Goal: Task Accomplishment & Management: Use online tool/utility

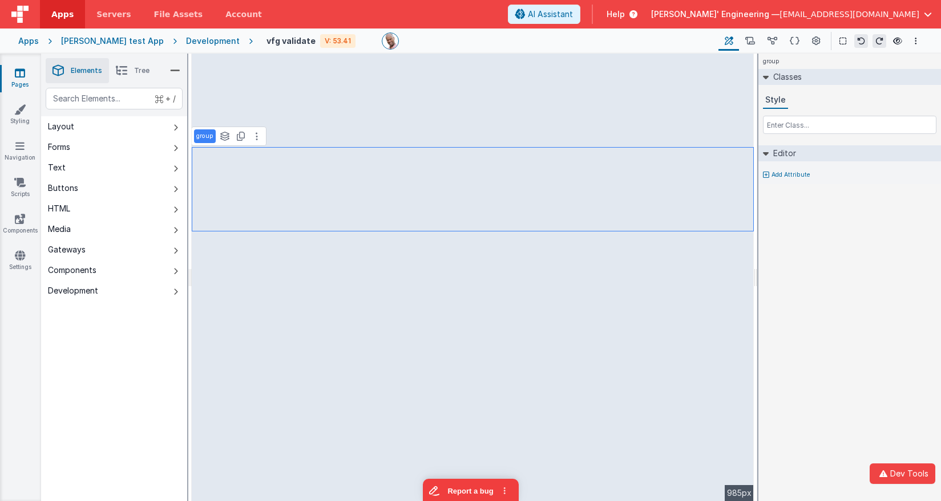
select select
select select "email"
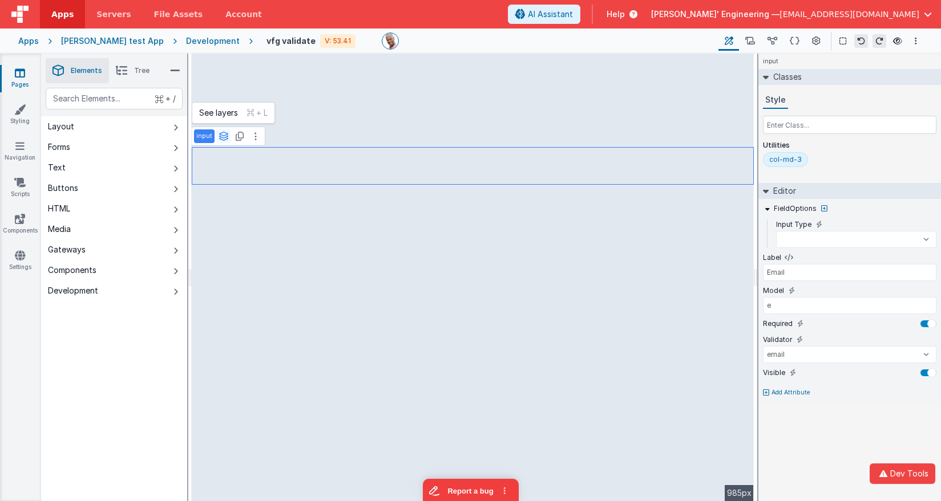
click at [226, 135] on icon at bounding box center [223, 136] width 10 height 9
select select
click at [222, 115] on button "group" at bounding box center [217, 113] width 47 height 14
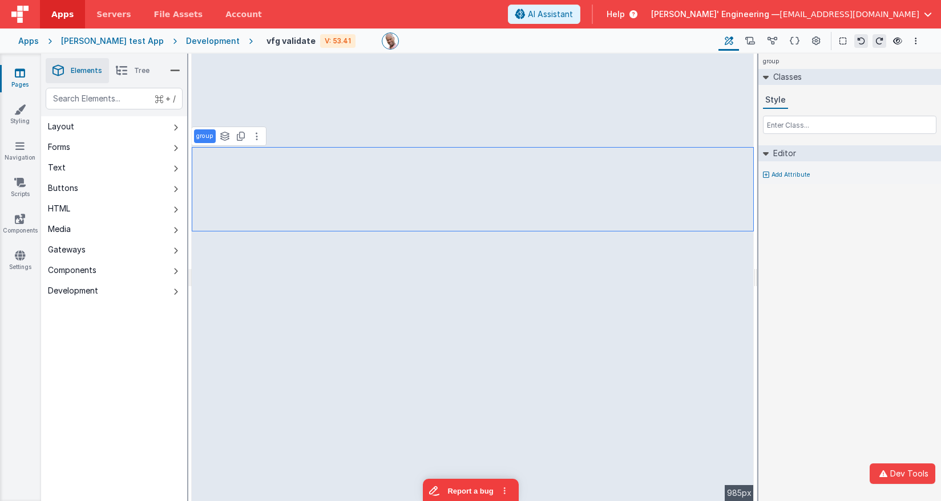
select select
select select "email"
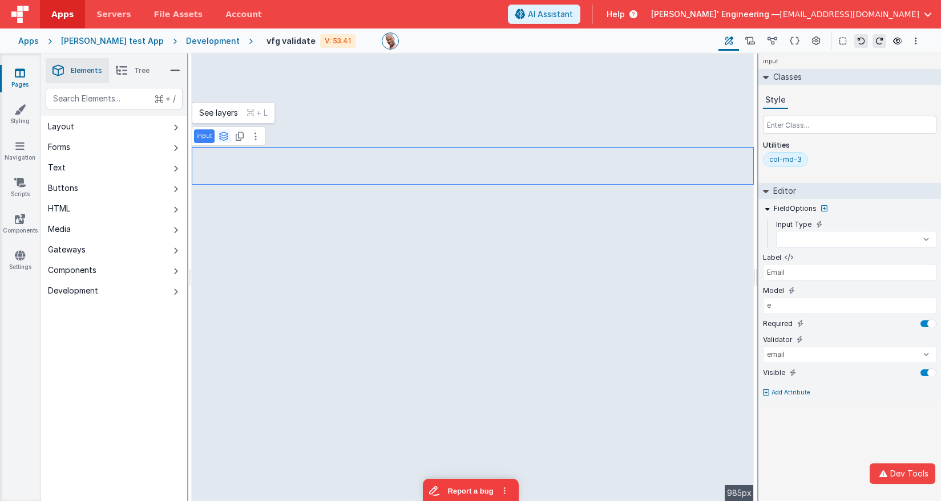
click at [225, 140] on icon at bounding box center [223, 136] width 10 height 9
click at [207, 139] on p "input" at bounding box center [204, 136] width 16 height 9
click at [254, 136] on button at bounding box center [256, 136] width 14 height 14
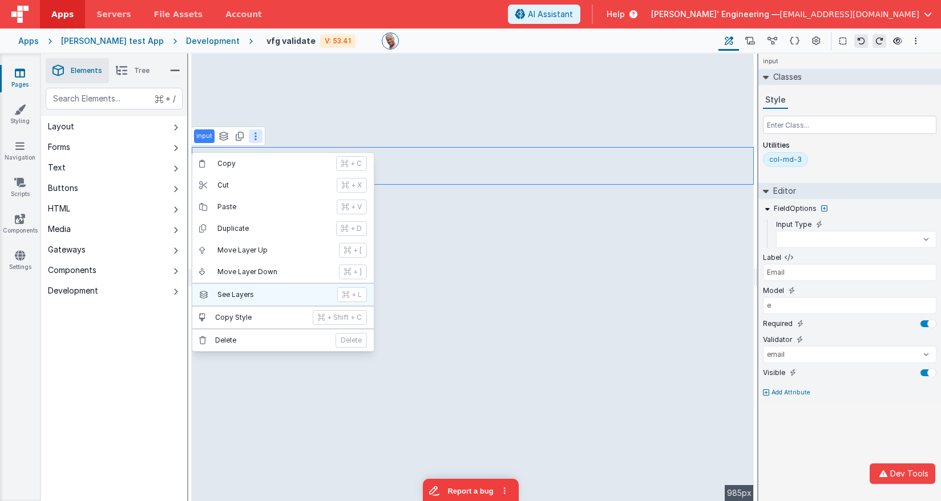
click at [274, 294] on p "See Layers" at bounding box center [273, 294] width 113 height 9
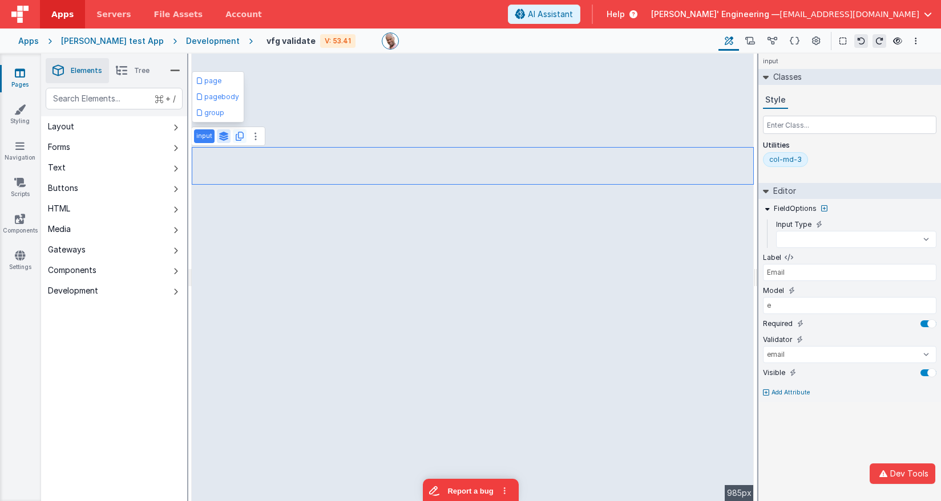
click at [236, 139] on icon at bounding box center [240, 136] width 8 height 9
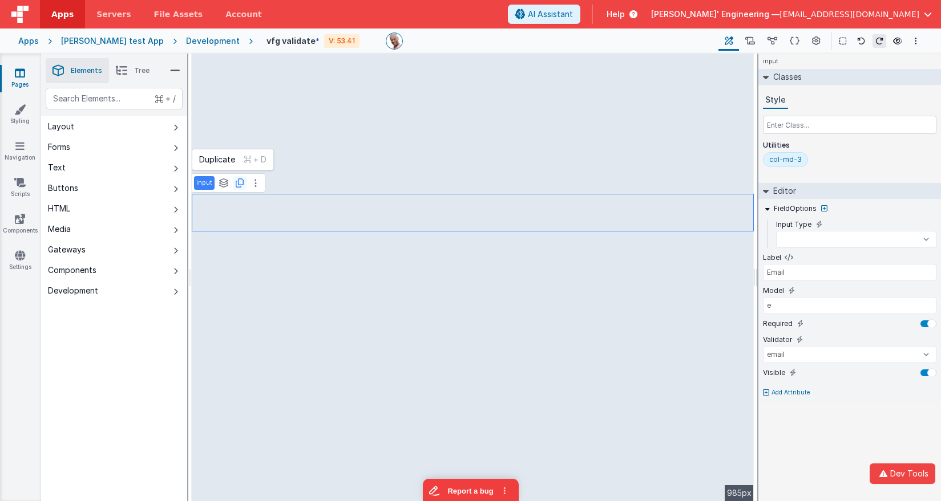
select select
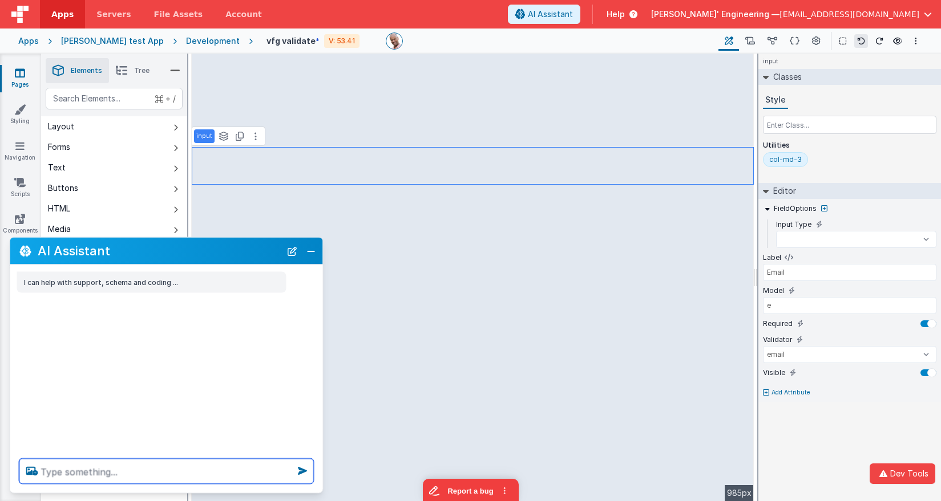
select select
type textarea "d"
select select
type textarea "de"
select select
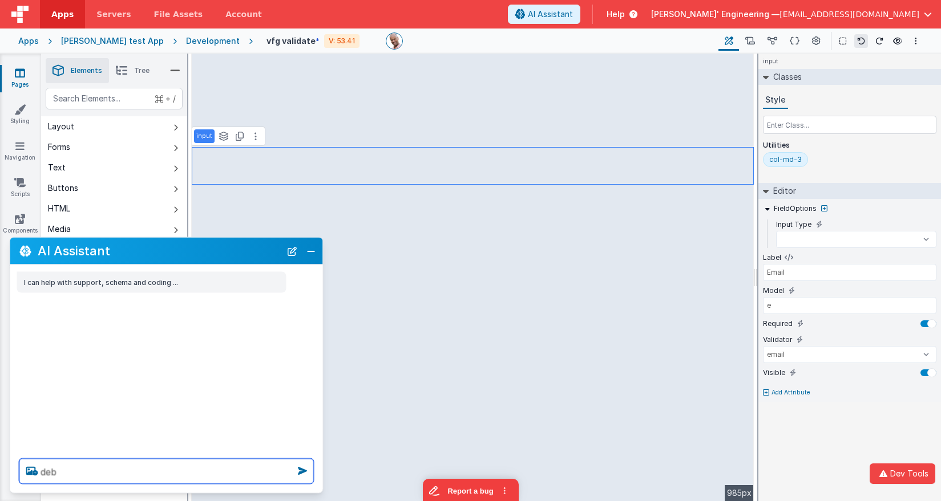
type textarea "debu"
select select
type textarea "debug"
select select
type textarea "debugp"
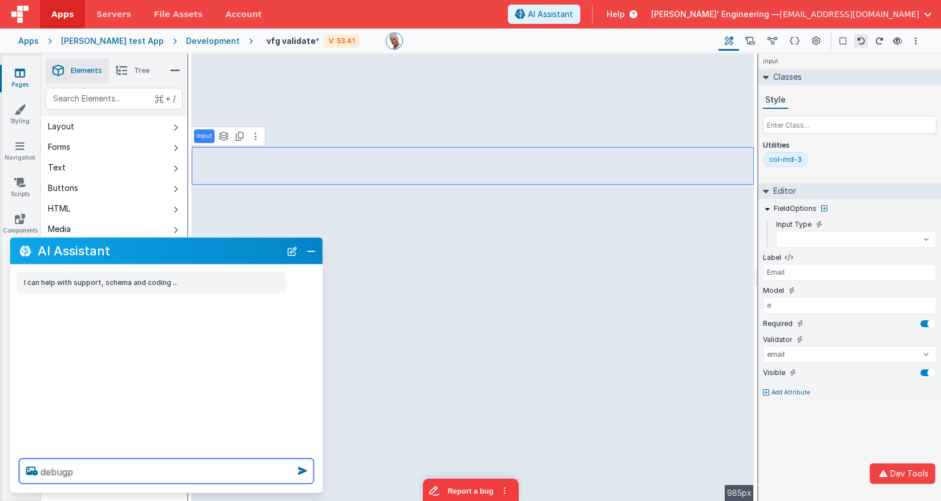
select select
type textarea "debugp"
select select
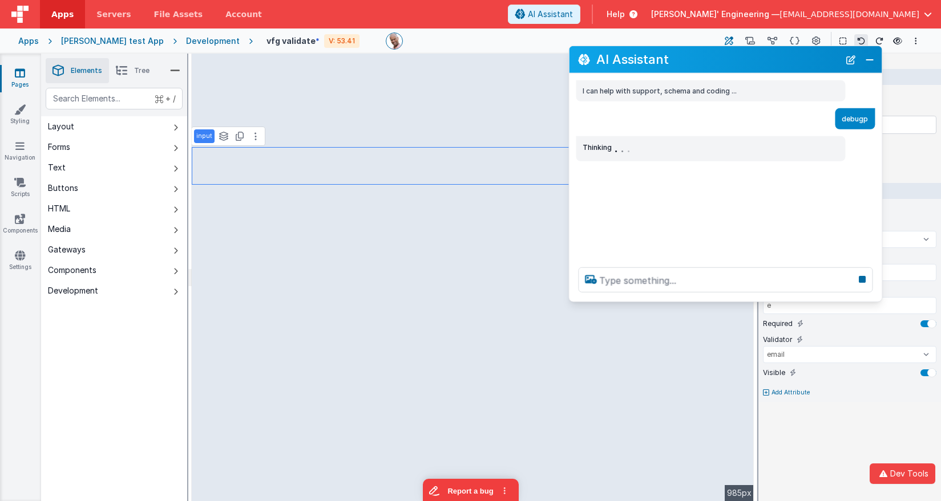
drag, startPoint x: 146, startPoint y: 253, endPoint x: 706, endPoint y: 61, distance: 592.0
click at [706, 61] on h2 "AI Assistant" at bounding box center [717, 59] width 243 height 14
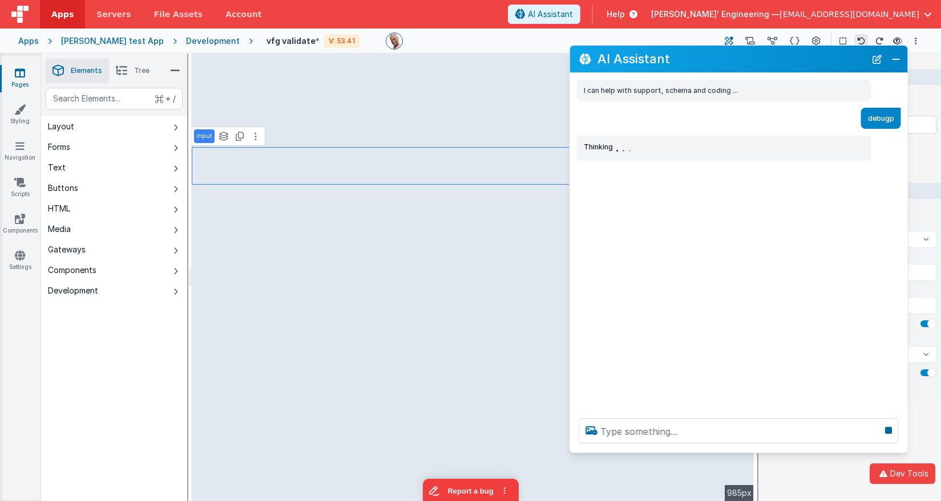
drag, startPoint x: 880, startPoint y: 300, endPoint x: 902, endPoint y: 450, distance: 151.7
click at [904, 452] on div at bounding box center [739, 431] width 338 height 43
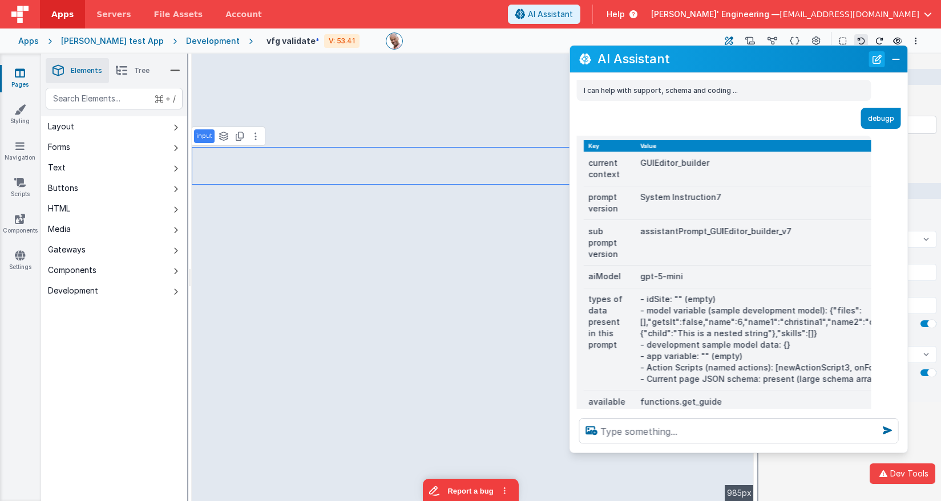
click at [876, 62] on button "New Chat" at bounding box center [877, 59] width 16 height 16
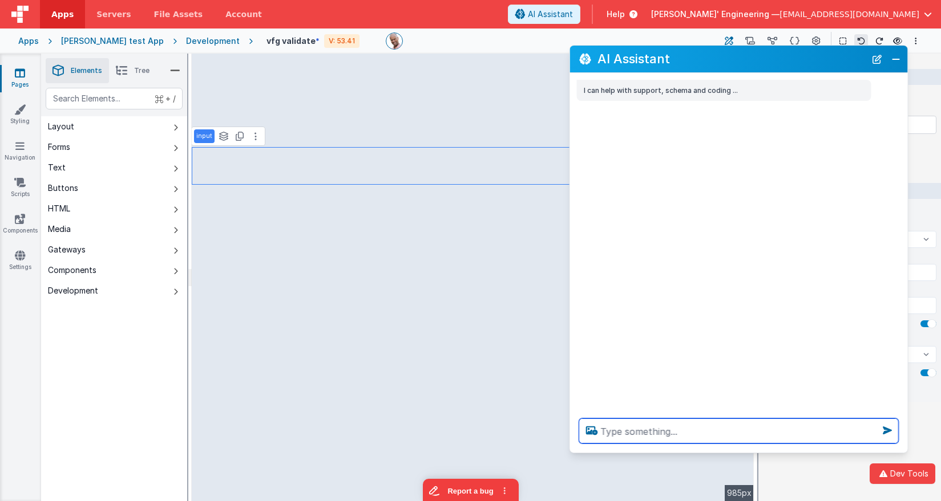
click at [633, 434] on textarea at bounding box center [738, 431] width 319 height 25
select select
type textarea "ch"
select select
type textarea "chan"
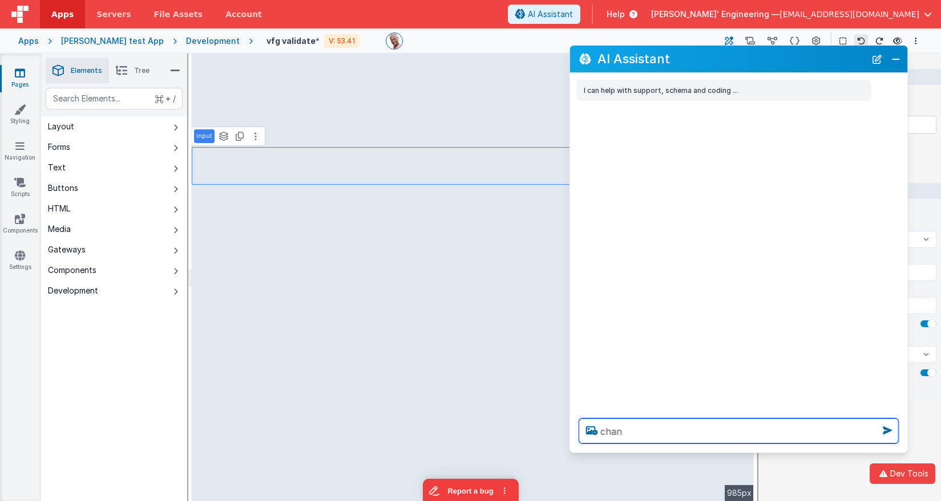
select select
type textarea "chang"
select select
type textarea "change"
select select
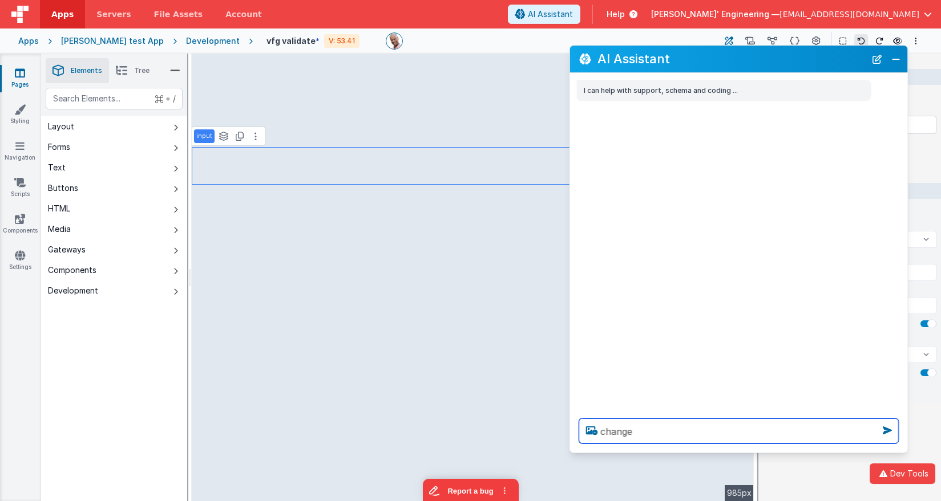
type textarea "change"
select select
type textarea "change t"
select select
type textarea "change th"
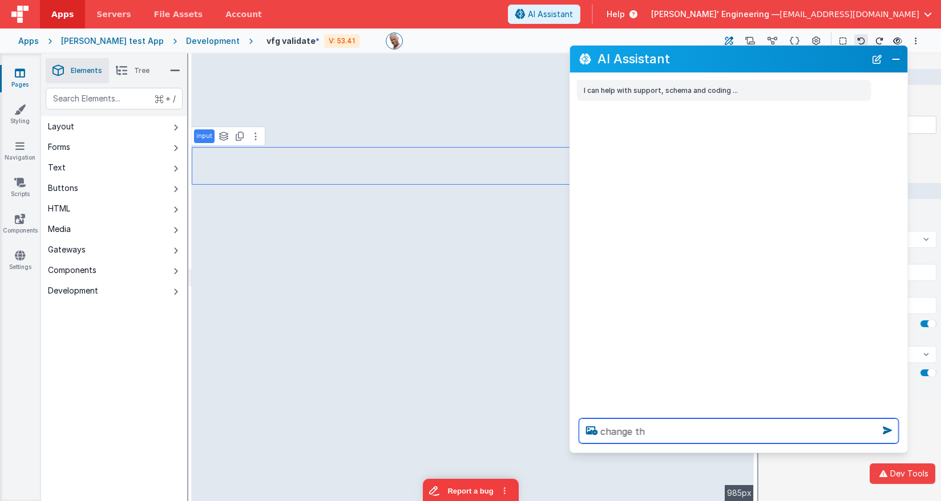
select select
type textarea "change thi"
select select
type textarea "change this"
select select
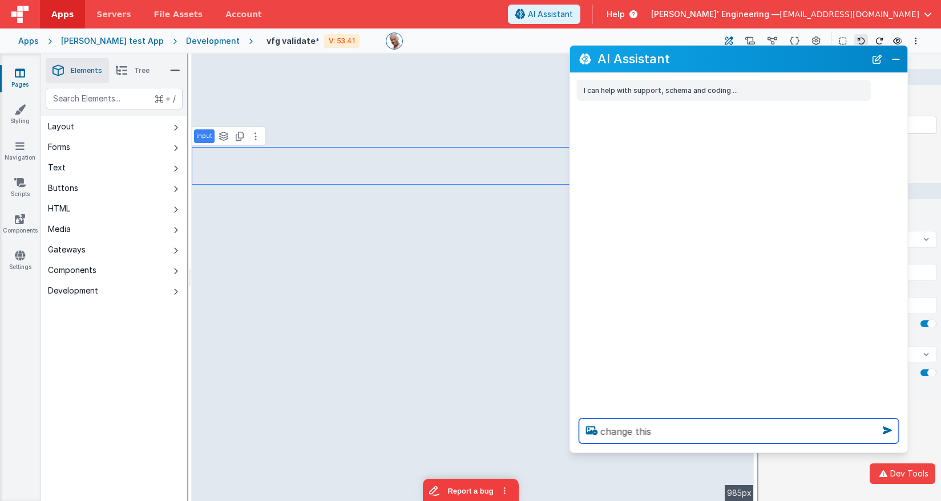
type textarea "change this"
select select
type textarea "change this e"
select select
type textarea "change this em"
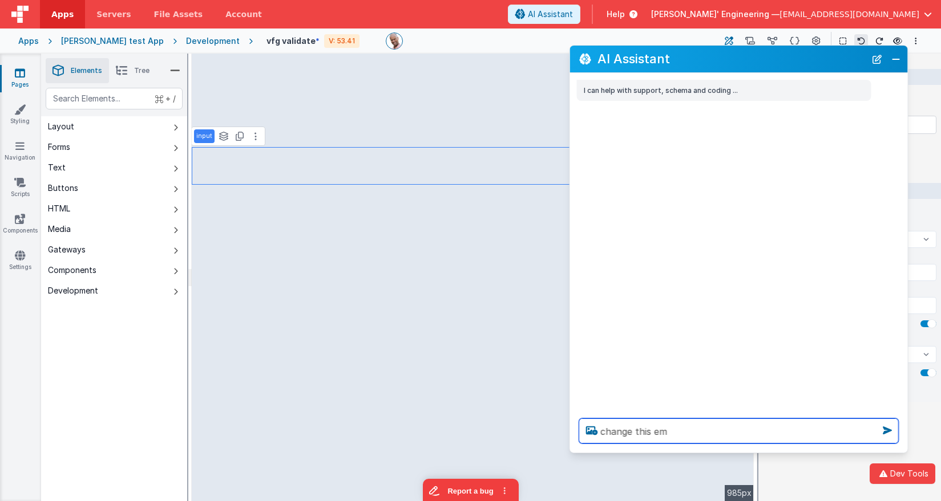
select select
type textarea "change this ema"
select select
type textarea "change this emai"
select select
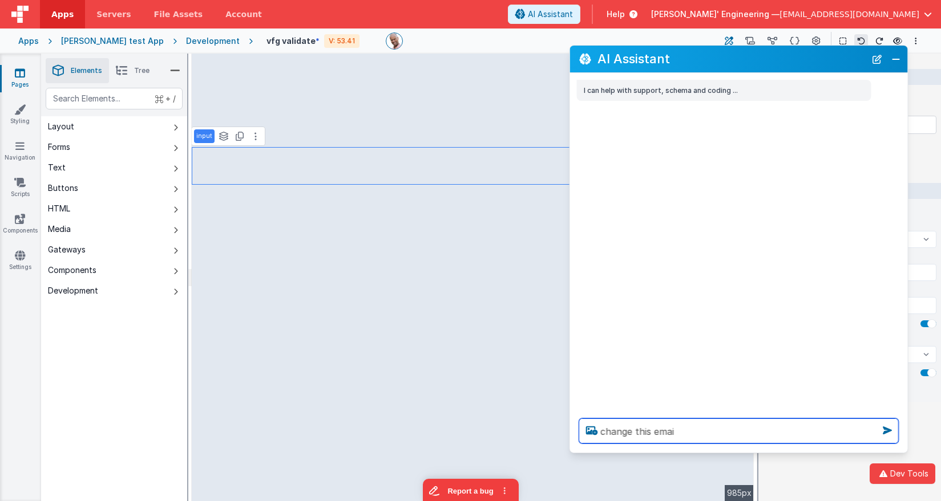
type textarea "change this email"
select select
type textarea "change this email"
select select
type textarea "change this email s"
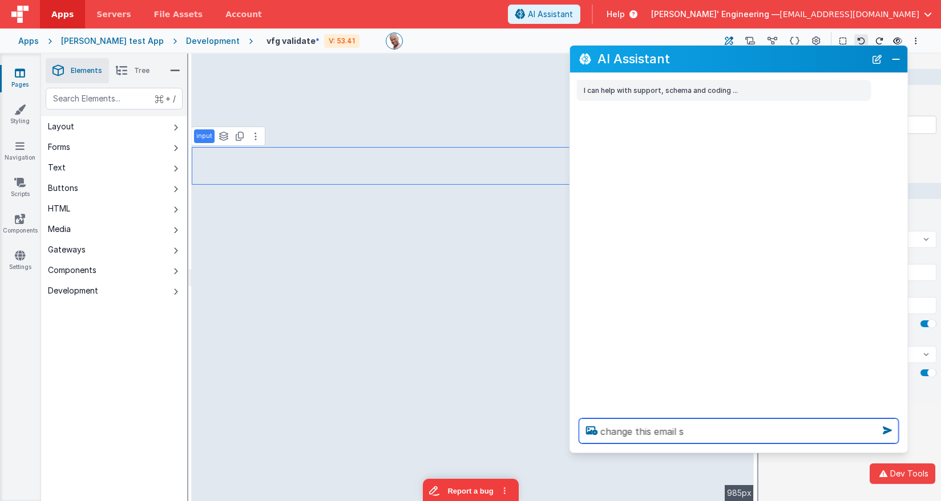
select select
type textarea "change this email so"
select select
type textarea "change this email so"
select select
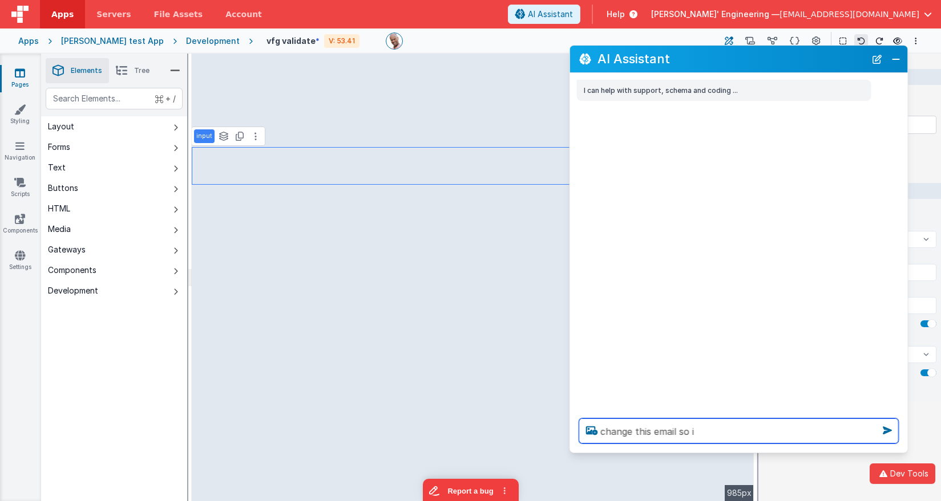
type textarea "change this email so it"
select select
type textarea "change this email so its"
select select
type textarea "change this email so its"
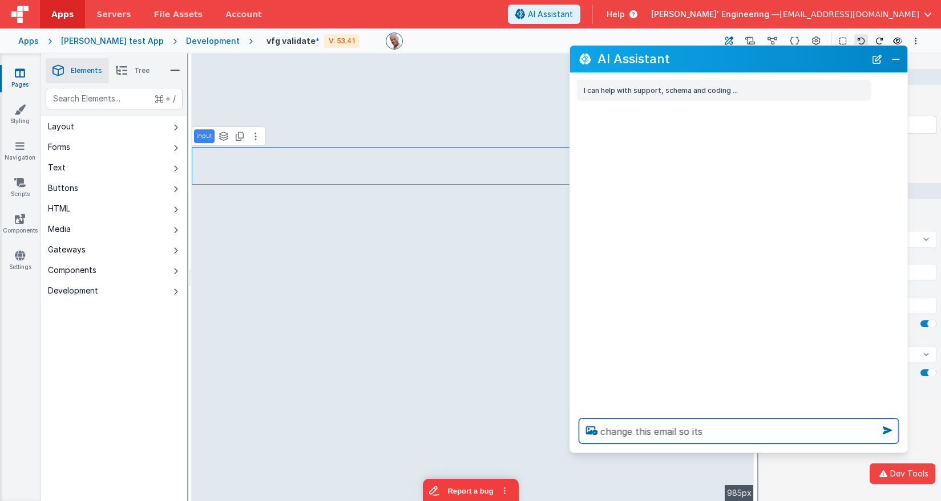
select select
type textarea "change this email so its n"
select select
type textarea "change this email so its no"
select select
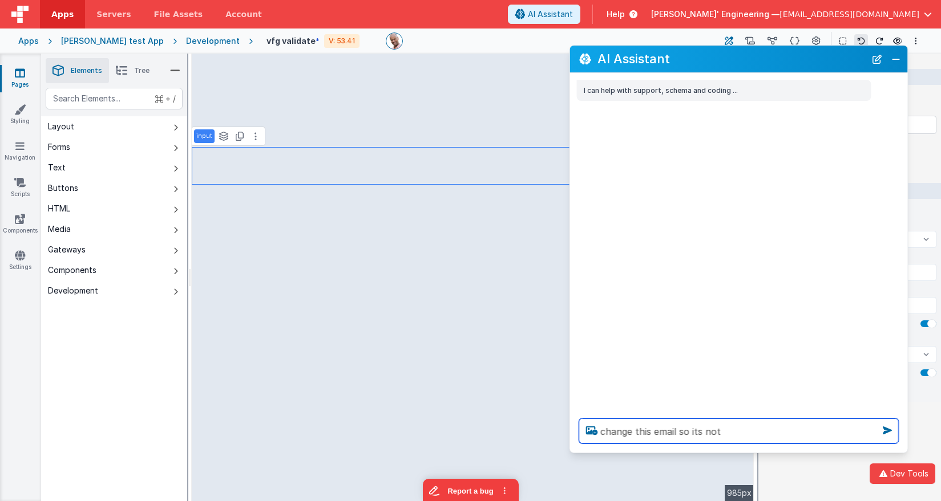
type textarea "change this email so its not"
select select
type textarea "change this email so its not r"
select select
type textarea "change this email so its not re"
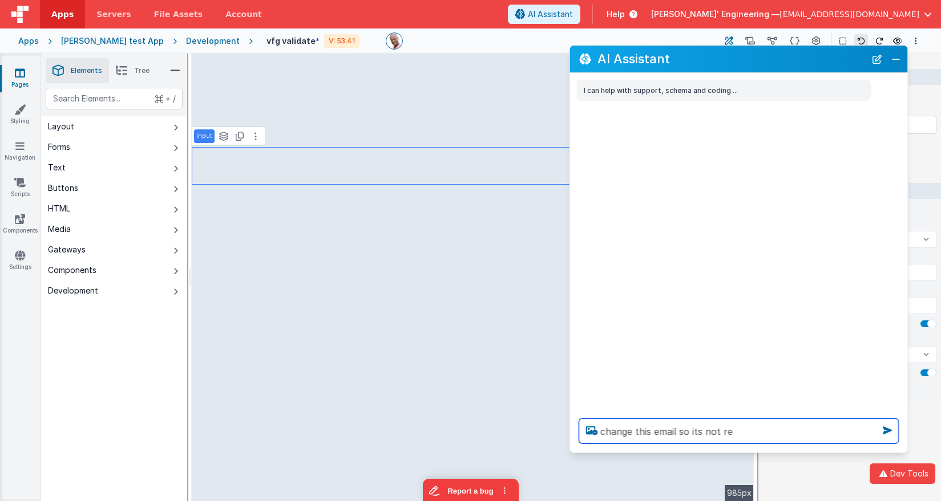
select select
type textarea "change this email so its not req"
select select
type textarea "change this email so its not requi"
select select
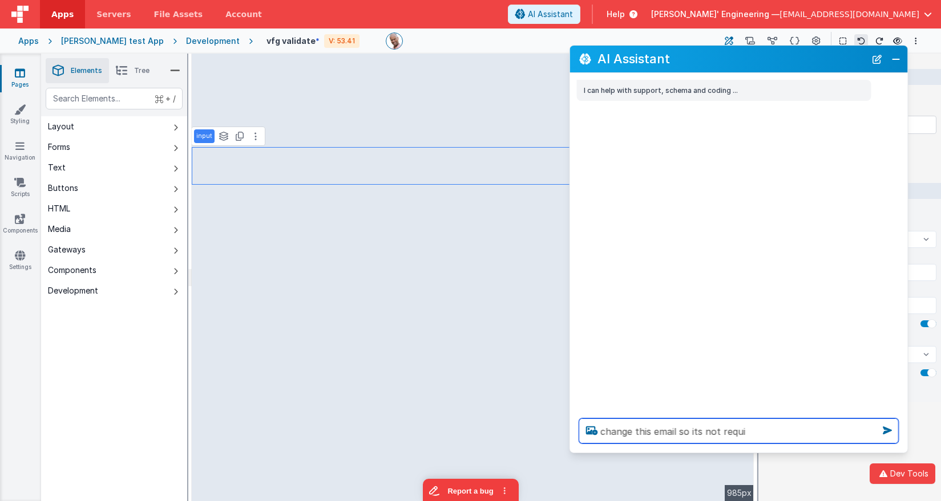
type textarea "change this email so its not requir"
select select
type textarea "change this email so its not require"
select select
type textarea "change this email so its not required"
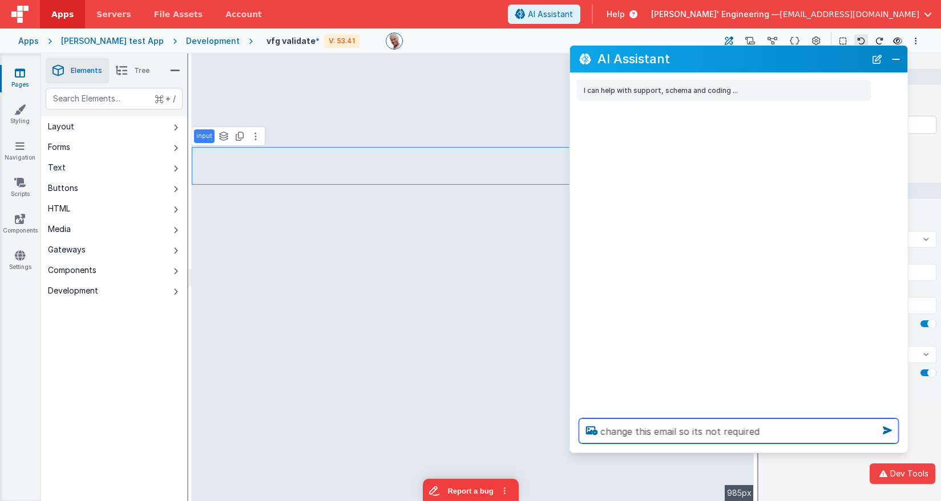
select select
type textarea "change this email so its not required"
select select
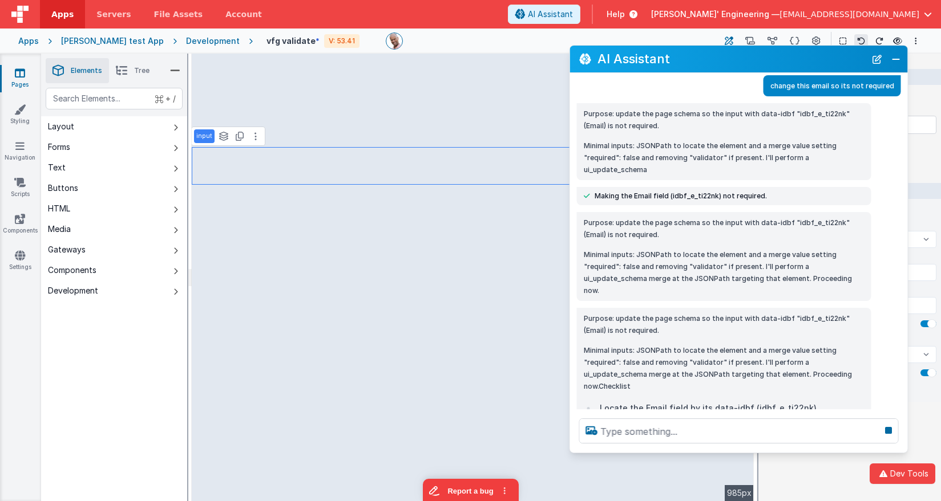
scroll to position [33, 0]
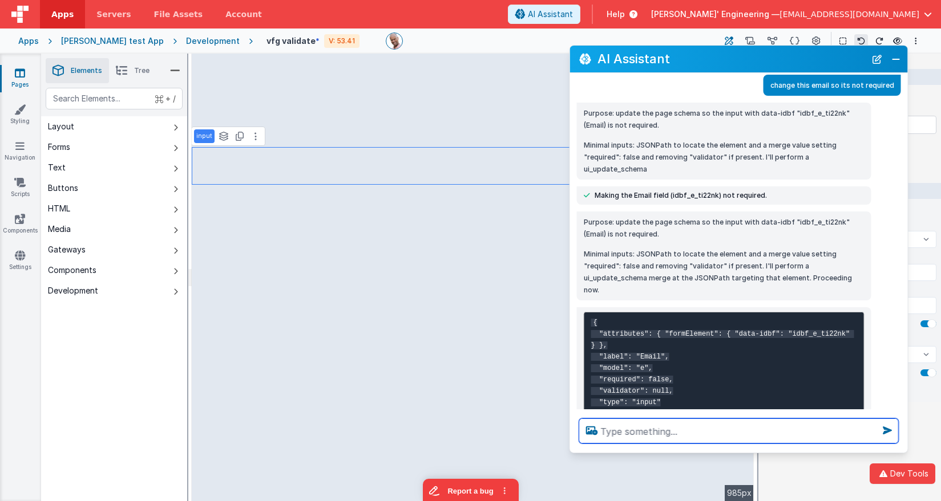
select select
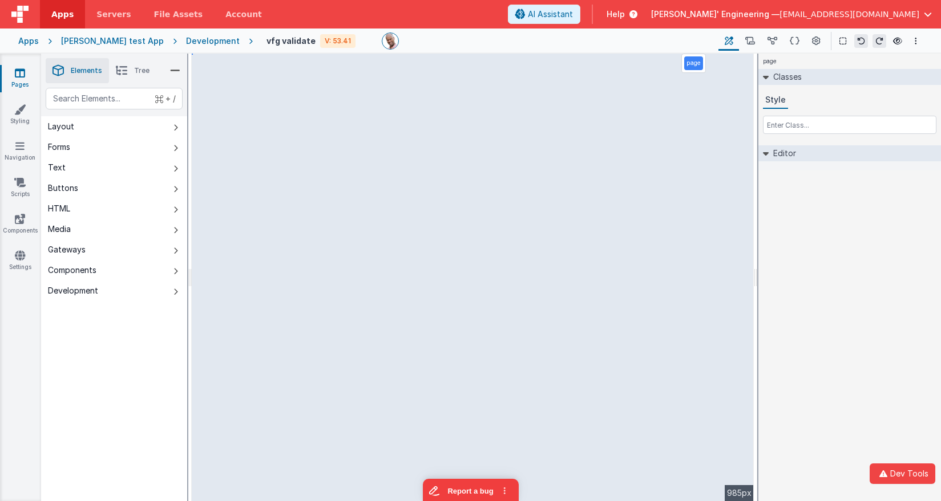
select select
select select "email"
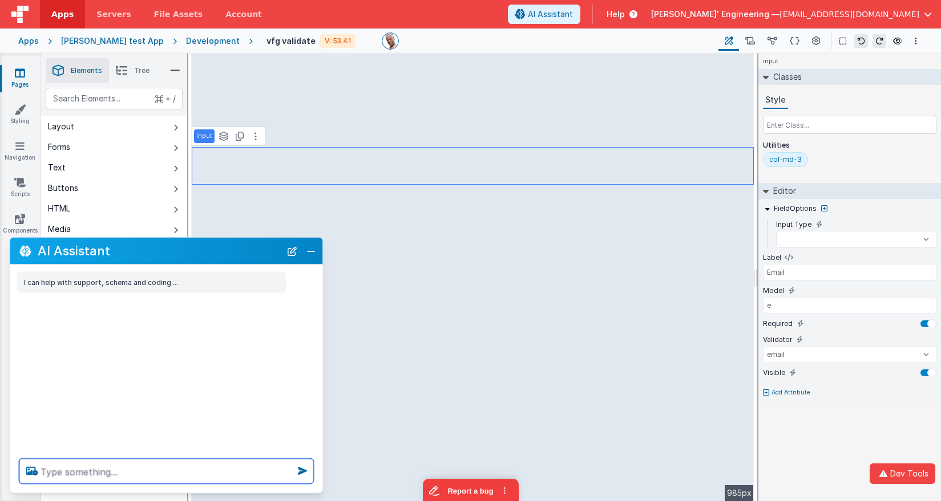
select select
type textarea "m"
select select
type textarea "ma"
select select
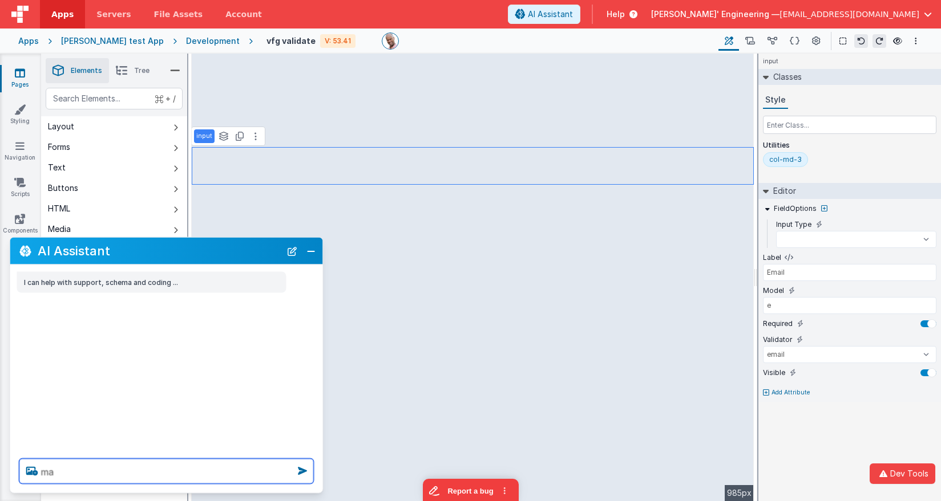
type textarea "mak"
select select
type textarea "make"
select select
type textarea "make"
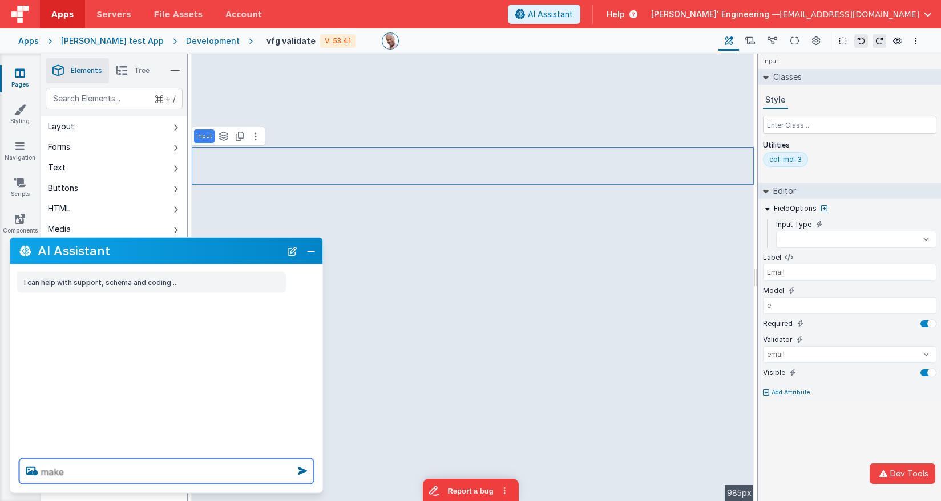
select select
type textarea "make th"
select select
type textarea "make thi"
select select
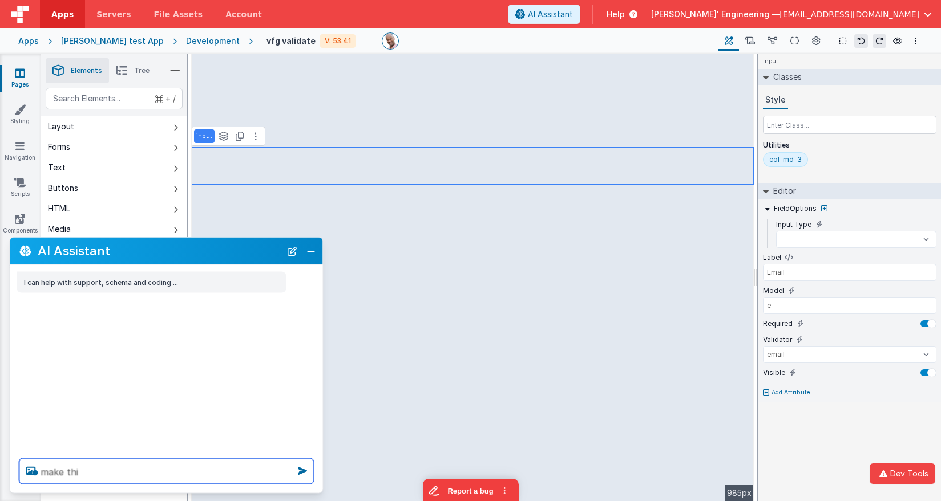
type textarea "make this"
select select
type textarea "make this"
select select
type textarea "make this e"
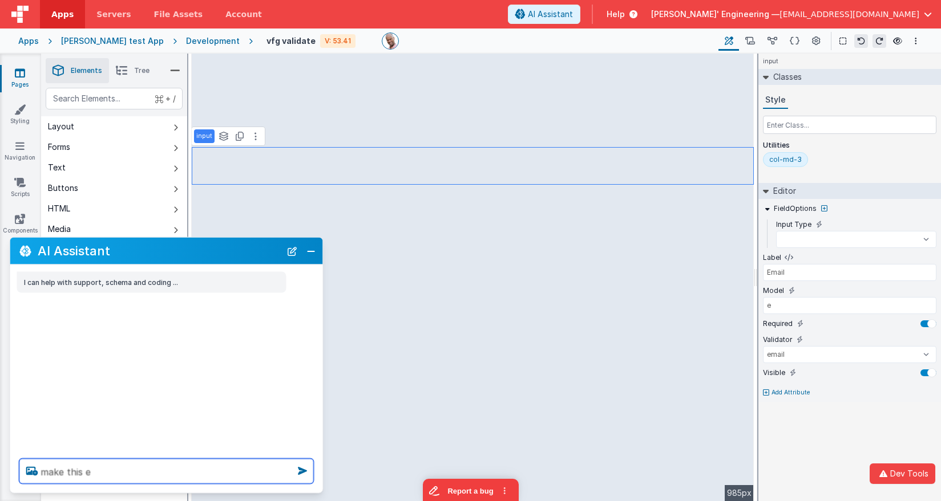
select select
type textarea "make this em"
select select
type textarea "make this ema"
select select
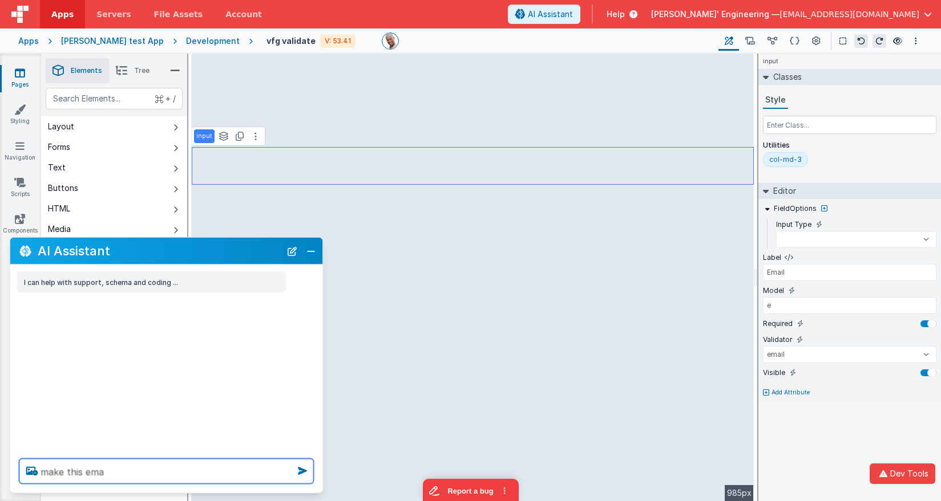
type textarea "make this emai"
select select
type textarea "make this email"
select select
type textarea "make this email"
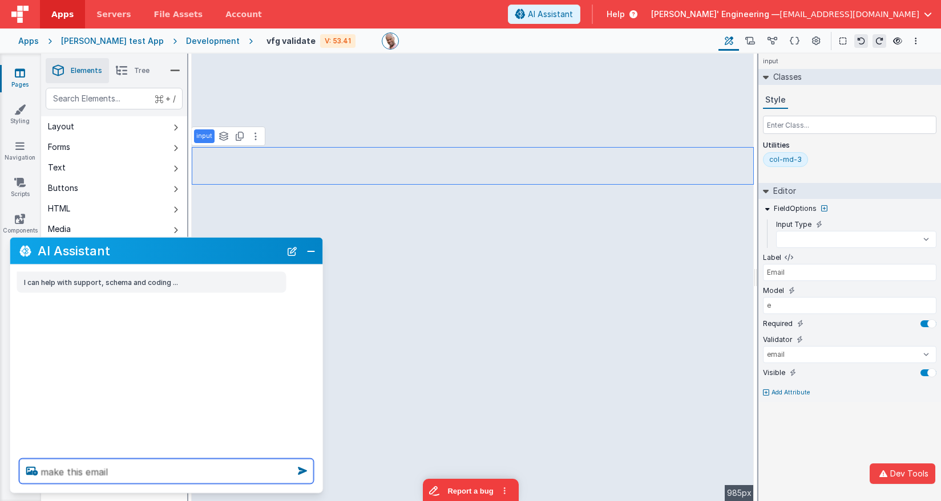
select select
type textarea "make this email n"
select select
type textarea "make this email no"
select select
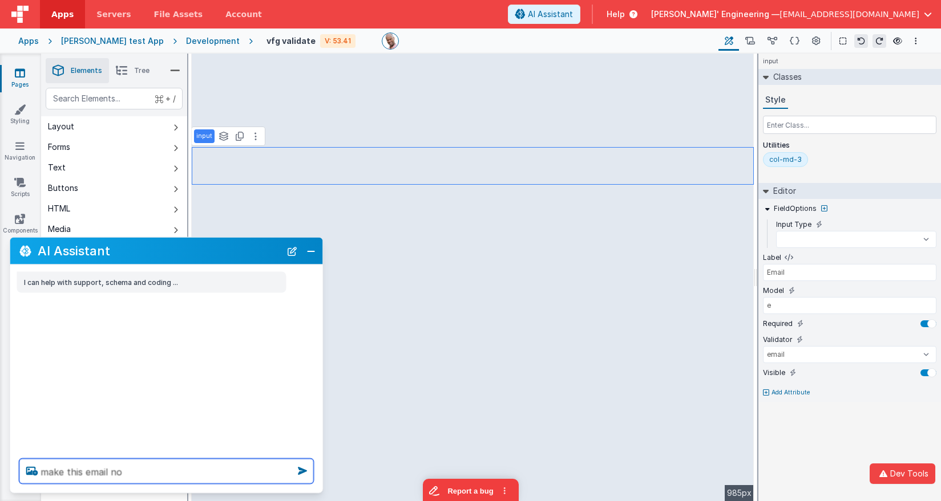
type textarea "make this email not"
select select
type textarea "make this email not"
select select
type textarea "make this email not r"
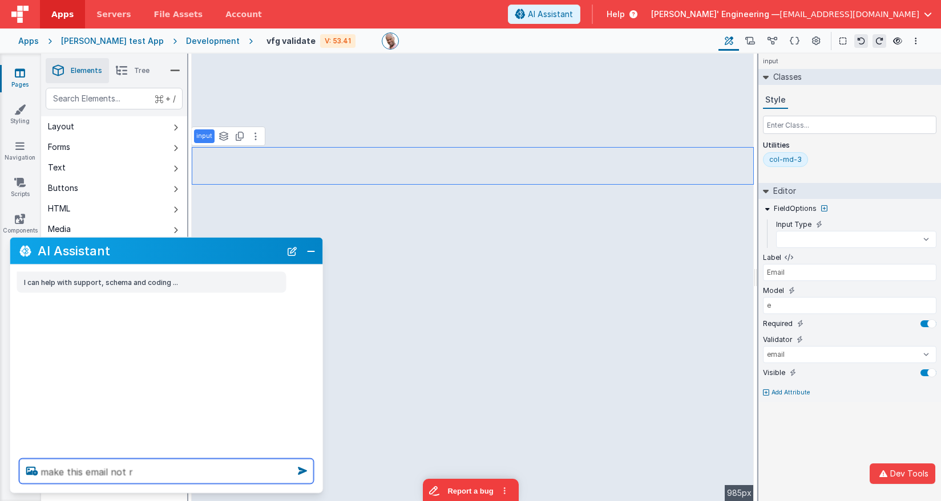
select select
type textarea "make this email not rq"
select select
type textarea "make this email not rqui"
select select
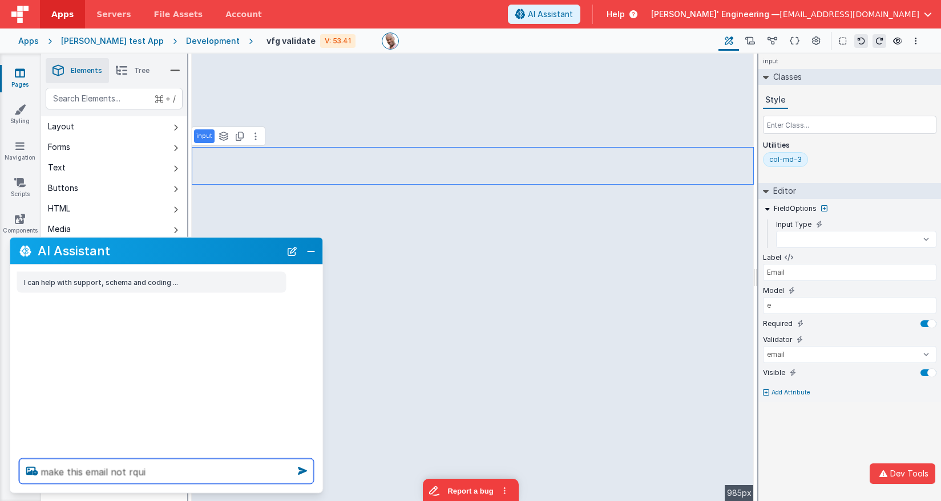
type textarea "make this email not rquir"
select select
type textarea "make this email not rquire"
select select
type textarea "make this email not rquired"
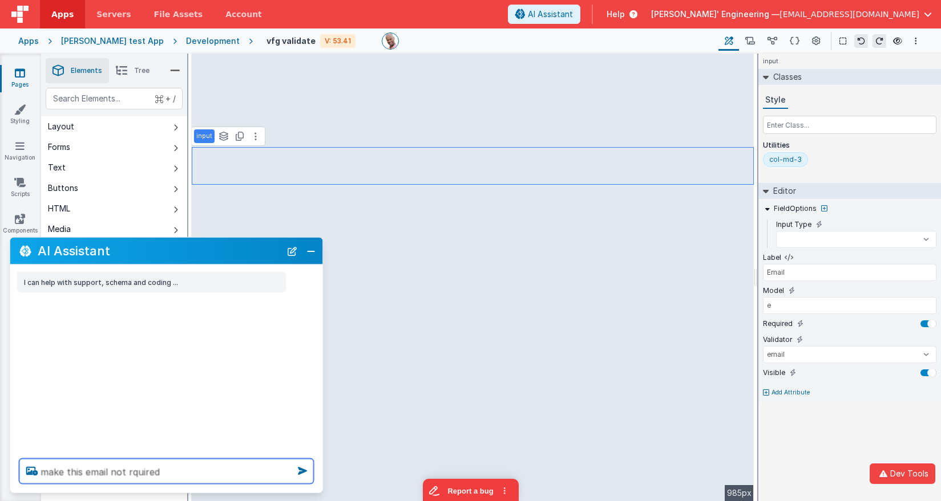
select select
type textarea "make this email not rquired"
select select
type textarea "make this email not rquired"
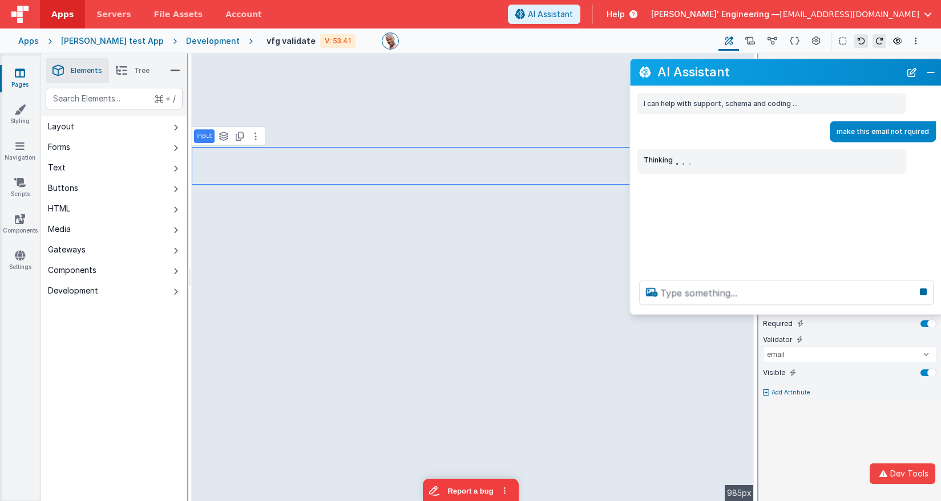
drag, startPoint x: 246, startPoint y: 251, endPoint x: 866, endPoint y: 72, distance: 644.6
click at [866, 72] on h2 "AI Assistant" at bounding box center [778, 73] width 243 height 14
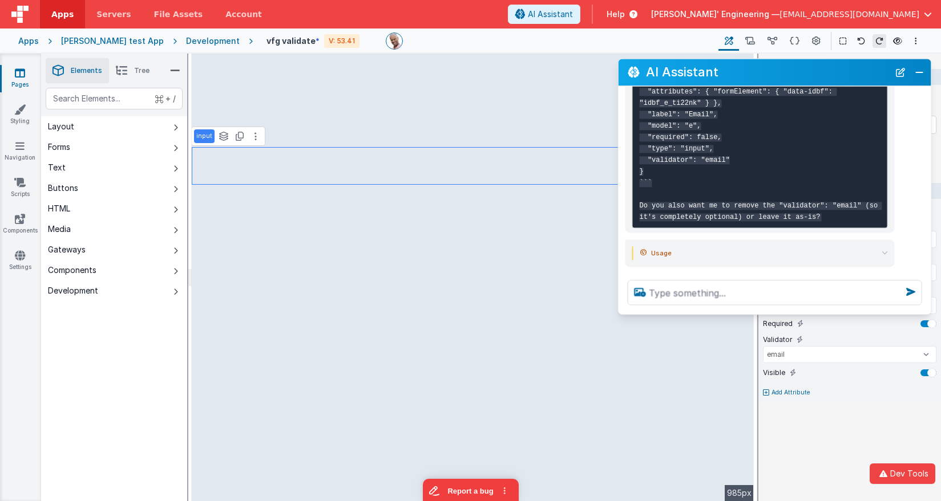
scroll to position [484, 0]
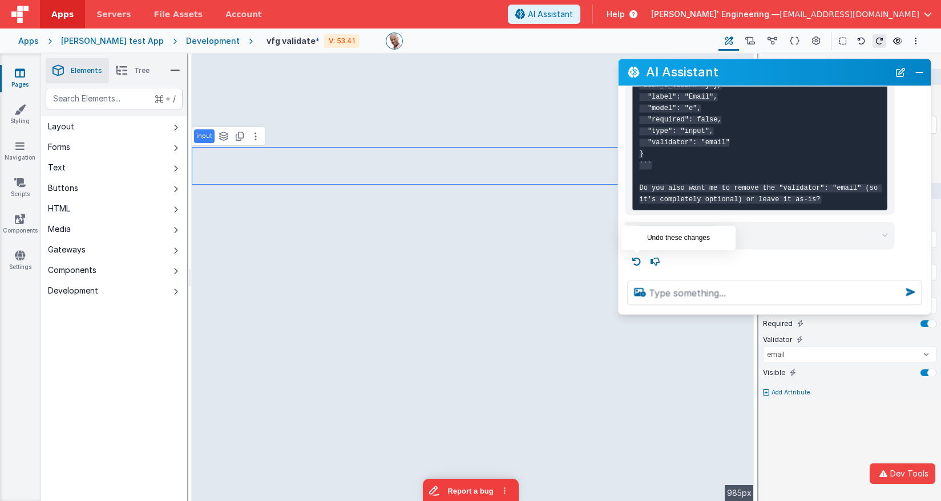
click at [637, 260] on icon at bounding box center [636, 262] width 18 height 18
click at [637, 271] on div at bounding box center [774, 292] width 313 height 43
select select
type textarea "make this email not rquired"
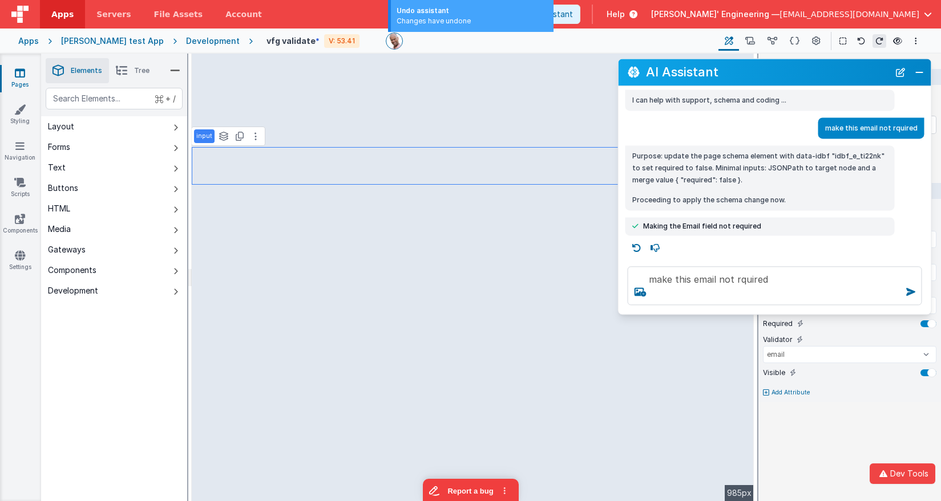
scroll to position [3, 0]
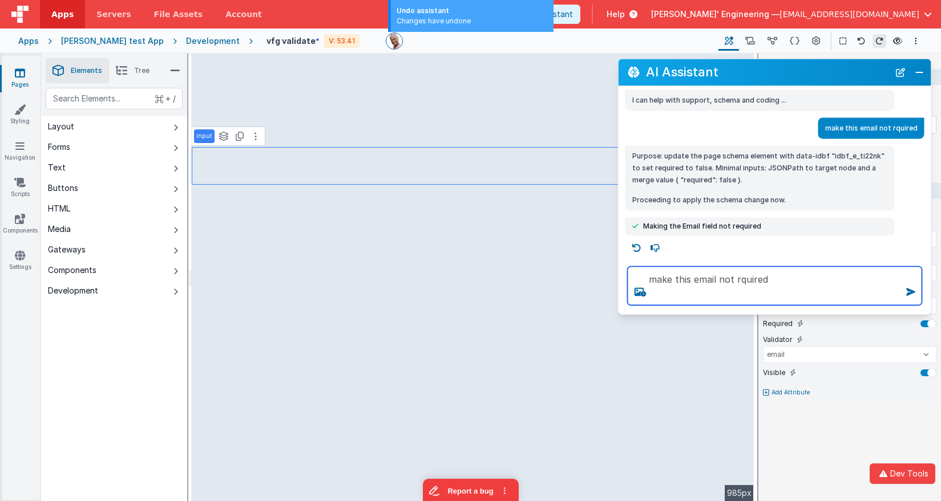
drag, startPoint x: 727, startPoint y: 271, endPoint x: 672, endPoint y: 264, distance: 55.3
click at [672, 264] on div "make this email not rquired" at bounding box center [774, 285] width 313 height 57
drag, startPoint x: 766, startPoint y: 282, endPoint x: 773, endPoint y: 281, distance: 6.9
click at [771, 282] on textarea "make this email not rquired" at bounding box center [774, 285] width 294 height 39
select select
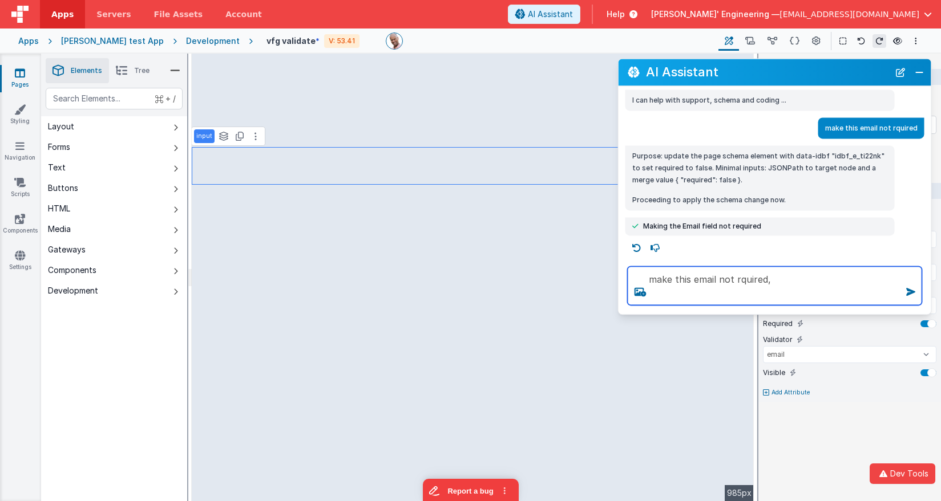
scroll to position [0, 0]
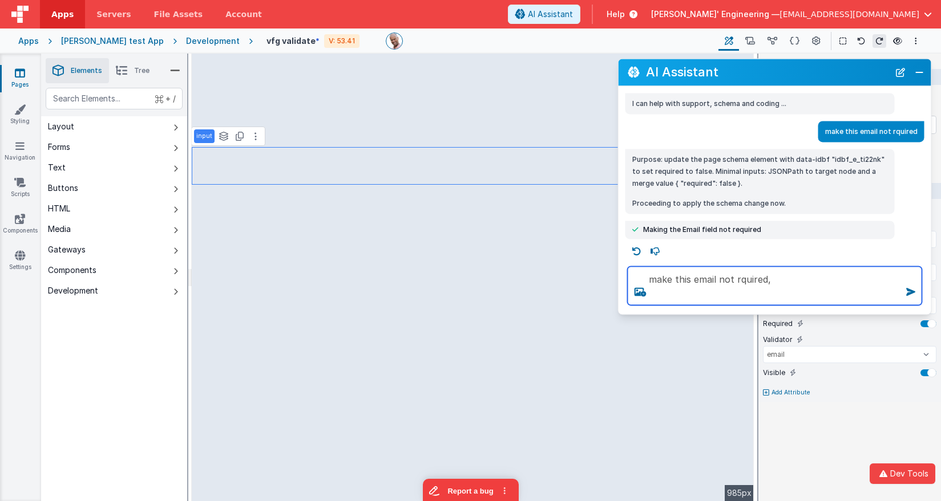
type textarea "make this email not rquired,"
select select
type textarea "make this email not rquired, o"
select select
type textarea "make this email not rquired, on"
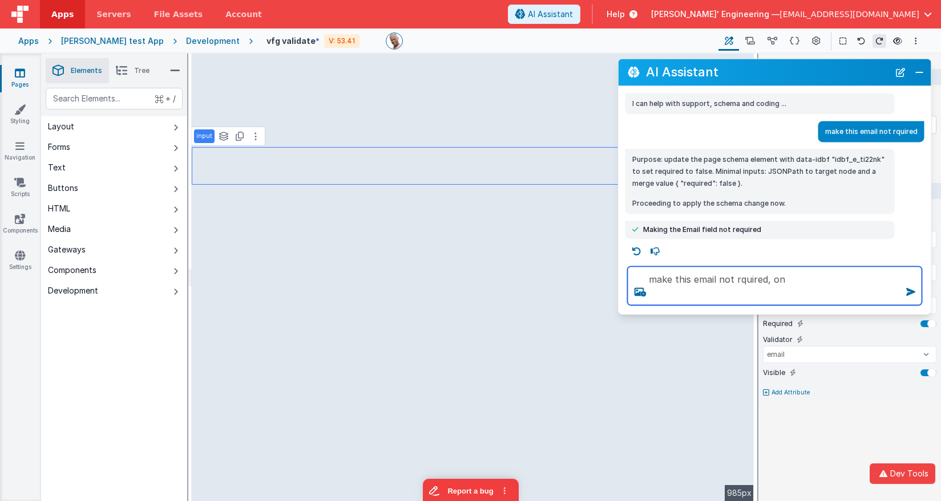
select select
type textarea "make this email not rquired, onl"
select select
type textarea "make this email not rquired, only"
select select
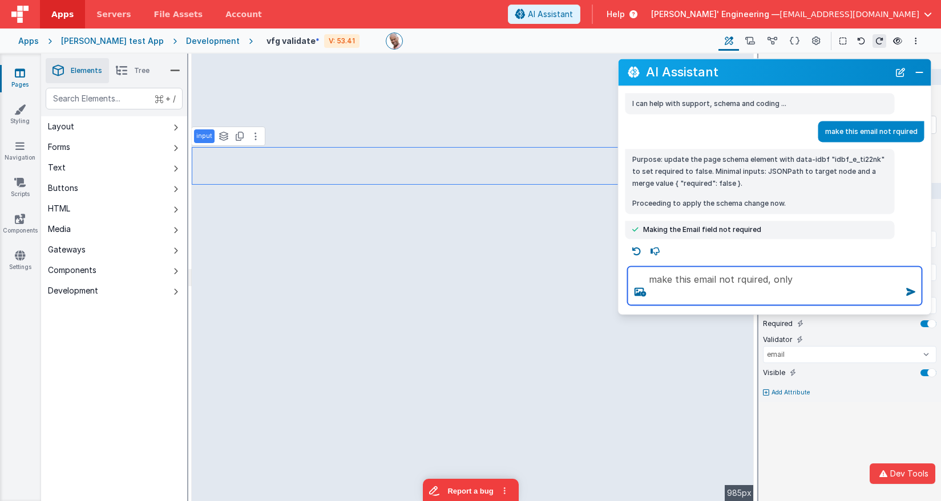
type textarea "make this email not rquired, only"
select select
type textarea "make this email not rquired, only r"
select select
type textarea "make this email not rquired, only re"
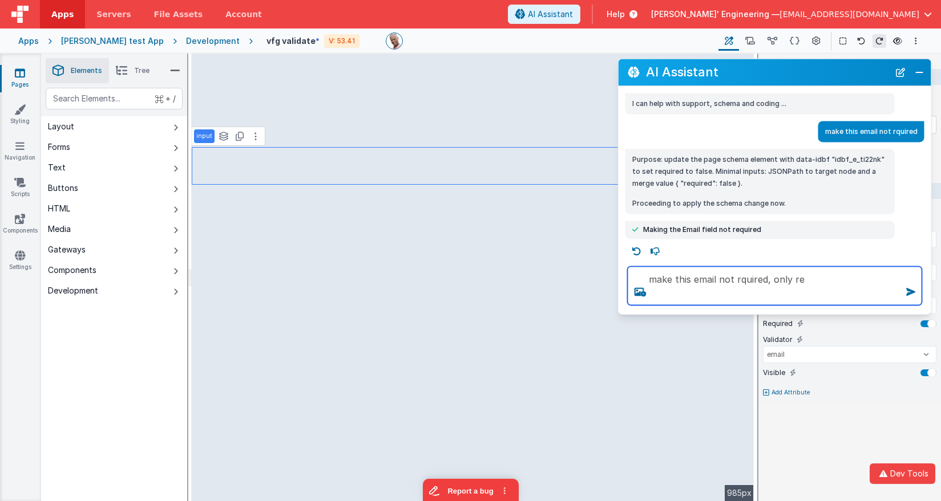
select select
type textarea "make this email not rquired, only ret"
select select
type textarea "make this email not rquired, only retur"
select select
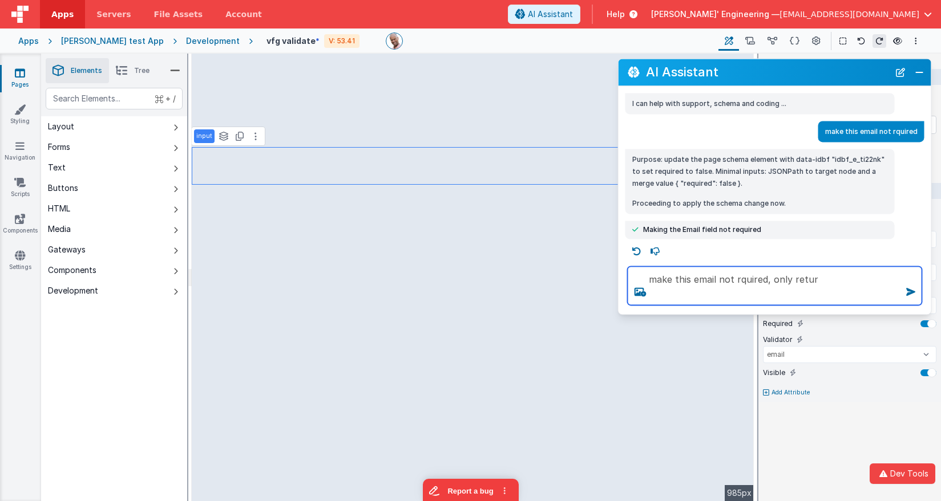
type textarea "make this email not rquired, only return"
select select
type textarea "make this email not rquired, only return"
select select
type textarea "make this email not rquired, only return do"
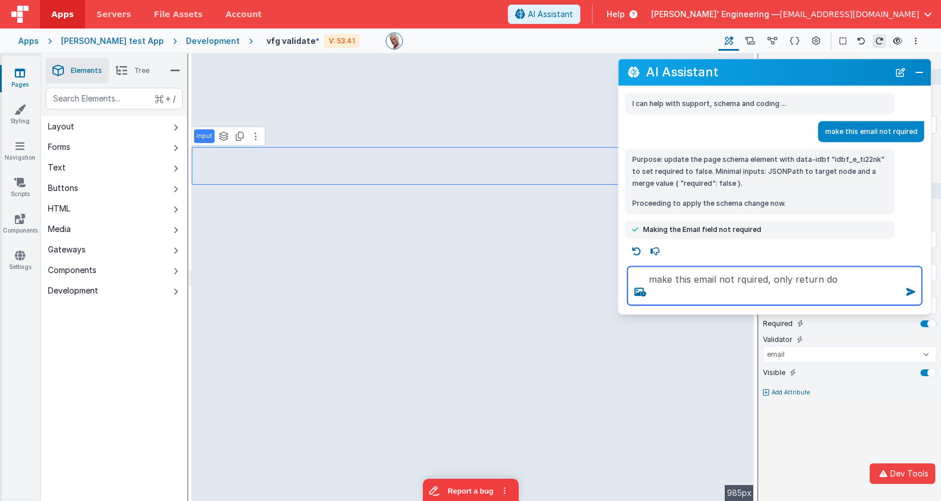
select select
type textarea "make this email not rquired, only return done"
select select
type textarea "make this email not rquired, only return done"
select select
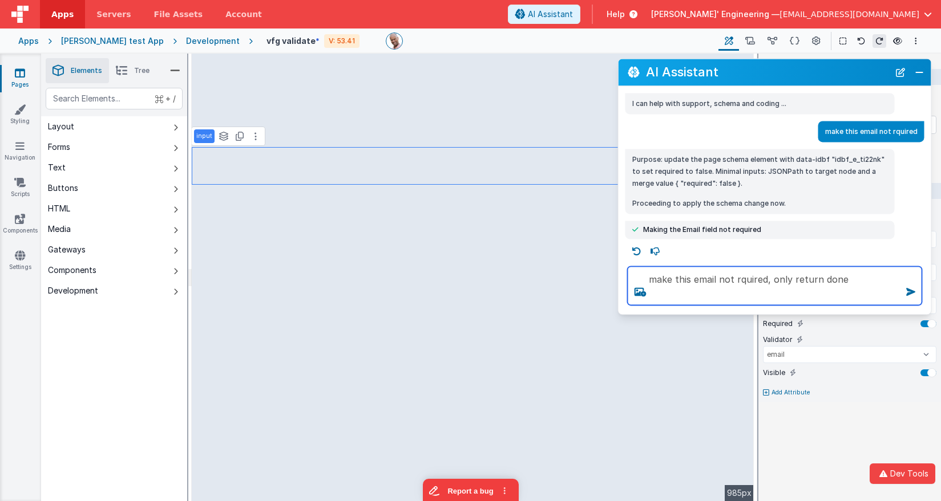
type textarea "make this email not rquired, only return done w"
select select
type textarea "make this email not rquired, only return done weh"
select select
type textarea "make this email not rquired, only return done wehn"
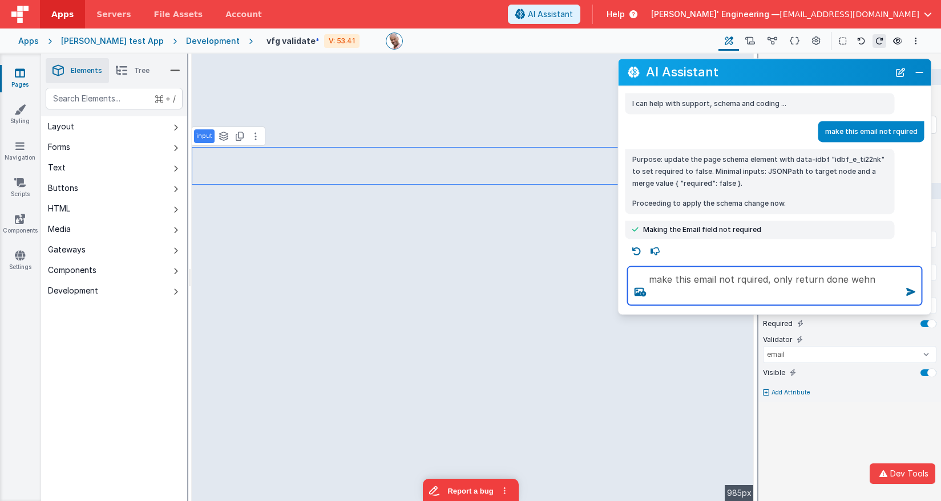
select select
type textarea "make this email not rquired, only return done wehn"
select select
type textarea "make this email not rquired, only return done wehn d"
select select
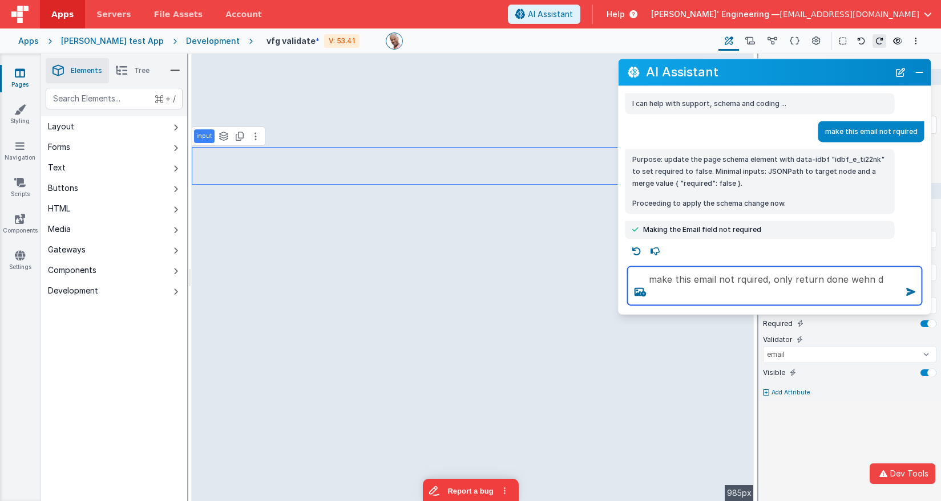
type textarea "make this email not rquired, only return done wehn do"
select select
type textarea "make this email not rquired, only return done wehn done"
select select
type textarea "make this email not rquired, only return done wehn done,"
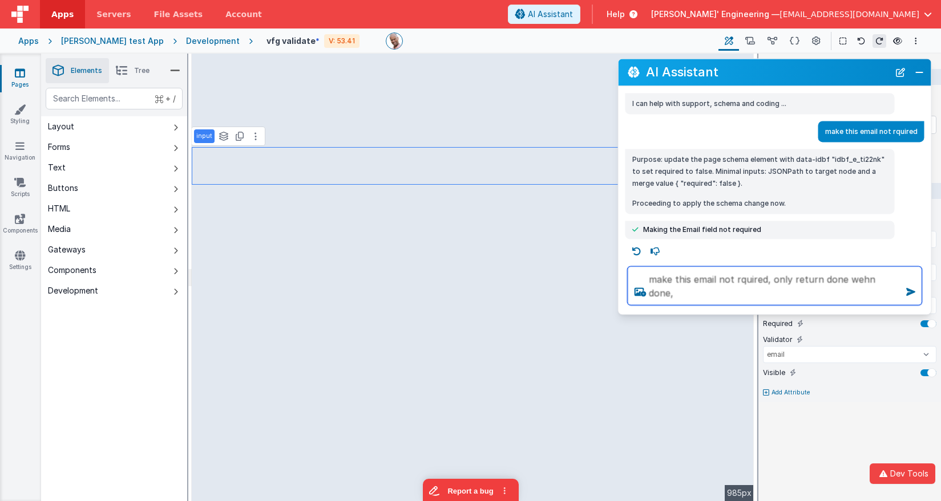
select select
type textarea "make this email not rquired, only return done wehn done,"
select select
type textarea "make this email not rquired, only return done wehn done, t"
select select
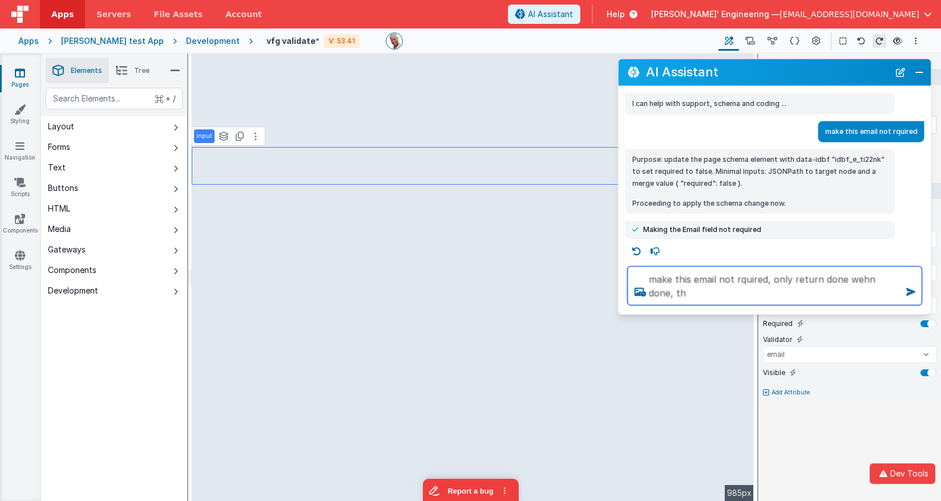
type textarea "make this email not rquired, only return done wehn done, thi"
select select
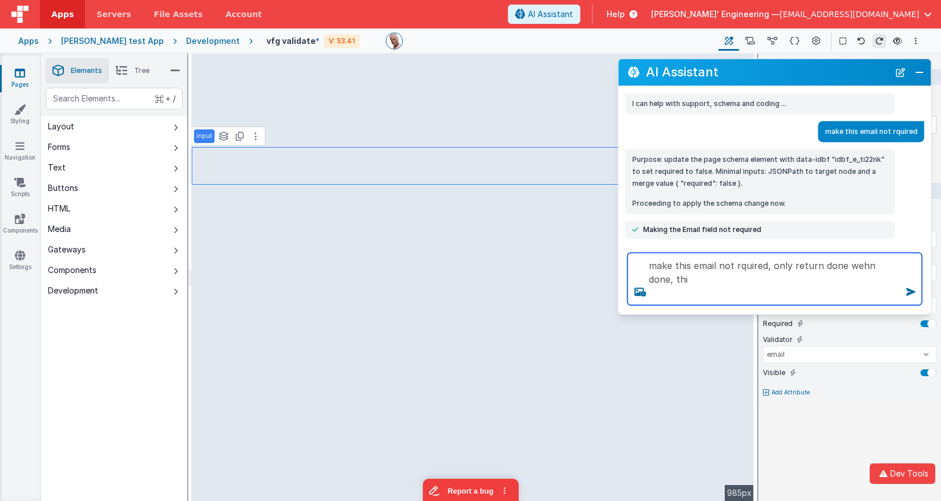
type textarea "make this email not rquired, only return done wehn done, thin"
select select
type textarea "make this email not rquired, only return done wehn done, think"
select select
type textarea "make this email not rquired, only return done wehn done, think"
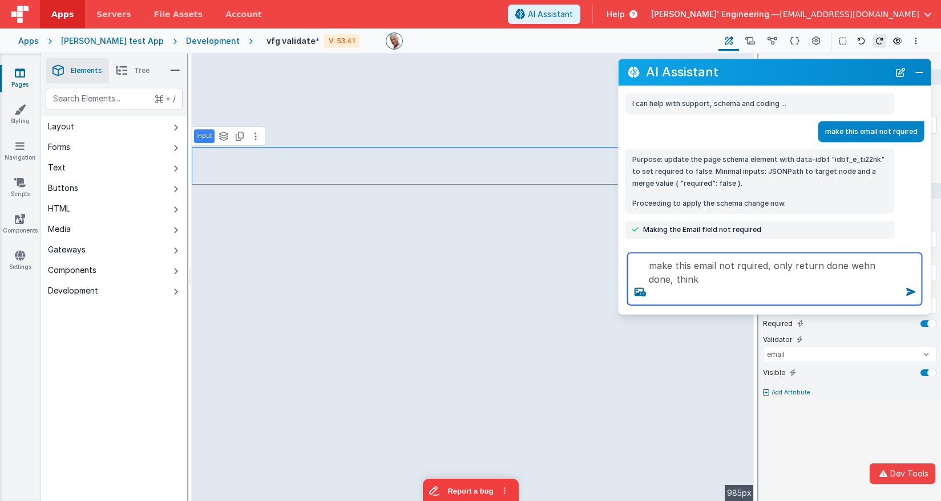
select select
type textarea "make this email not rquired, only return done wehn done, think h"
select select
type textarea "make this email not rquired, only return done wehn done, think ha"
select select
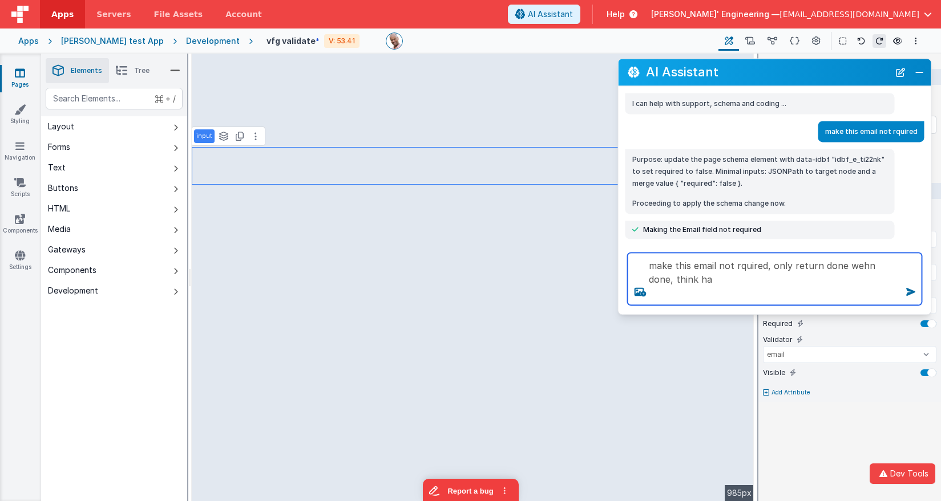
type textarea "make this email not rquired, only return done wehn done, think har"
select select
type textarea "make this email not rquired, only return done wehn done, think hard"
select select
type textarea "make this email not rquired, only return done wehn done, think hard."
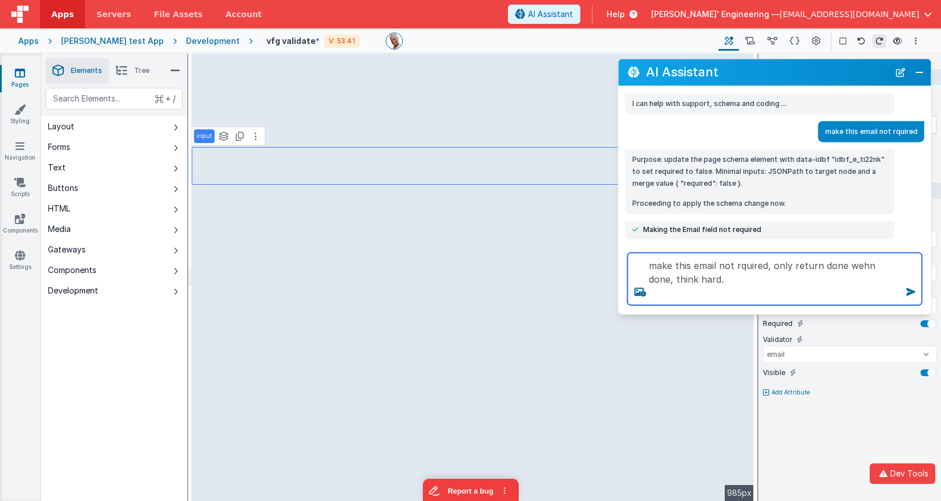
select select
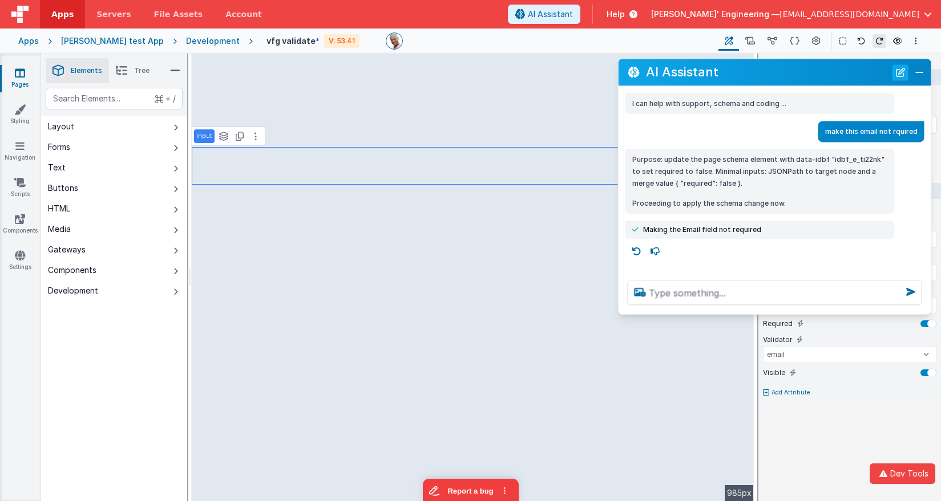
click at [900, 72] on button "New Chat" at bounding box center [900, 72] width 16 height 16
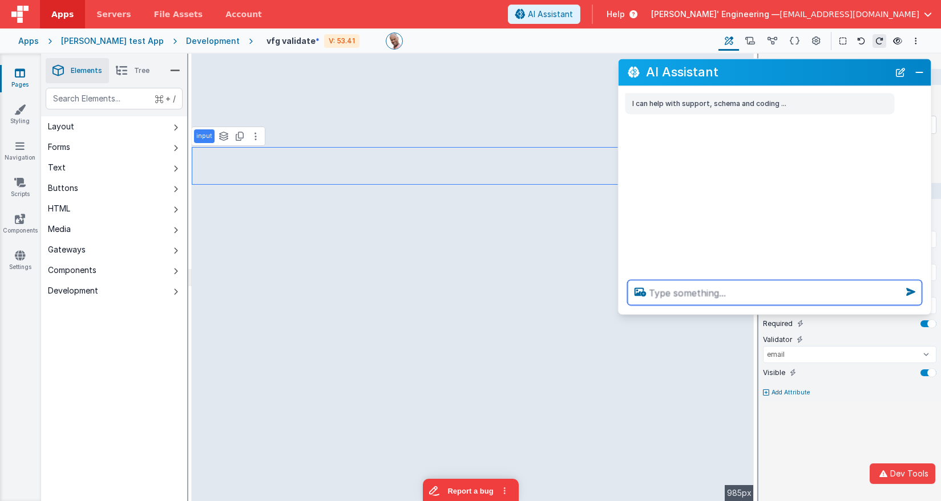
paste textarea "make this email not rquired, only return done wehn done, think hard."
select select
type textarea "make this email not rquired, only return done wehn done, think hard."
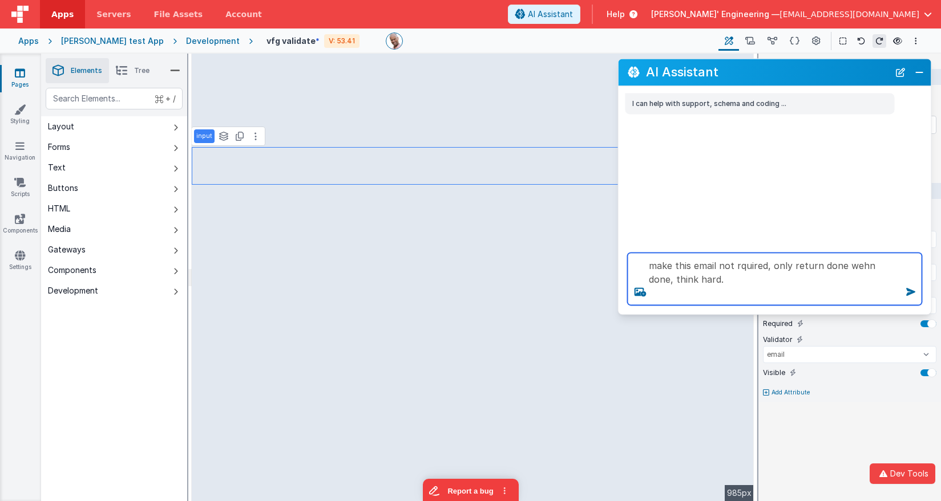
select select
type textarea "make this email not rquired, only return done wehn done, think hard."
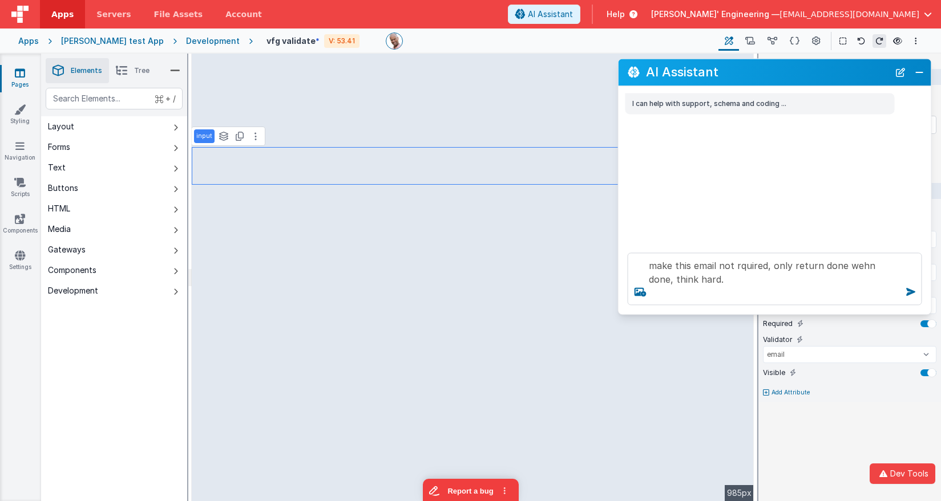
select select
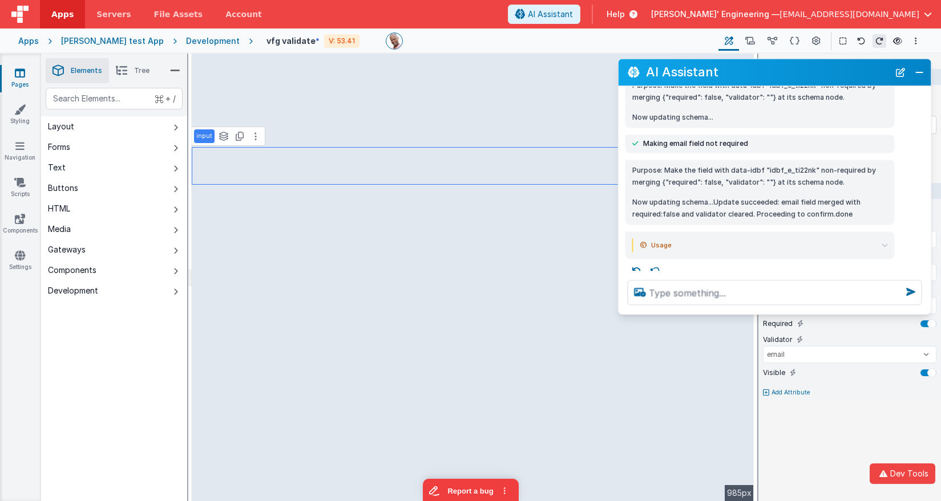
scroll to position [84, 0]
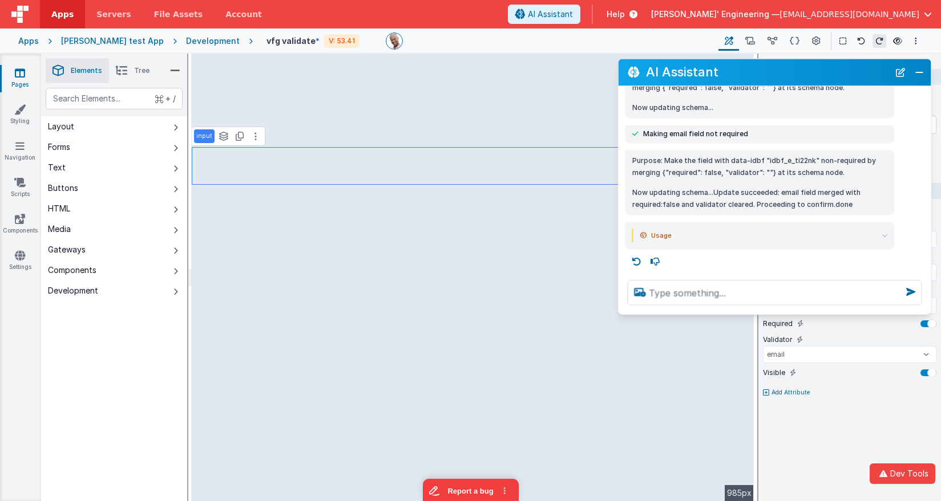
select select
click at [795, 39] on icon at bounding box center [794, 41] width 10 height 12
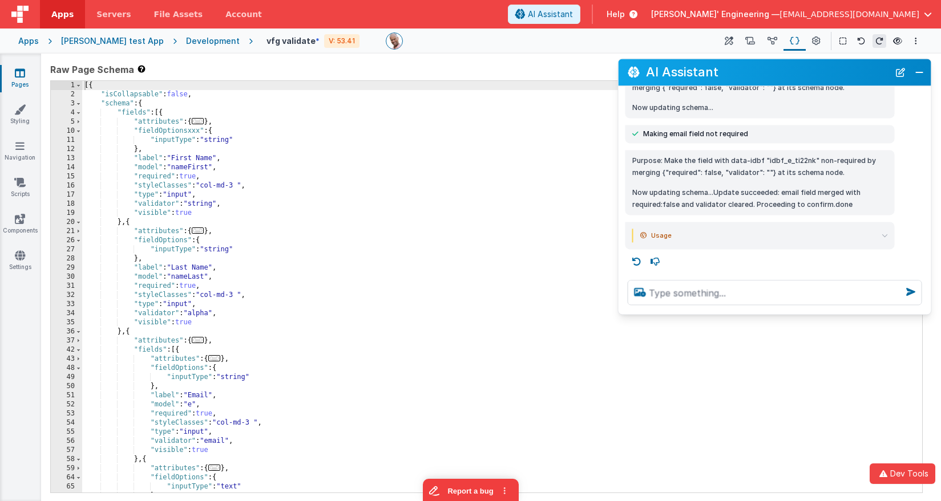
click at [337, 79] on div "Format 7 6 5 4 3 2 1 No Folds 1 2 3 4 5 10 11 12 13 14 15 16 17 18 19 20 21 26 …" at bounding box center [486, 285] width 872 height 413
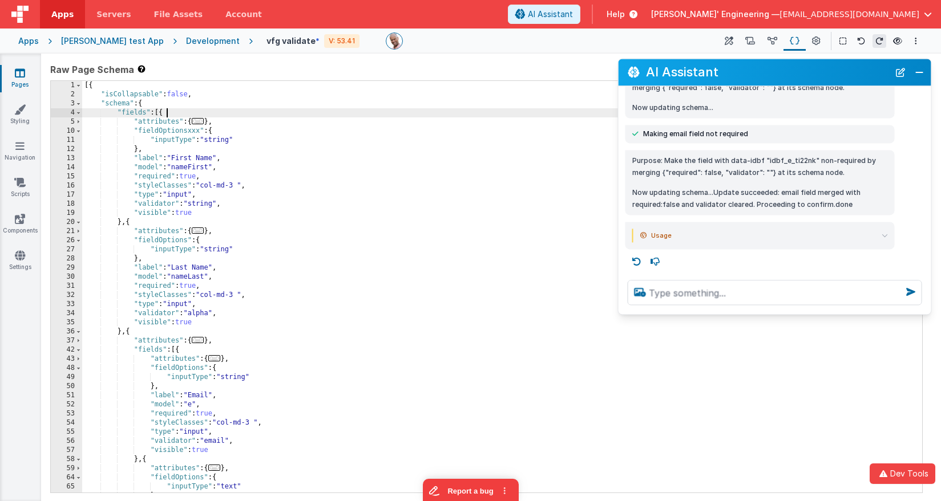
click at [329, 117] on div "[{ "isCollapsable" : false , "schema" : { "fields" : [{ "attributes" : { ... } …" at bounding box center [502, 296] width 840 height 430
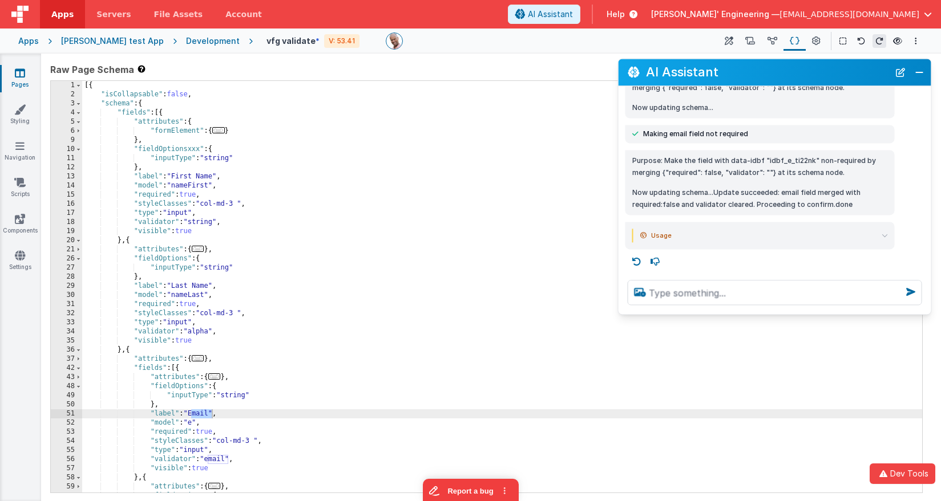
type input "email"
click at [726, 41] on icon at bounding box center [728, 41] width 9 height 12
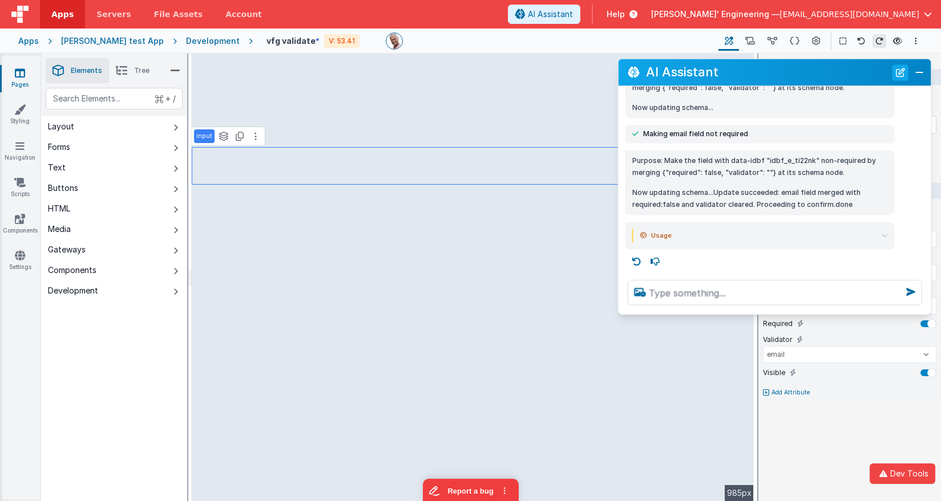
select select
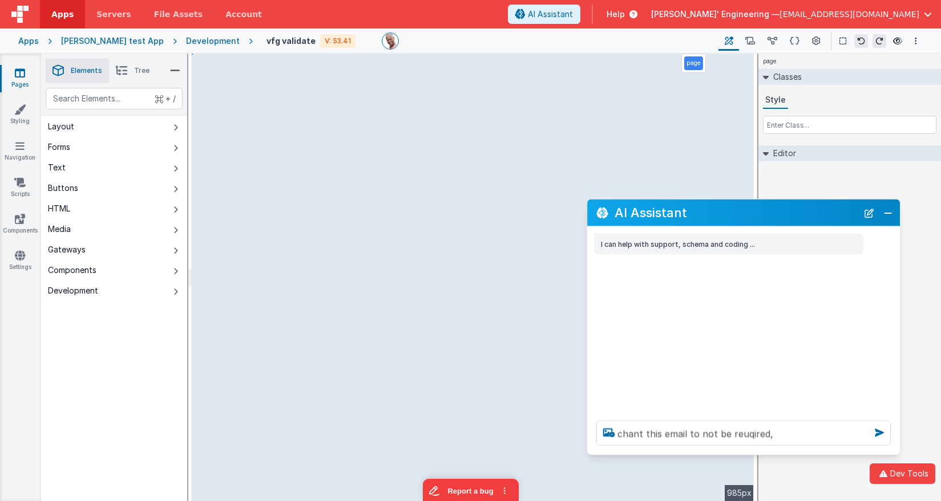
drag, startPoint x: 250, startPoint y: 256, endPoint x: 814, endPoint y: 221, distance: 565.2
click at [814, 221] on div "AI Assistant" at bounding box center [743, 213] width 313 height 27
click at [788, 435] on textarea "chant this email to not be reuqired," at bounding box center [743, 433] width 294 height 25
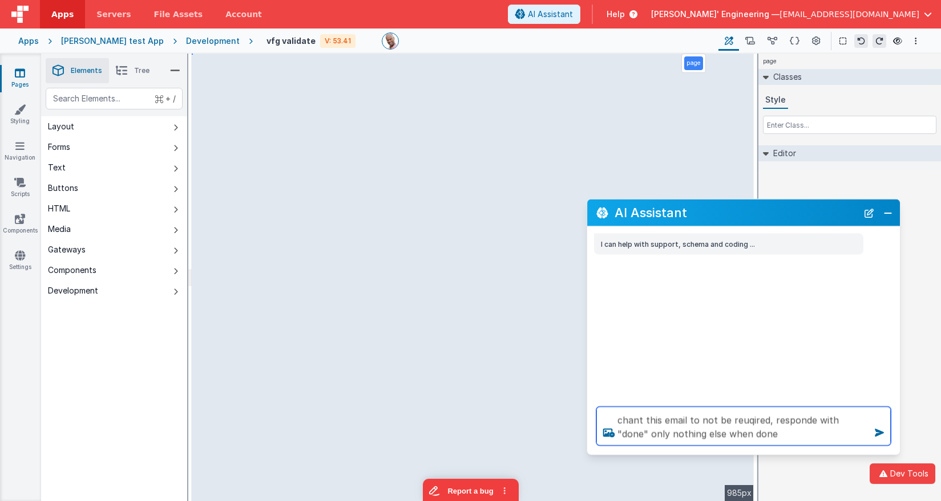
type textarea "chant this email to not be reuqired, responde with "done" only nothing else whe…"
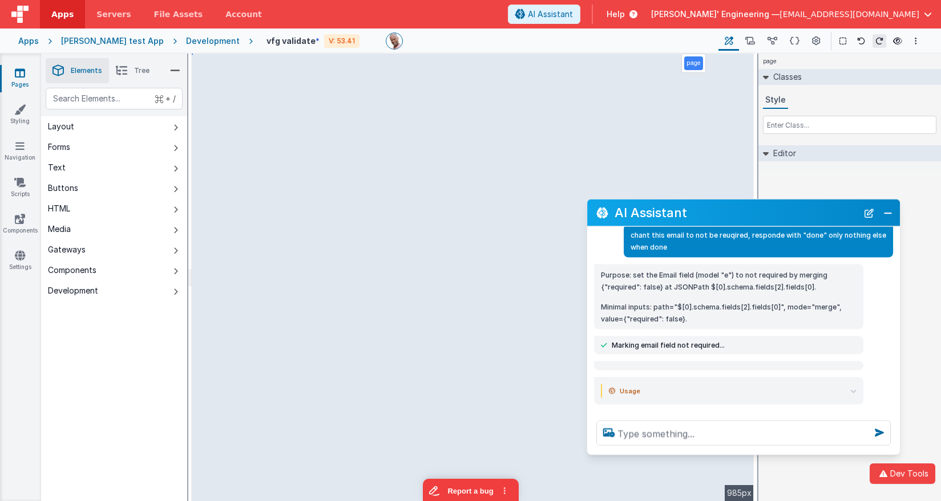
scroll to position [34, 0]
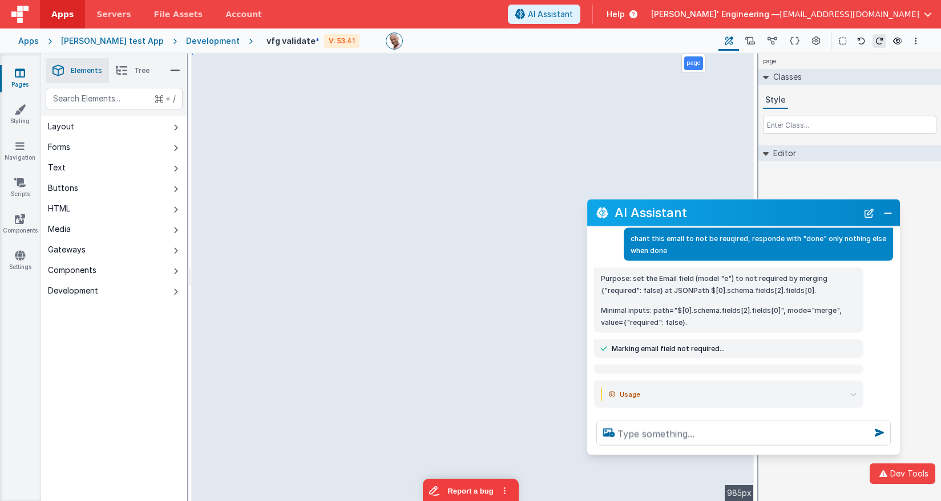
select select
select select "email"
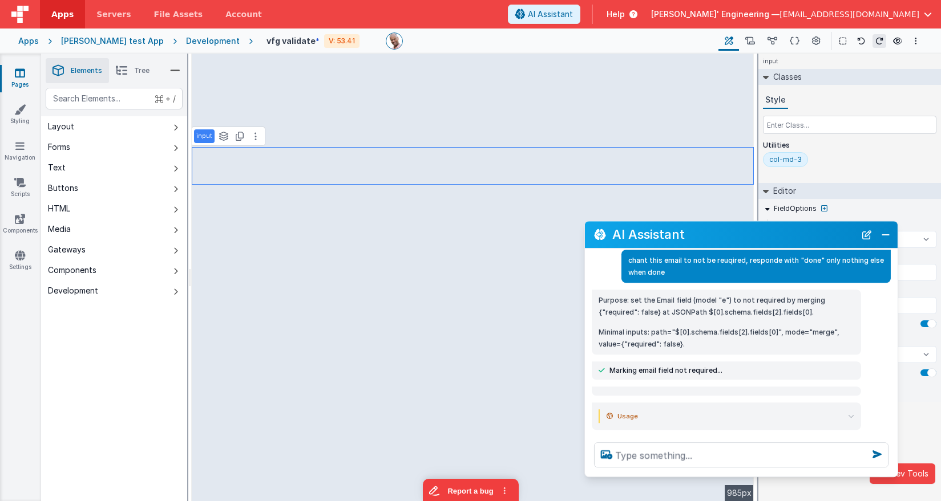
drag, startPoint x: 792, startPoint y: 217, endPoint x: 813, endPoint y: 248, distance: 37.8
click at [803, 239] on h2 "AI Assistant" at bounding box center [733, 235] width 243 height 14
select select
click at [777, 39] on icon at bounding box center [772, 41] width 10 height 12
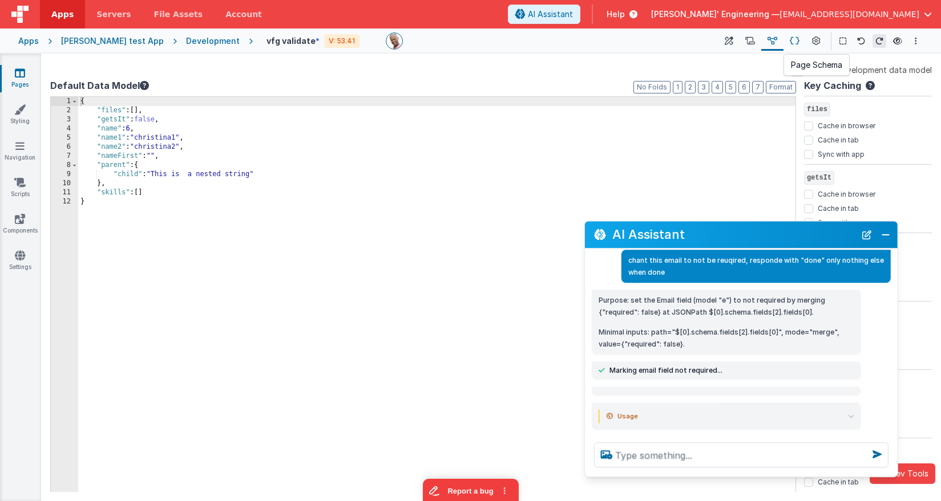
click at [797, 42] on icon at bounding box center [794, 41] width 10 height 12
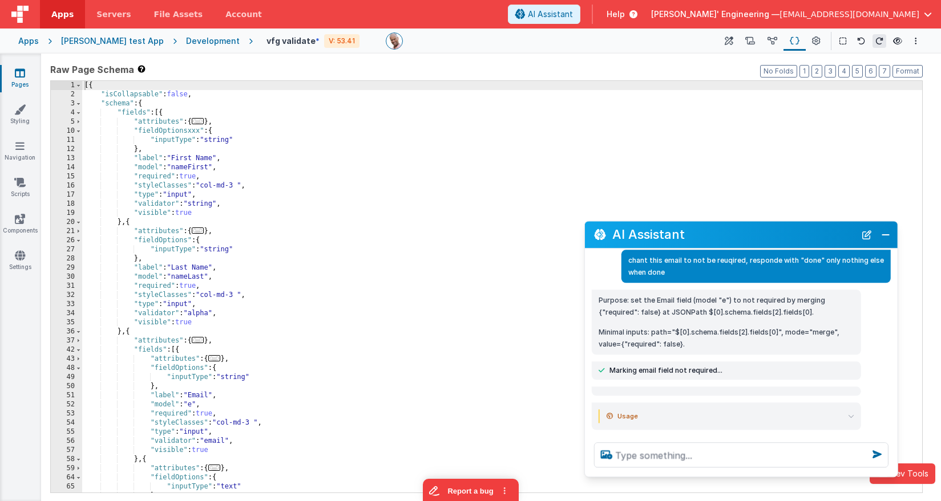
scroll to position [0, 0]
copy body "Saved Builder Page Schema Action Scripts Data Model Page Settings History Eleme…"
click at [491, 175] on div "[{ "isCollapsable" : false , "schema" : { "fields" : [{ "attributes" : { ... } …" at bounding box center [502, 296] width 840 height 430
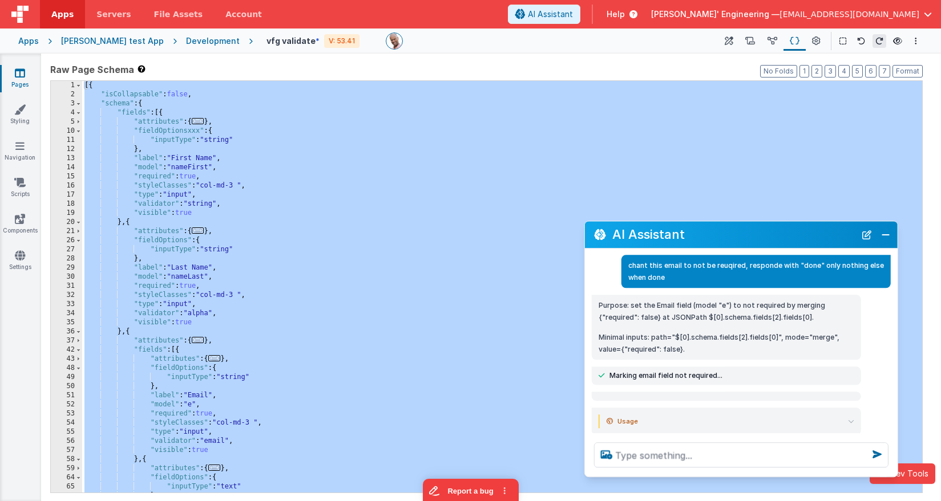
scroll to position [27, 0]
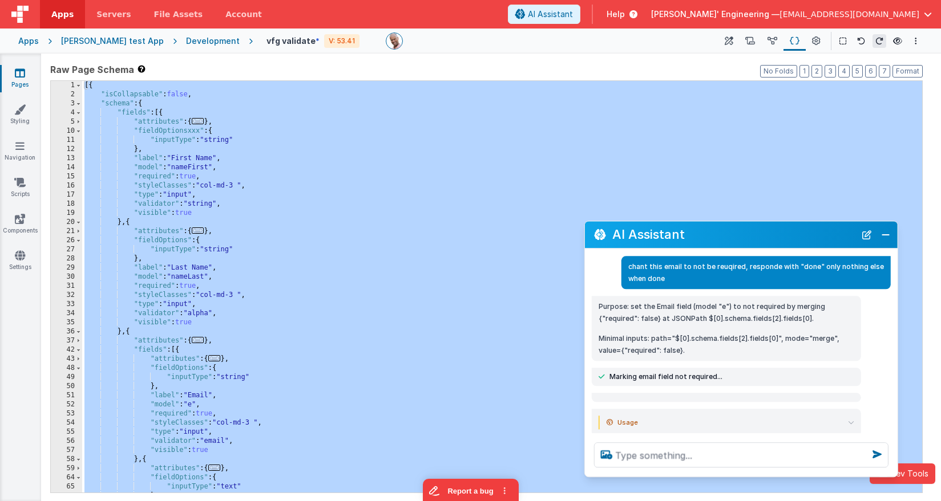
click at [256, 224] on div "[{ "isCollapsable" : false , "schema" : { "fields" : [{ "attributes" : { ... } …" at bounding box center [502, 296] width 840 height 430
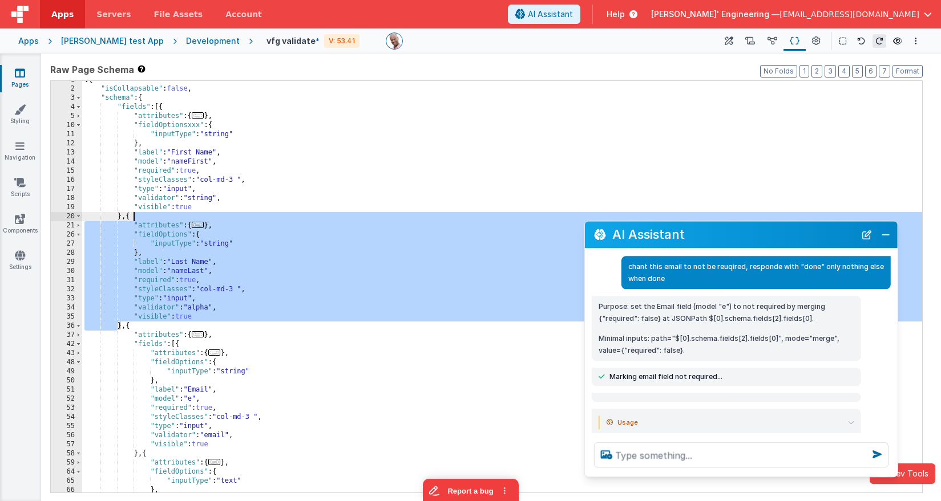
click at [258, 224] on div "[{ "isCollapsable" : false , "schema" : { "fields" : [{ "attributes" : { ... } …" at bounding box center [502, 287] width 840 height 412
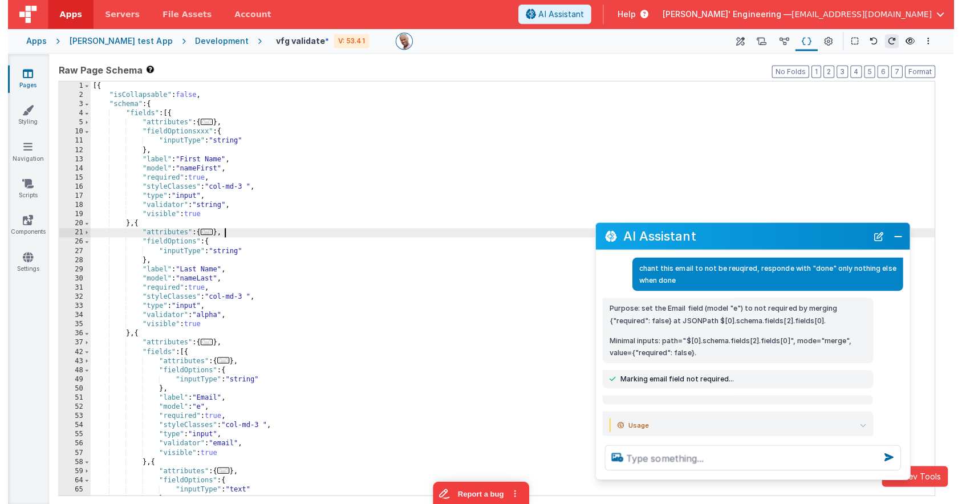
scroll to position [0, 0]
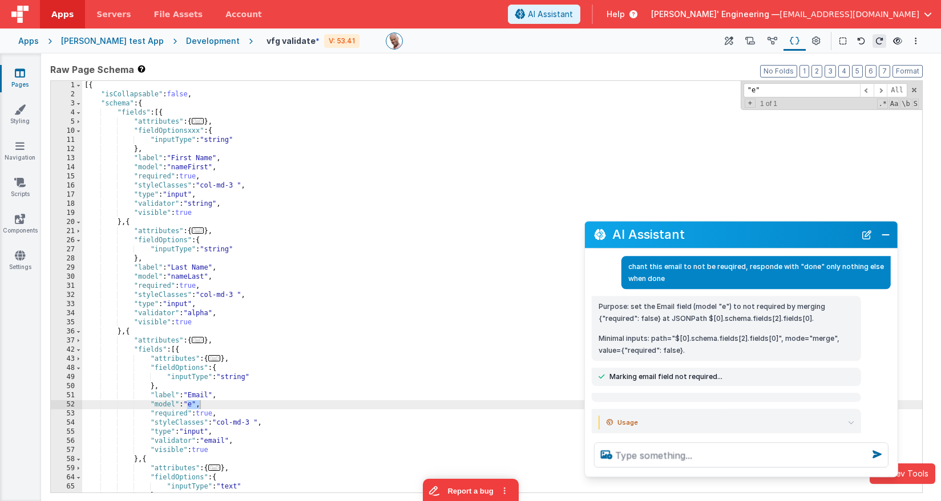
type input ""e""
click at [240, 415] on div "[{ "isCollapsable" : false , "schema" : { "fields" : [{ "attributes" : { ... } …" at bounding box center [502, 296] width 840 height 430
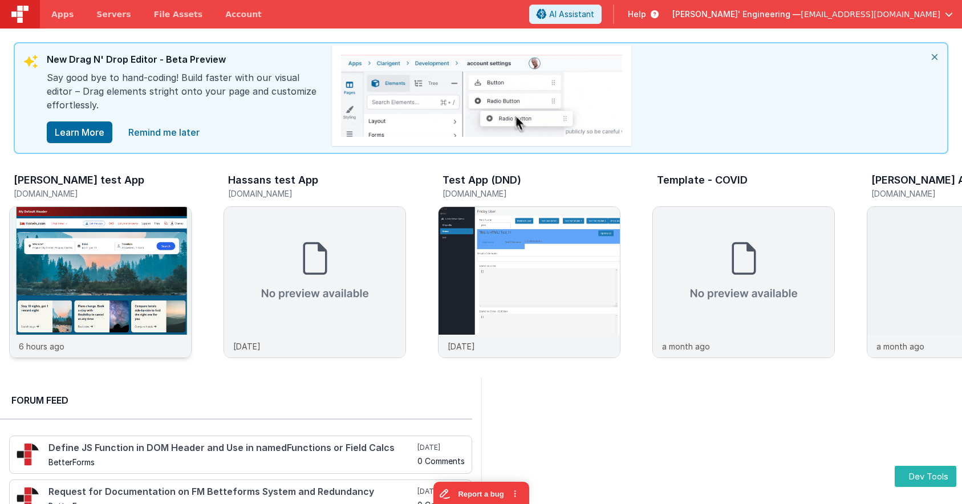
click at [181, 135] on link "Remind me later" at bounding box center [163, 132] width 85 height 23
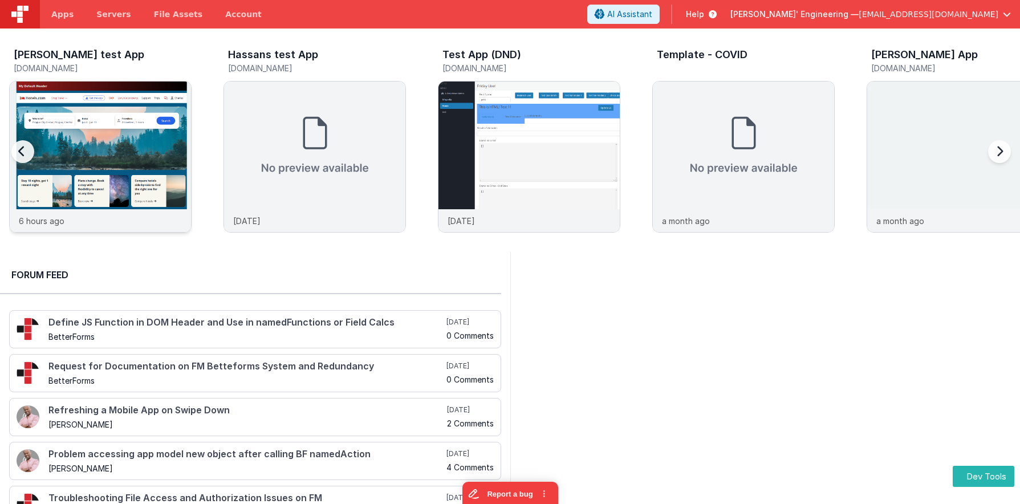
click at [114, 176] on img at bounding box center [100, 172] width 181 height 181
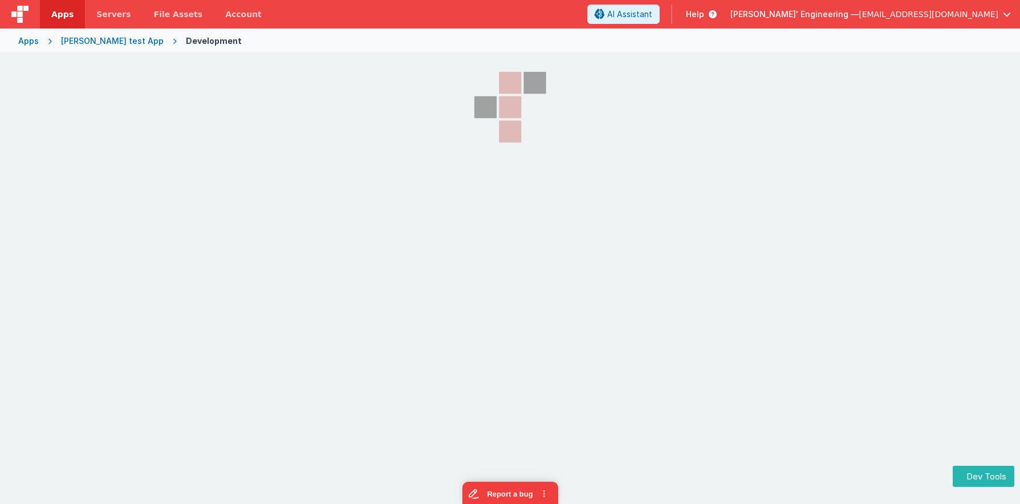
click at [114, 176] on section at bounding box center [510, 180] width 1020 height 252
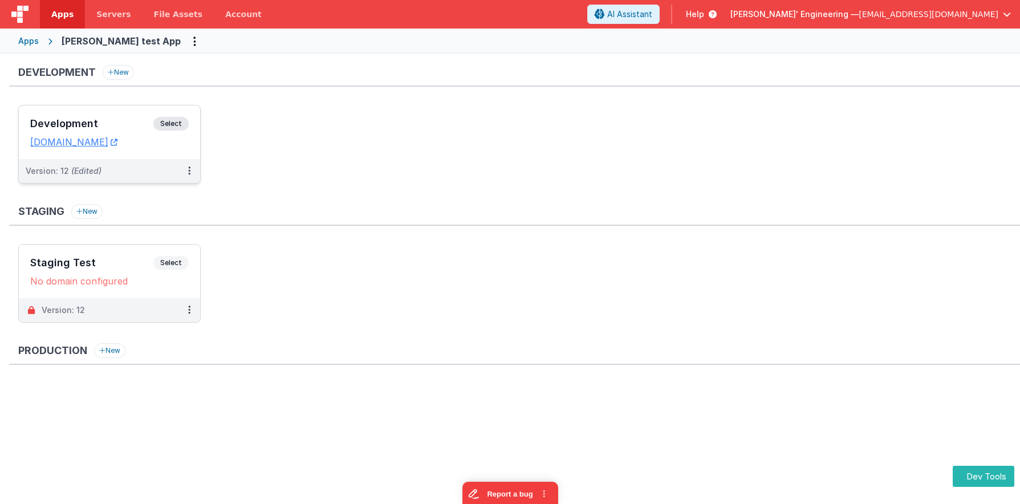
click at [183, 125] on span "Select" at bounding box center [170, 124] width 35 height 14
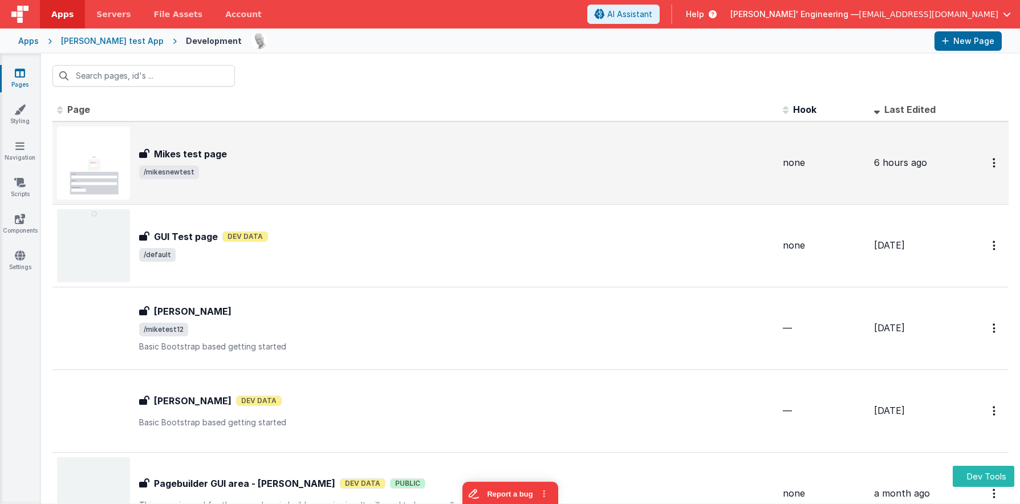
click at [371, 181] on div "Mikes test page Mikes test page /mikesnewtest" at bounding box center [415, 163] width 717 height 73
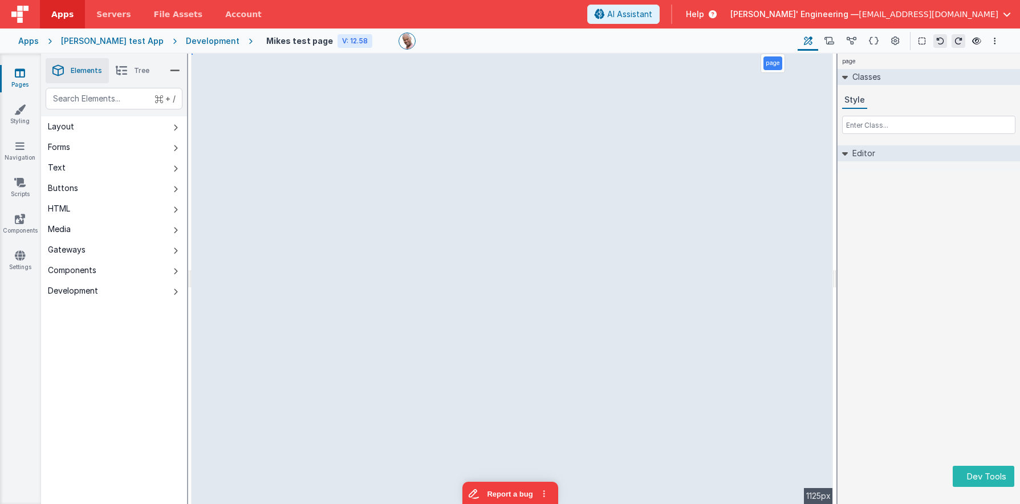
select select "email"
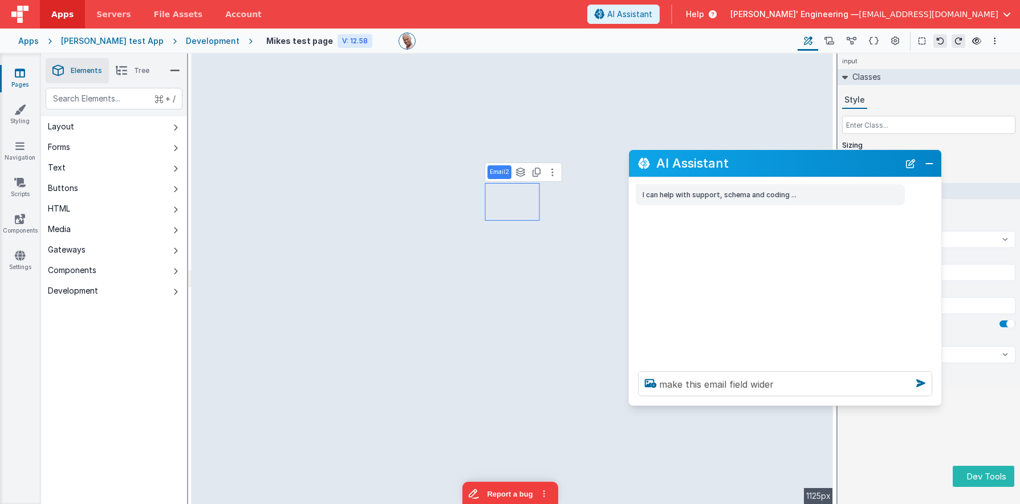
click at [820, 168] on h2 "AI Assistant" at bounding box center [778, 163] width 243 height 14
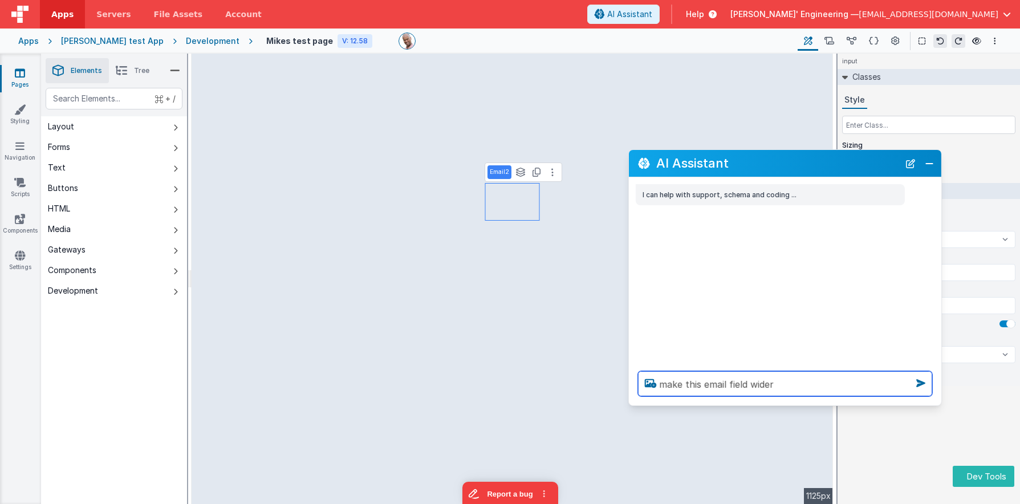
click at [813, 392] on textarea "make this email field wider" at bounding box center [785, 383] width 294 height 25
type textarea "make this email field wider"
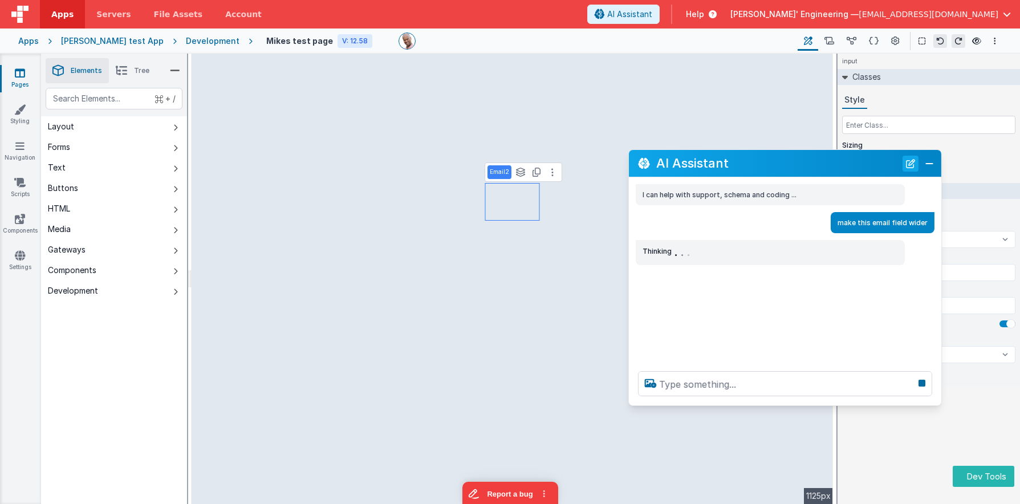
click at [906, 162] on button "New Chat" at bounding box center [911, 163] width 16 height 16
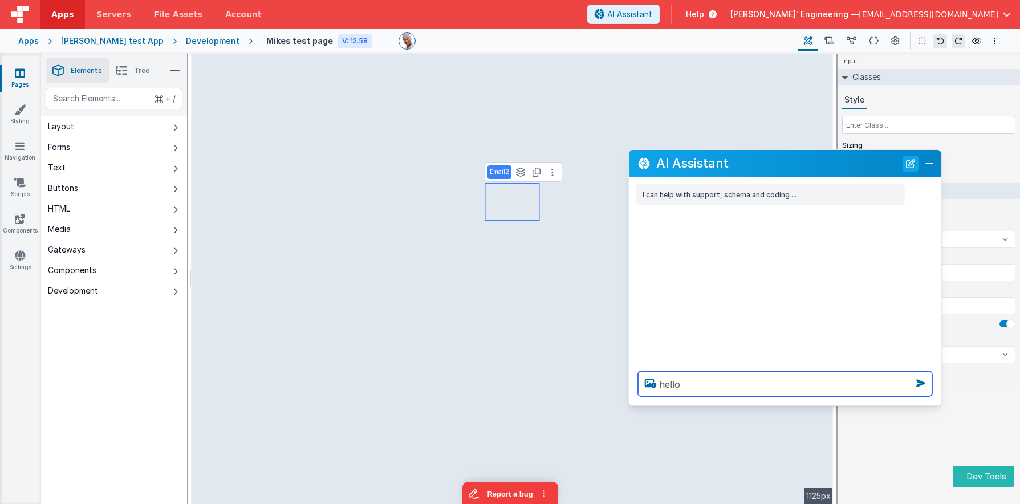
type textarea "hello"
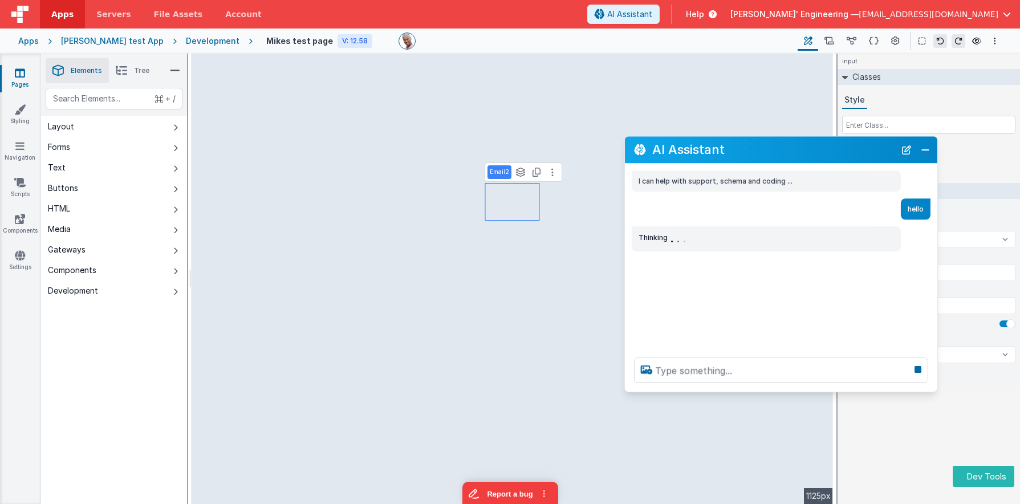
drag, startPoint x: 833, startPoint y: 156, endPoint x: 833, endPoint y: 149, distance: 6.3
click at [833, 149] on h2 "AI Assistant" at bounding box center [774, 150] width 243 height 14
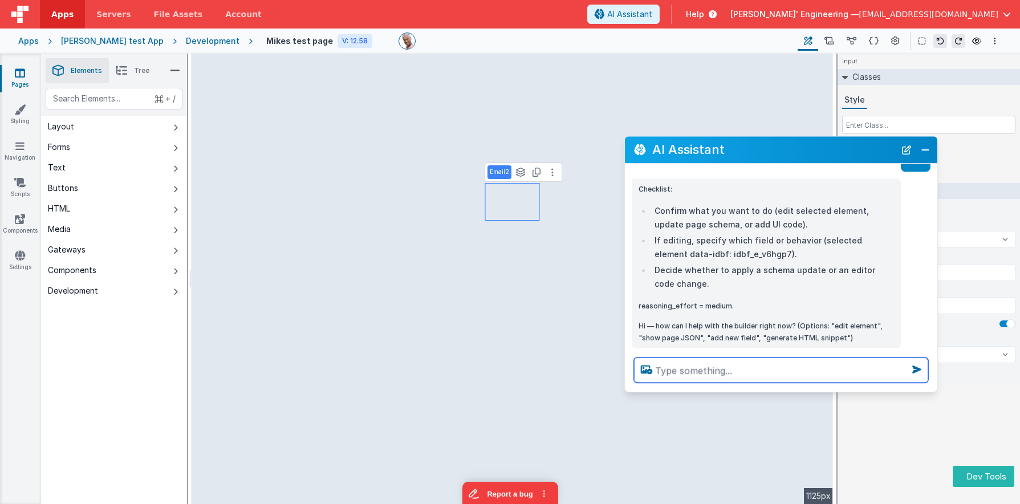
scroll to position [66, 0]
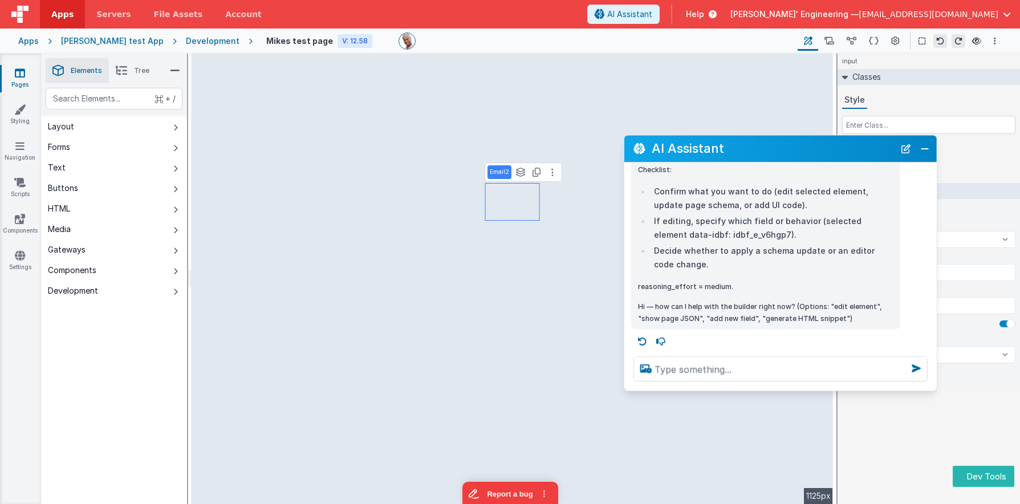
drag, startPoint x: 917, startPoint y: 155, endPoint x: 928, endPoint y: 151, distance: 11.5
click at [928, 151] on div "AI Assistant" at bounding box center [781, 148] width 313 height 27
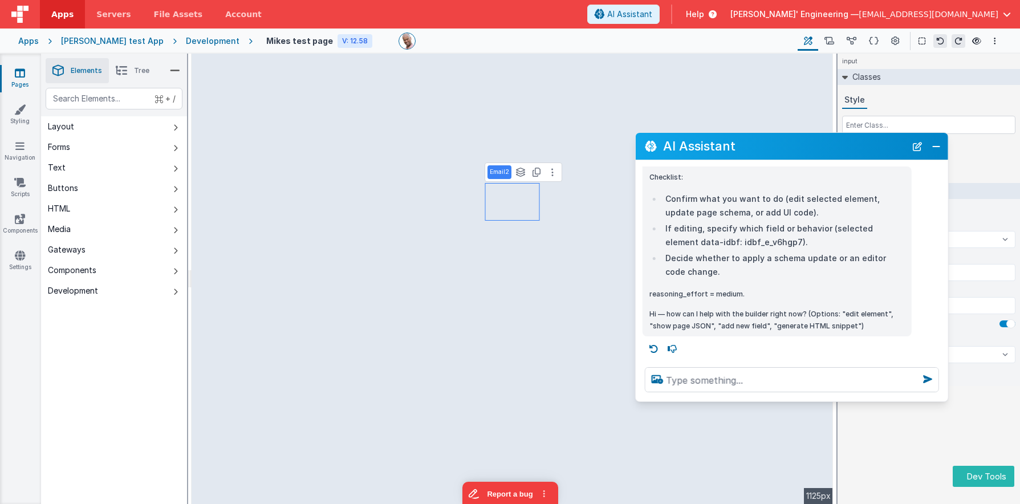
scroll to position [56, 0]
drag, startPoint x: 820, startPoint y: 387, endPoint x: 819, endPoint y: 400, distance: 13.7
click at [819, 400] on div at bounding box center [792, 379] width 313 height 43
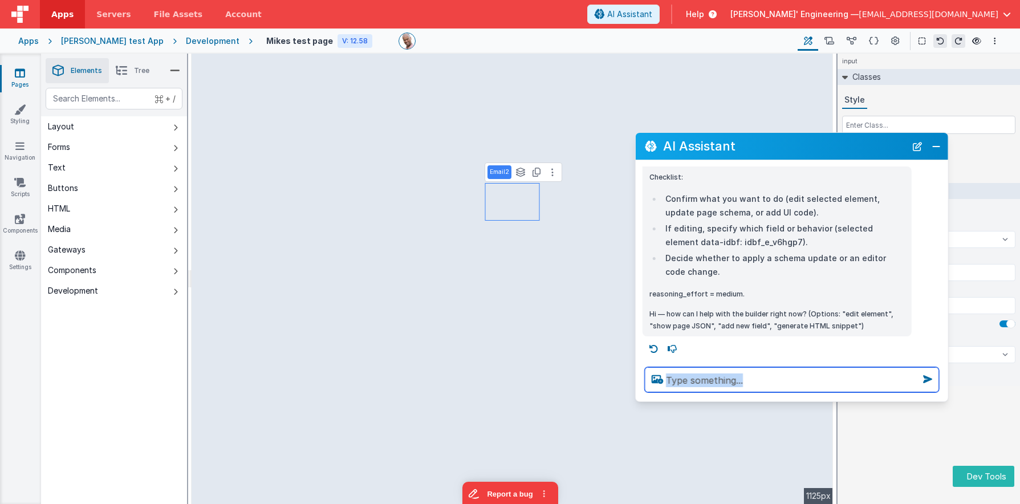
click at [732, 382] on textarea at bounding box center [792, 379] width 294 height 25
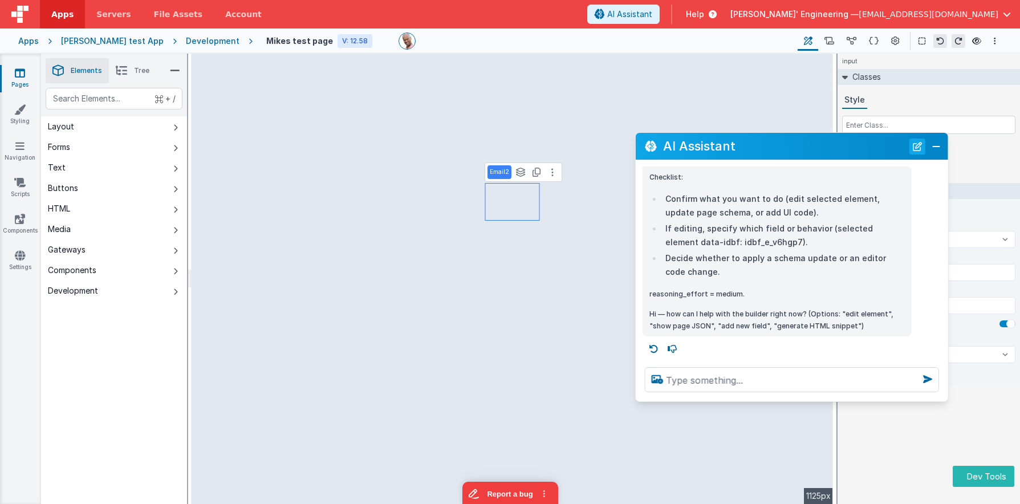
click at [921, 148] on button "New Chat" at bounding box center [918, 147] width 16 height 16
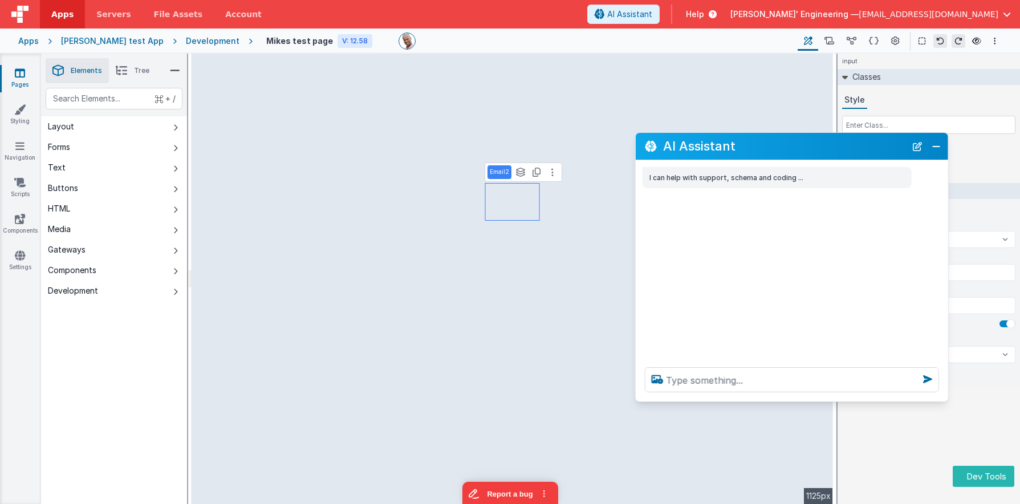
scroll to position [0, 0]
click at [741, 384] on textarea at bounding box center [792, 379] width 294 height 25
type textarea "make this email field wider"
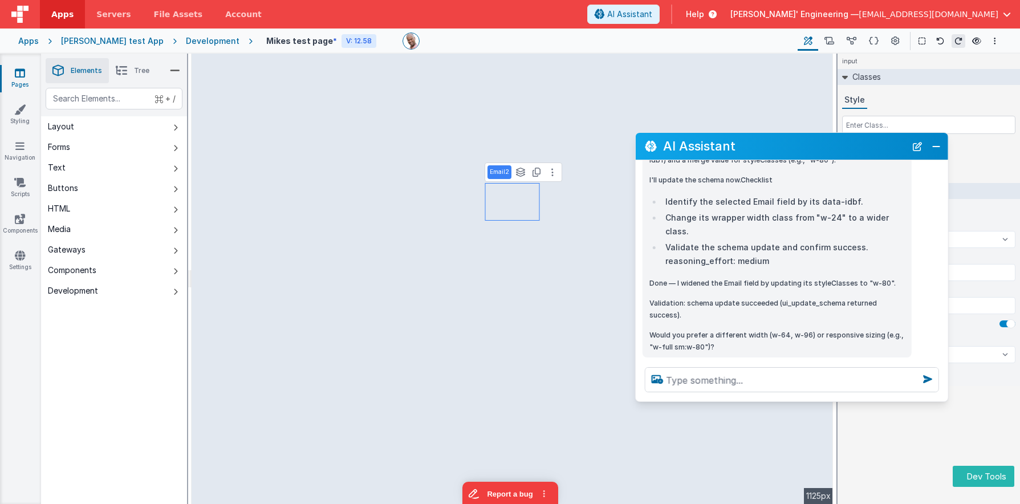
scroll to position [195, 0]
drag, startPoint x: 736, startPoint y: 303, endPoint x: 734, endPoint y: 281, distance: 22.3
click at [734, 281] on div "Purpose: update the selected input element's wrapper classes to make the Email …" at bounding box center [778, 240] width 256 height 223
click at [875, 41] on icon at bounding box center [874, 41] width 10 height 12
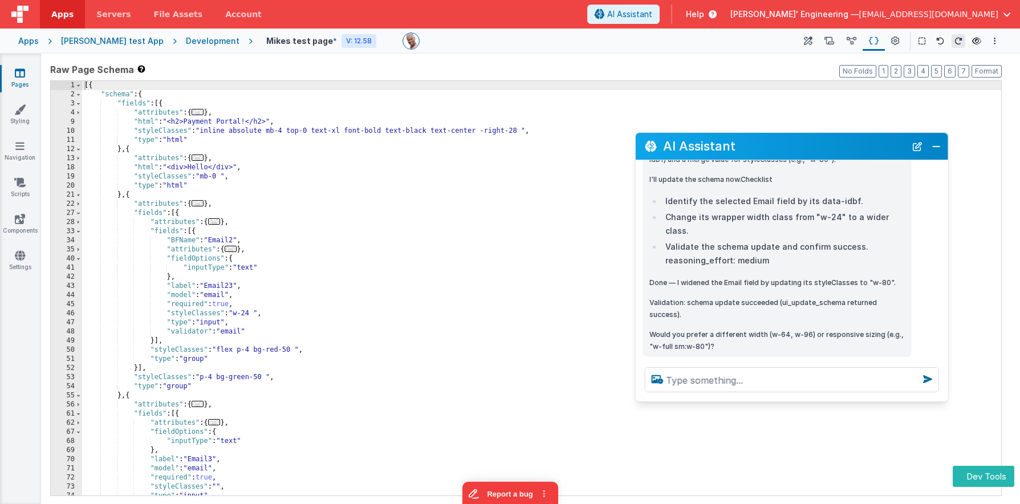
click at [283, 188] on div "[{ "schema" : { "fields" : [{ "attributes" : { ... } , "html" : "<h2>Payment Po…" at bounding box center [541, 297] width 919 height 433
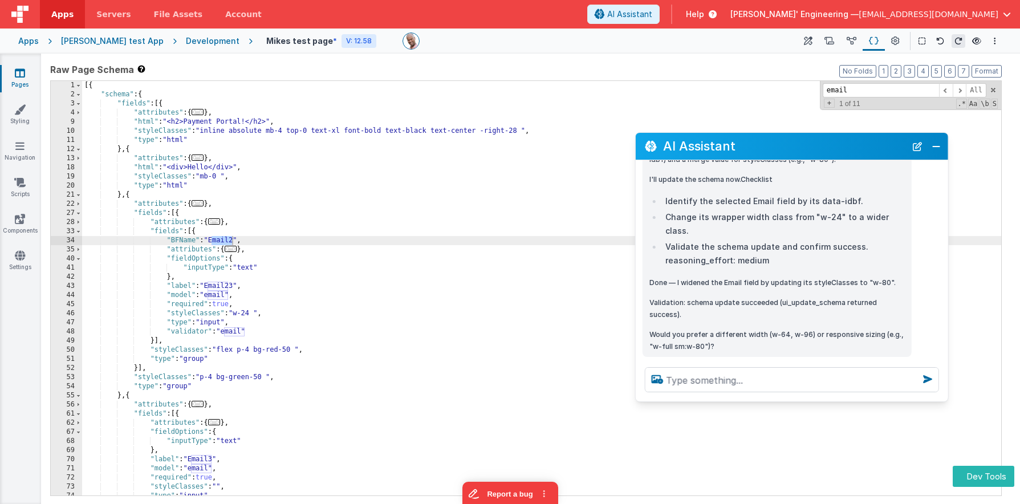
type input "email"
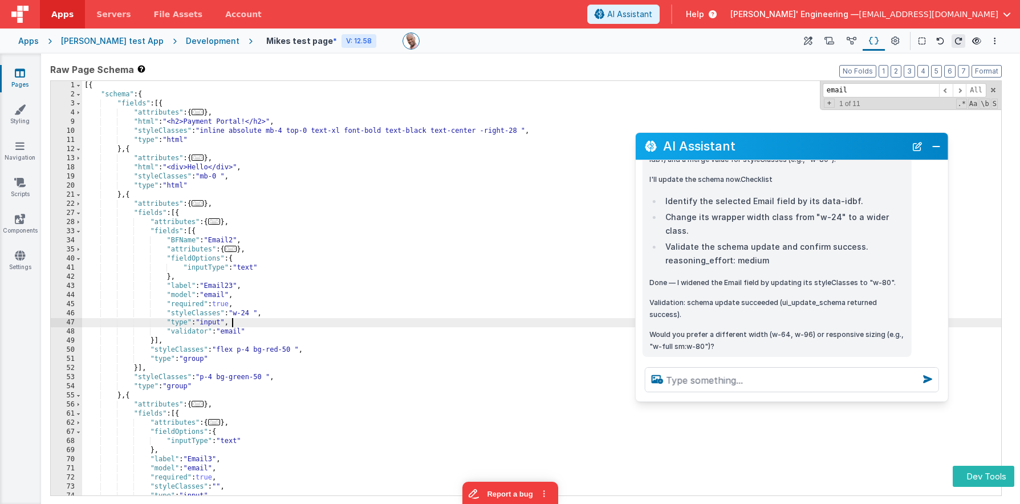
click at [262, 318] on div "[{ "schema" : { "fields" : [{ "attributes" : { ... } , "html" : "<h2>Payment Po…" at bounding box center [541, 297] width 919 height 433
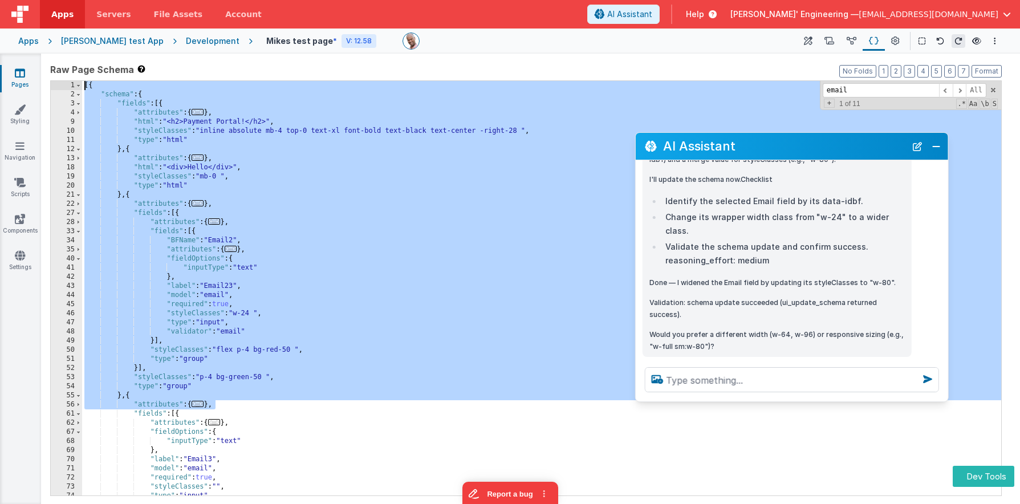
drag, startPoint x: 250, startPoint y: 407, endPoint x: 68, endPoint y: 27, distance: 420.9
click at [68, 27] on div "Apps Servers File Assets Account Some FUTURE Slot AI Assistant Help Delfs' Engi…" at bounding box center [510, 252] width 1020 height 504
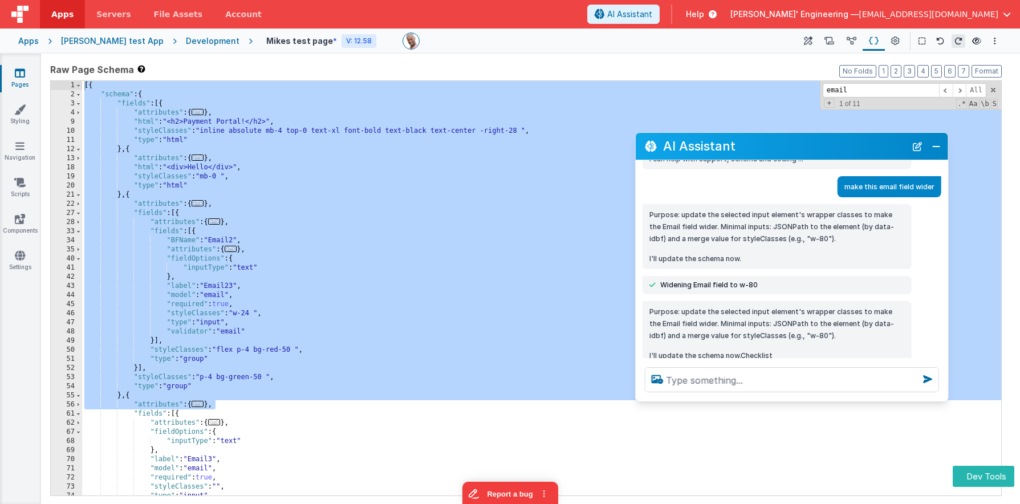
scroll to position [0, 0]
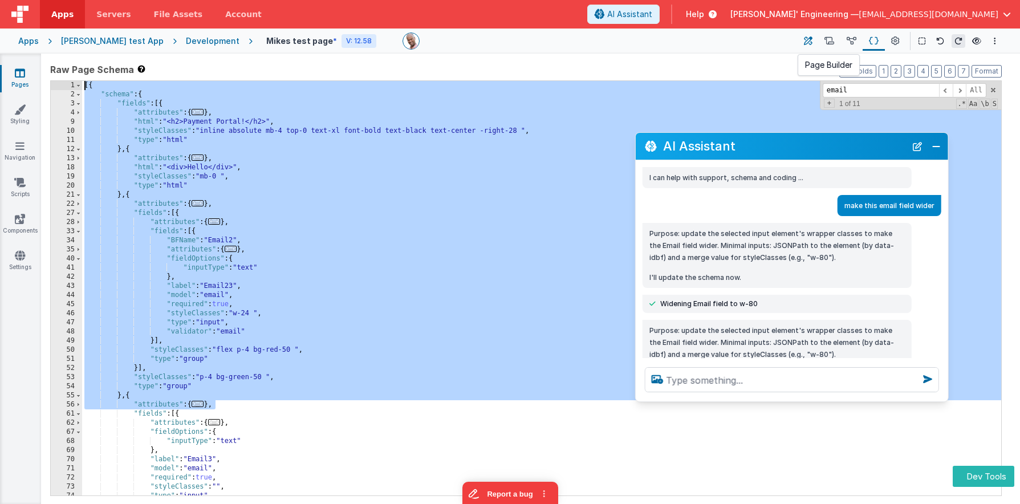
click at [808, 40] on icon at bounding box center [808, 41] width 9 height 12
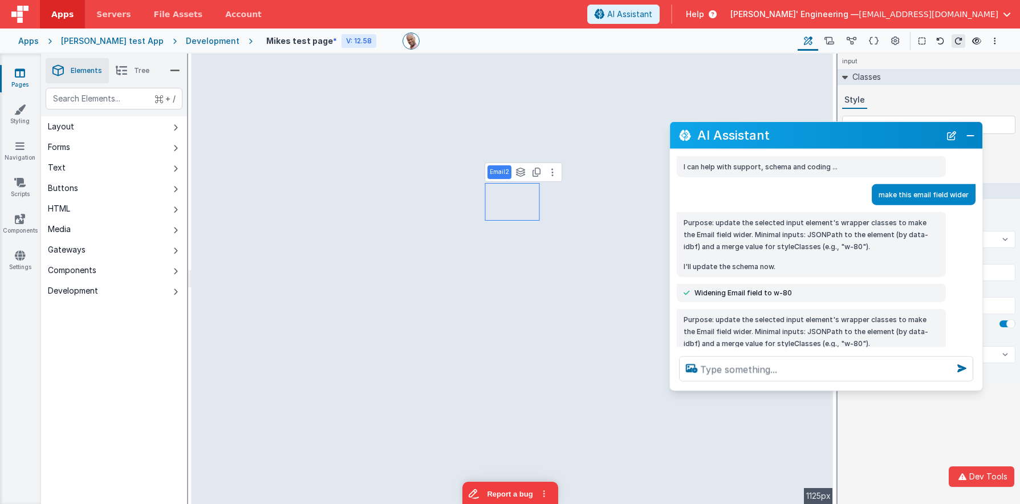
drag, startPoint x: 878, startPoint y: 152, endPoint x: 913, endPoint y: 141, distance: 36.4
click at [913, 141] on h2 "AI Assistant" at bounding box center [819, 135] width 243 height 14
select select "email"
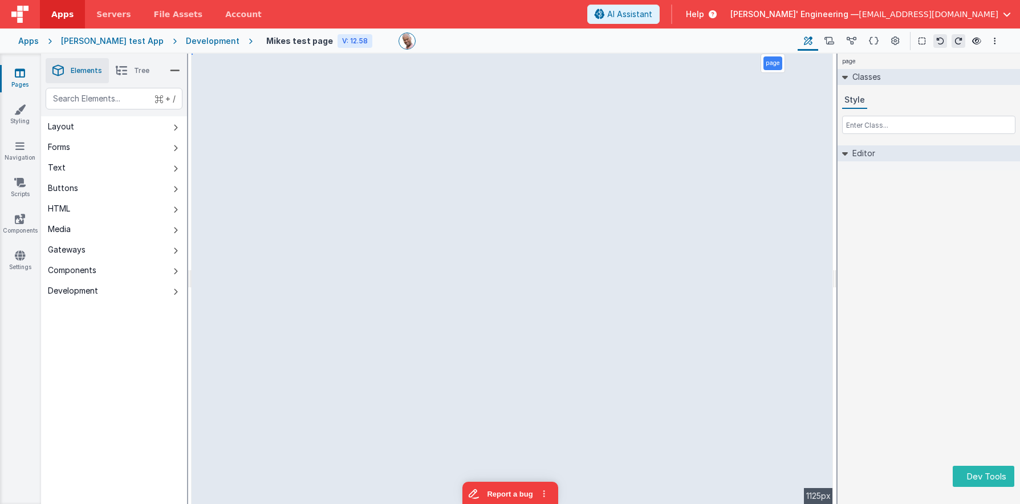
select select "email"
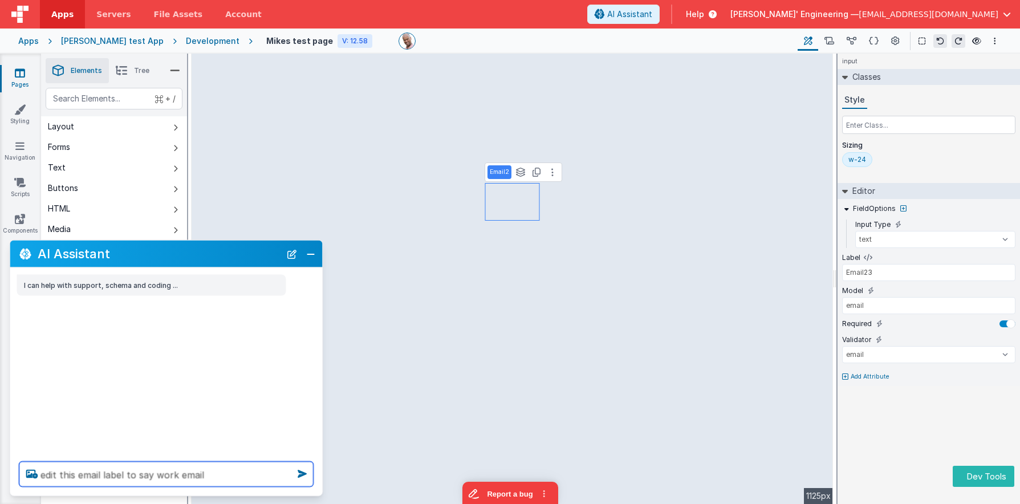
type textarea "edit this email label to say work email"
click at [306, 475] on icon at bounding box center [302, 474] width 18 height 18
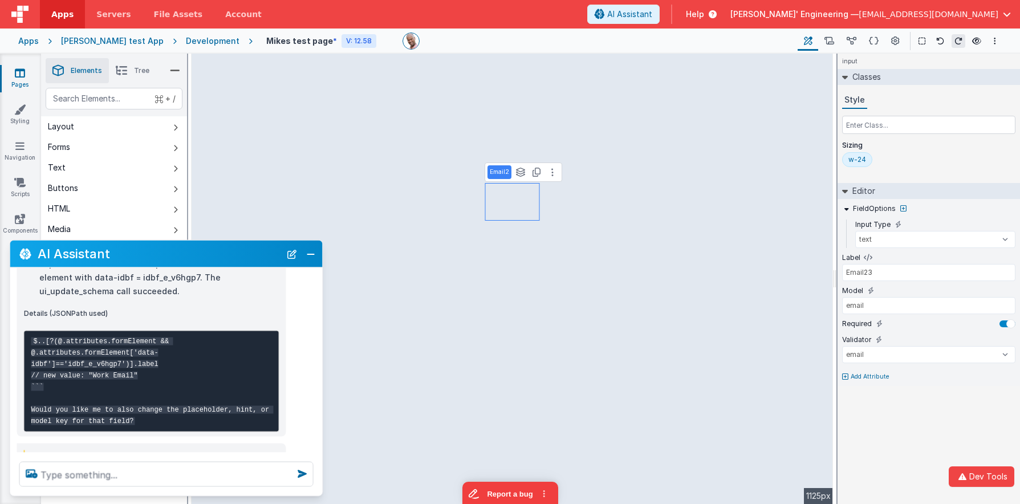
scroll to position [392, 0]
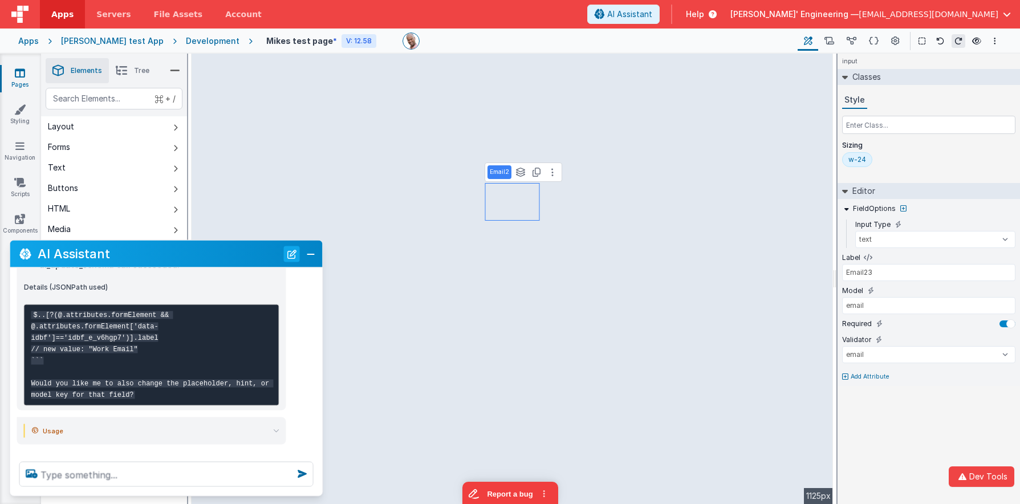
click at [289, 252] on button "New Chat" at bounding box center [292, 254] width 16 height 16
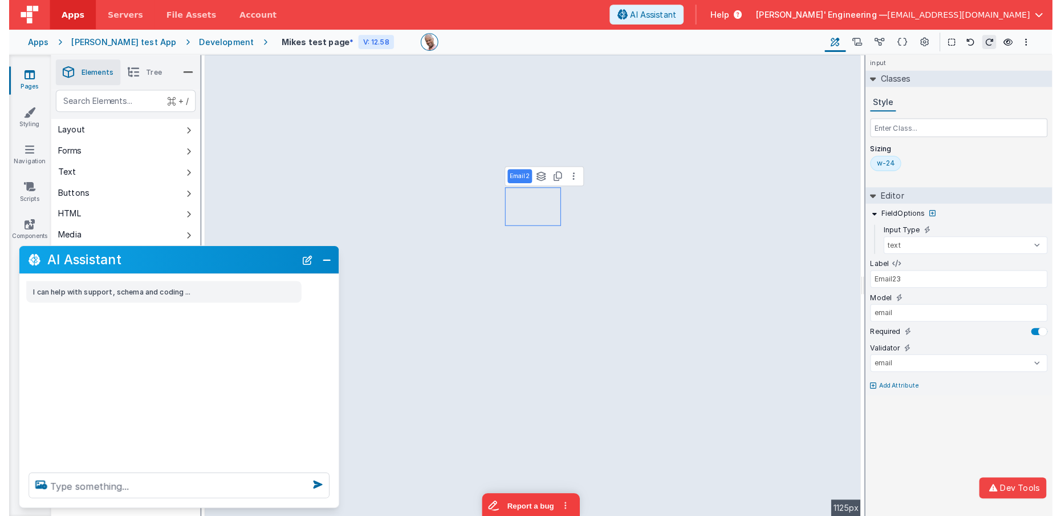
scroll to position [0, 0]
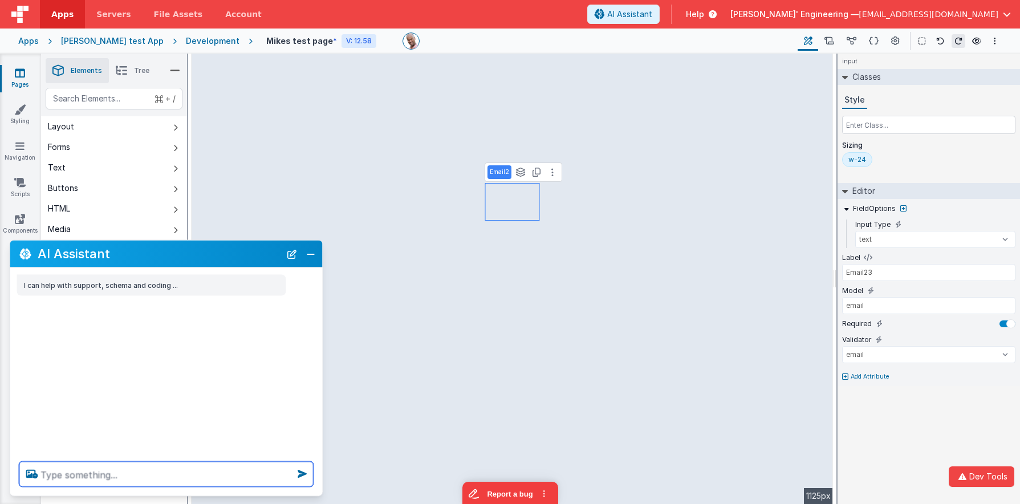
click at [229, 477] on textarea at bounding box center [166, 474] width 294 height 25
type textarea "hello"
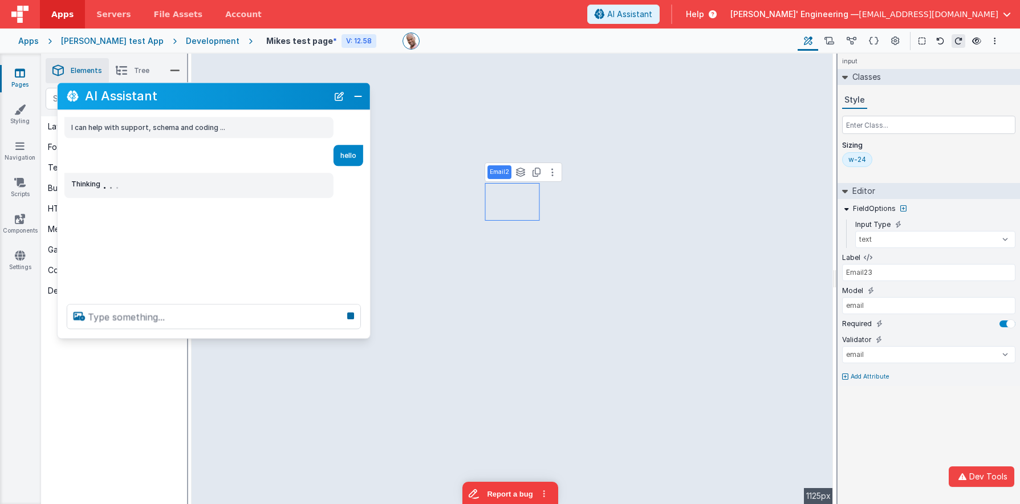
drag, startPoint x: 135, startPoint y: 260, endPoint x: 183, endPoint y: 99, distance: 167.8
click at [183, 99] on h2 "AI Assistant" at bounding box center [206, 97] width 243 height 14
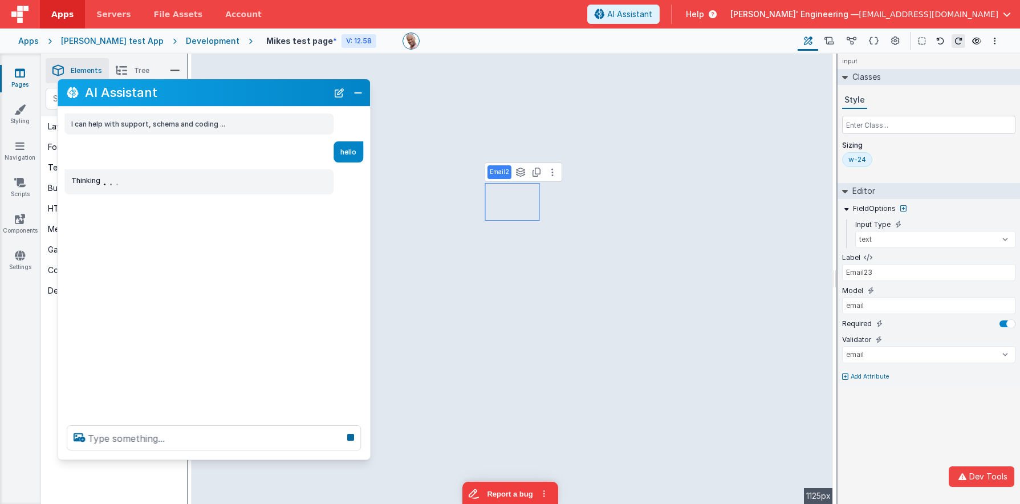
drag, startPoint x: 150, startPoint y: 334, endPoint x: 148, endPoint y: 458, distance: 123.8
click at [149, 459] on div at bounding box center [214, 437] width 313 height 43
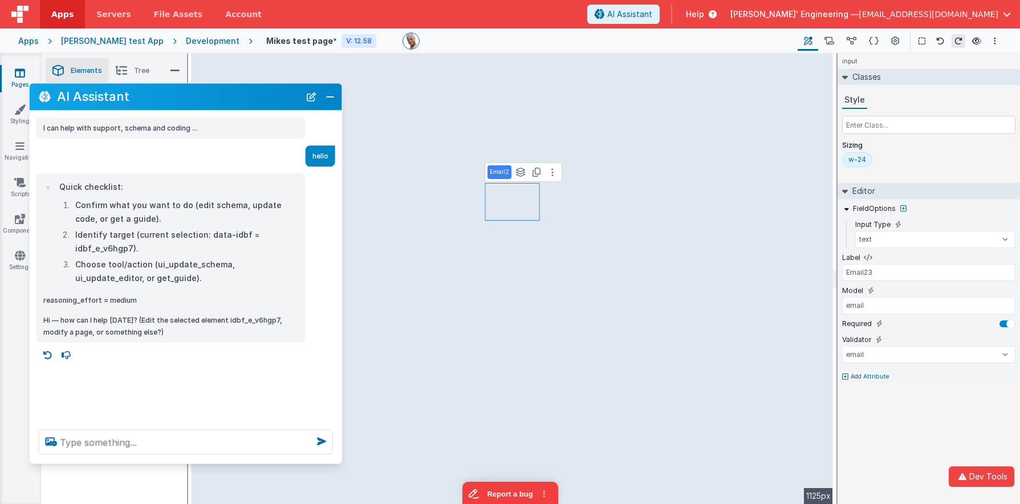
drag, startPoint x: 280, startPoint y: 90, endPoint x: 252, endPoint y: 94, distance: 28.8
click at [252, 94] on h2 "AI Assistant" at bounding box center [178, 97] width 243 height 14
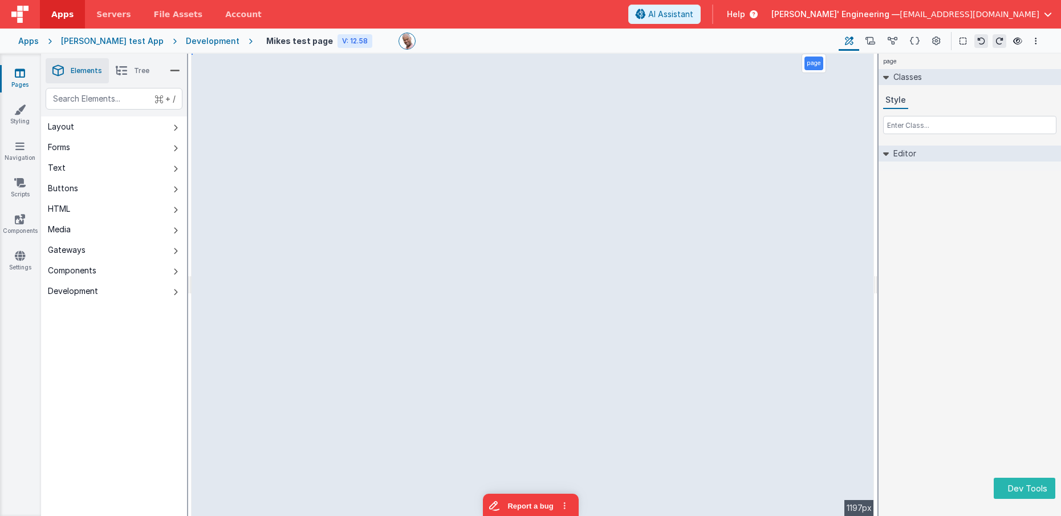
select select "email"
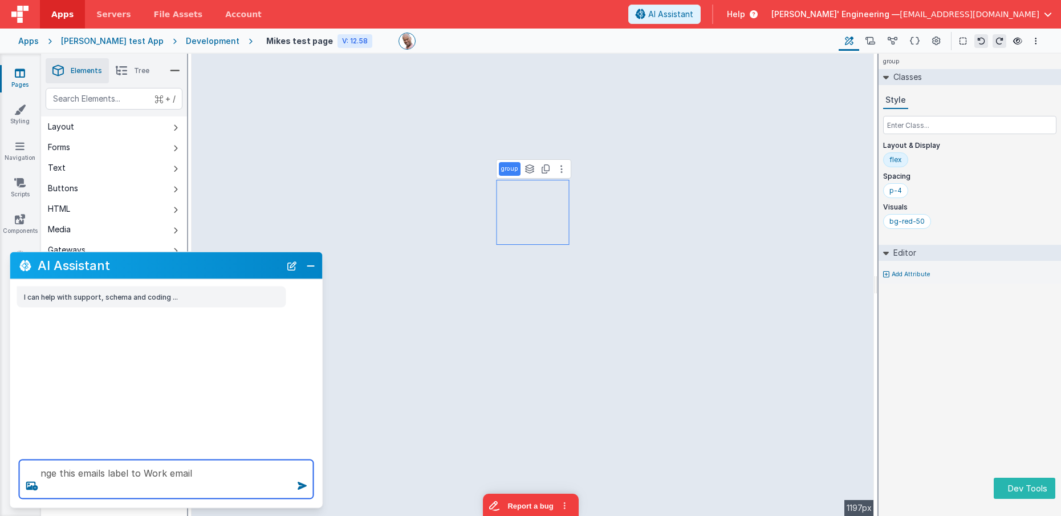
type textarea "nge this emails label to Work email"
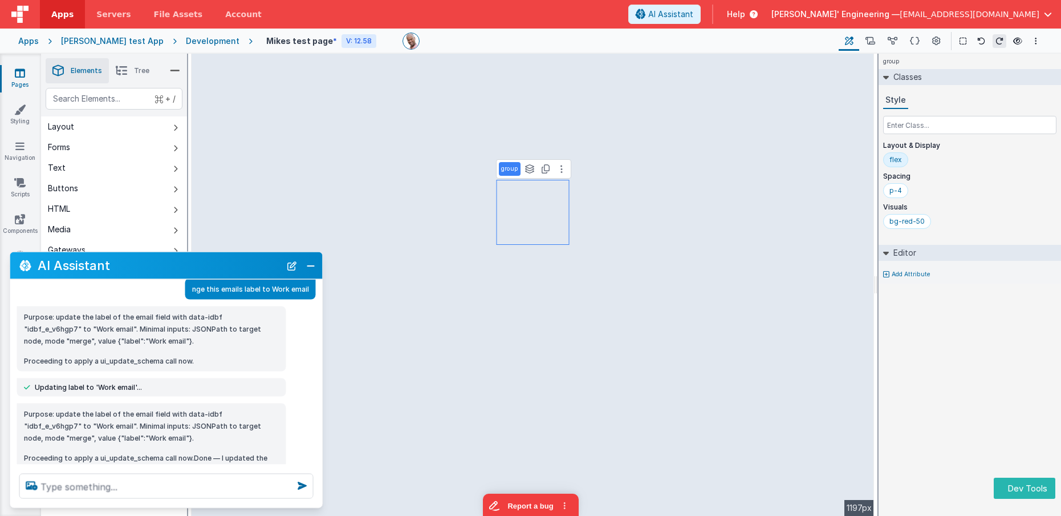
scroll to position [39, 0]
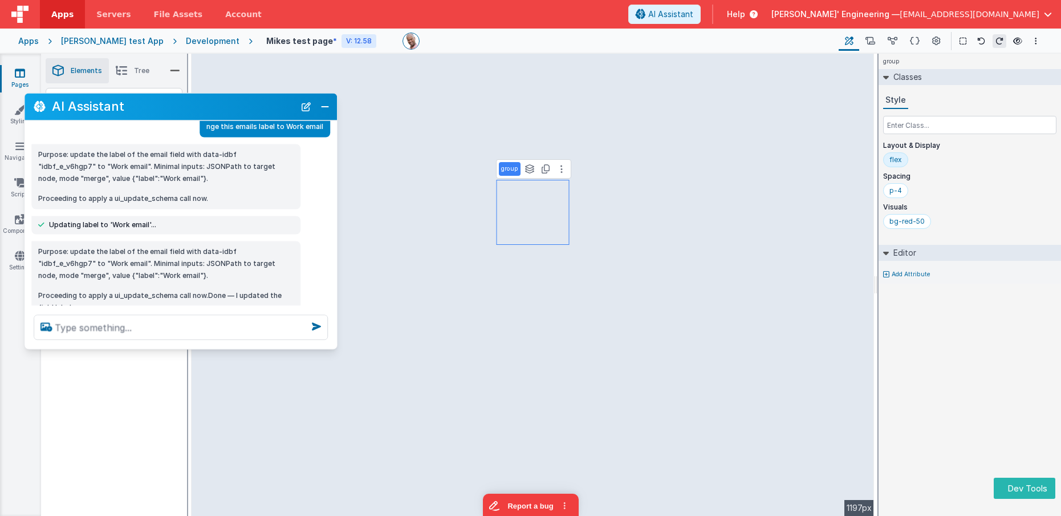
drag, startPoint x: 134, startPoint y: 263, endPoint x: 148, endPoint y: 102, distance: 162.0
click at [148, 102] on h2 "AI Assistant" at bounding box center [173, 107] width 243 height 14
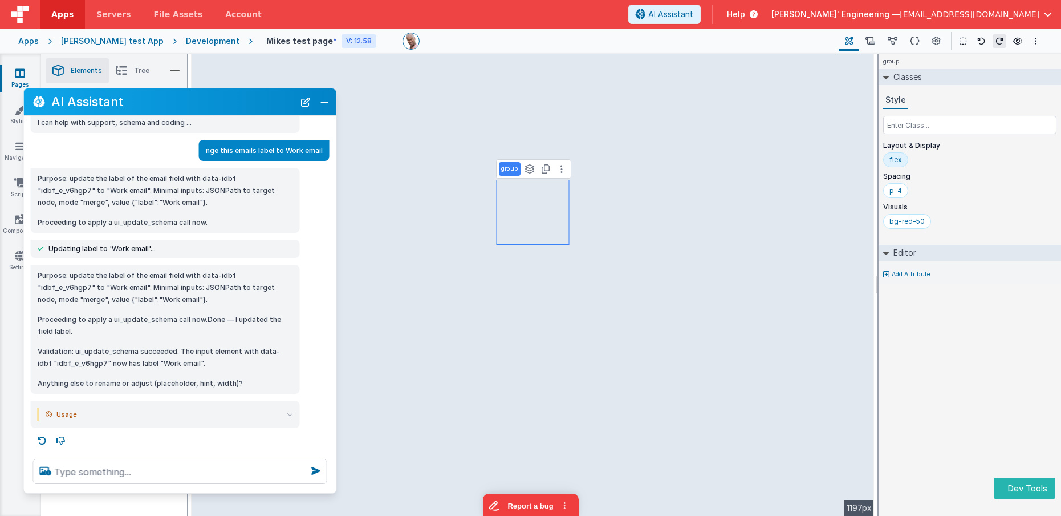
scroll to position [11, 0]
drag, startPoint x: 153, startPoint y: 345, endPoint x: 148, endPoint y: 494, distance: 149.0
click at [148, 494] on section "Pages Styling Navigation Scripts Components Settings Saved Builder Page Schema …" at bounding box center [530, 285] width 1061 height 462
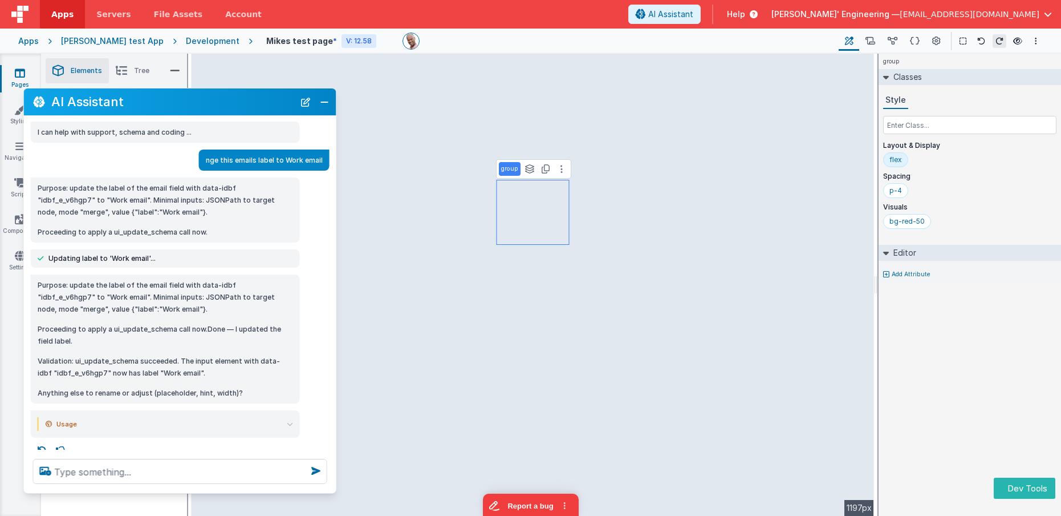
scroll to position [0, 0]
drag, startPoint x: 305, startPoint y: 102, endPoint x: 270, endPoint y: 168, distance: 74.8
click at [305, 102] on button "New Chat" at bounding box center [306, 102] width 16 height 16
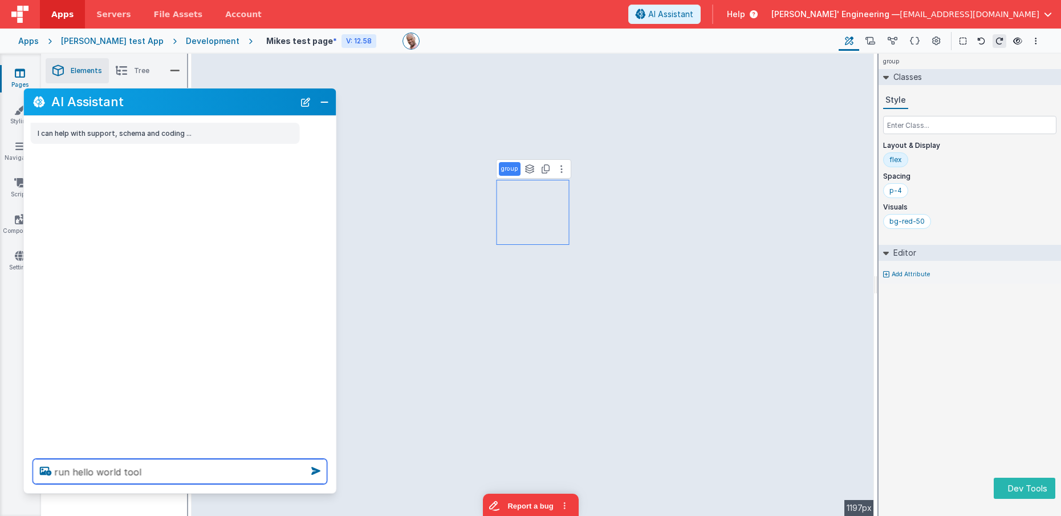
type textarea "run hello world tool"
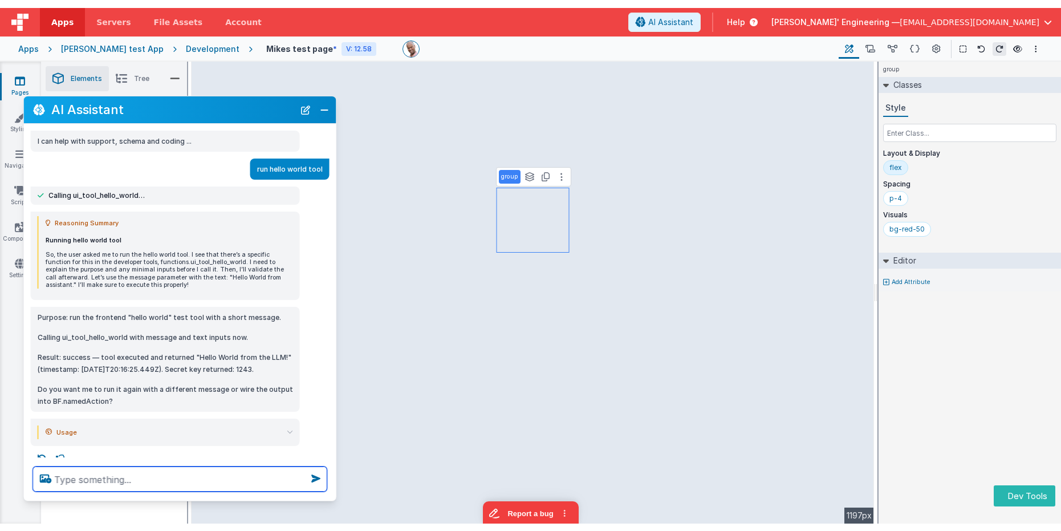
scroll to position [10, 0]
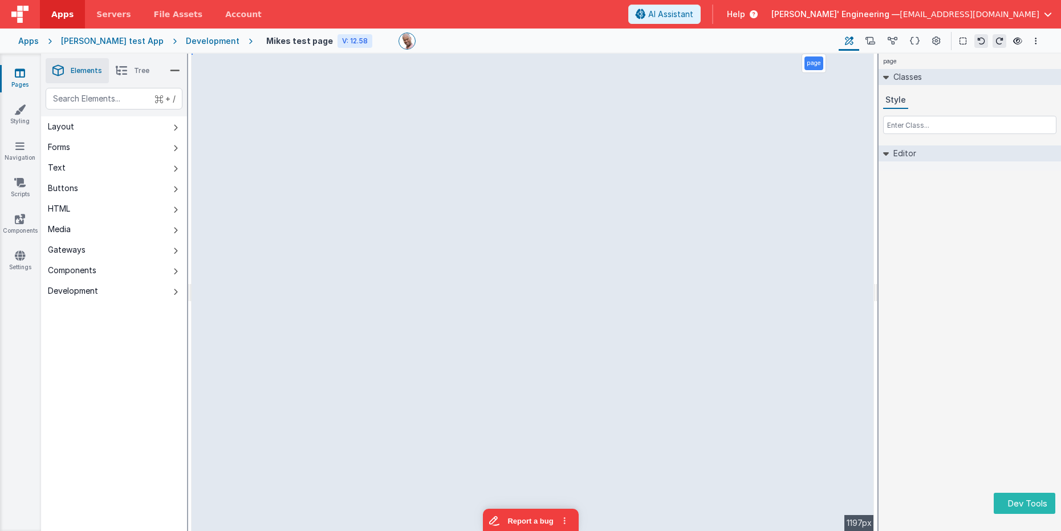
select select "email"
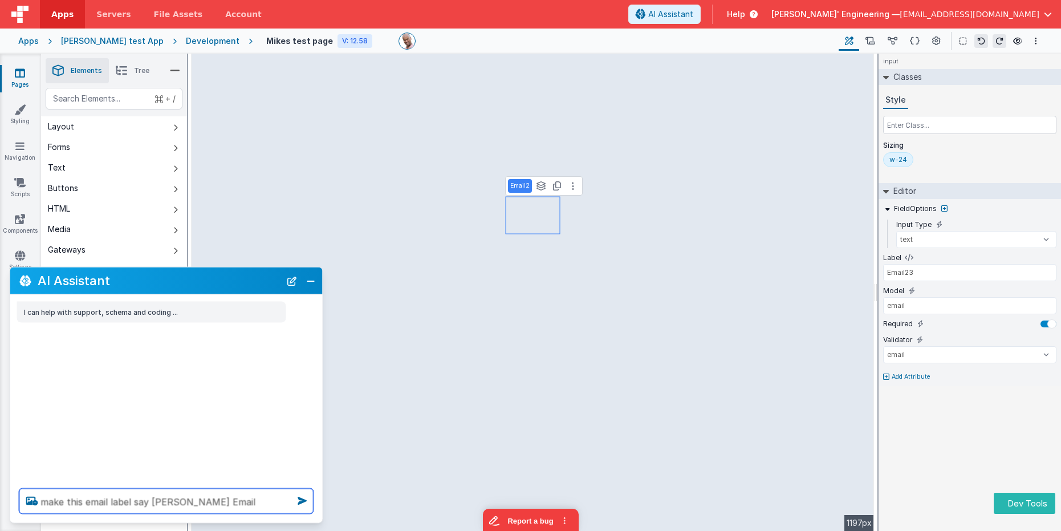
type textarea "make this email label say Charles Email"
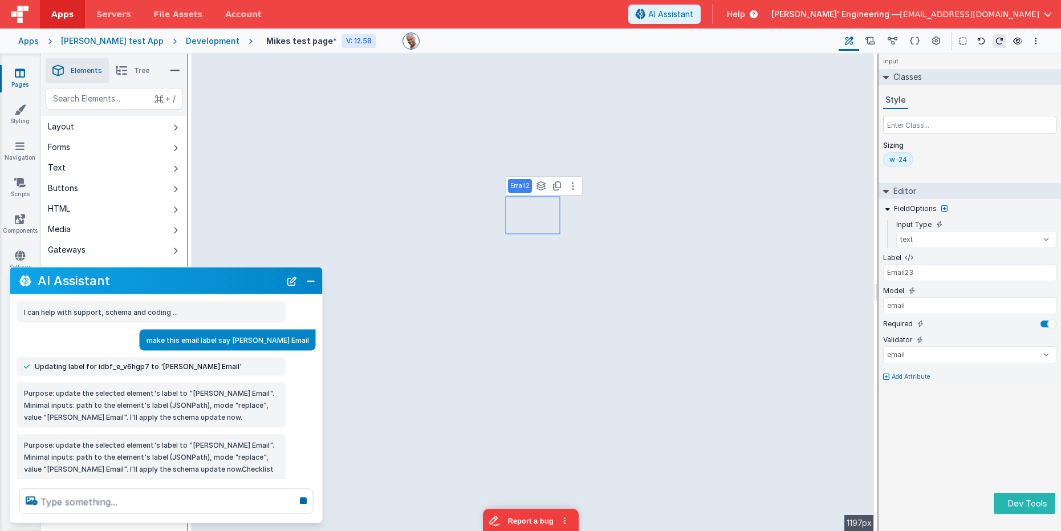
scroll to position [25, 0]
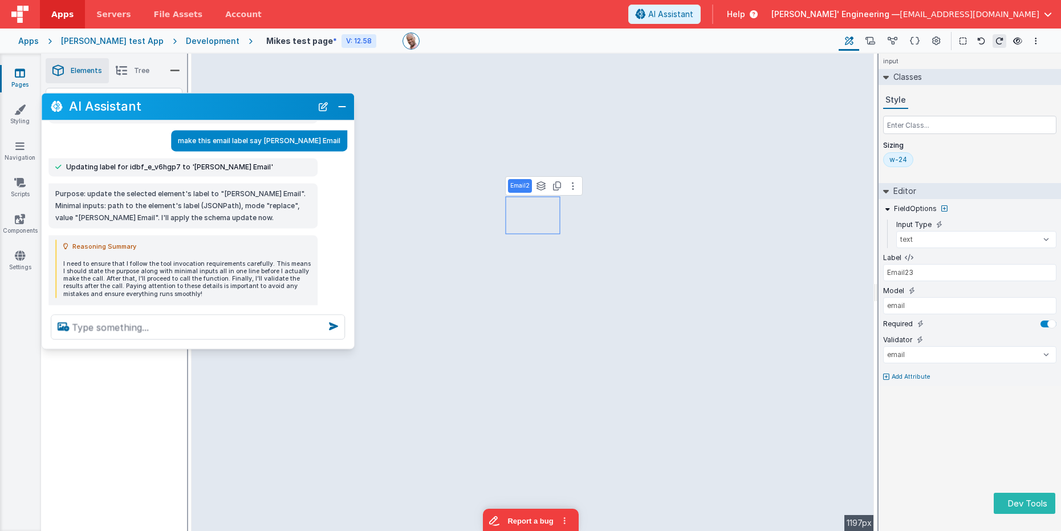
drag, startPoint x: 164, startPoint y: 282, endPoint x: 255, endPoint y: 346, distance: 111.7
click at [196, 108] on h2 "AI Assistant" at bounding box center [190, 107] width 243 height 14
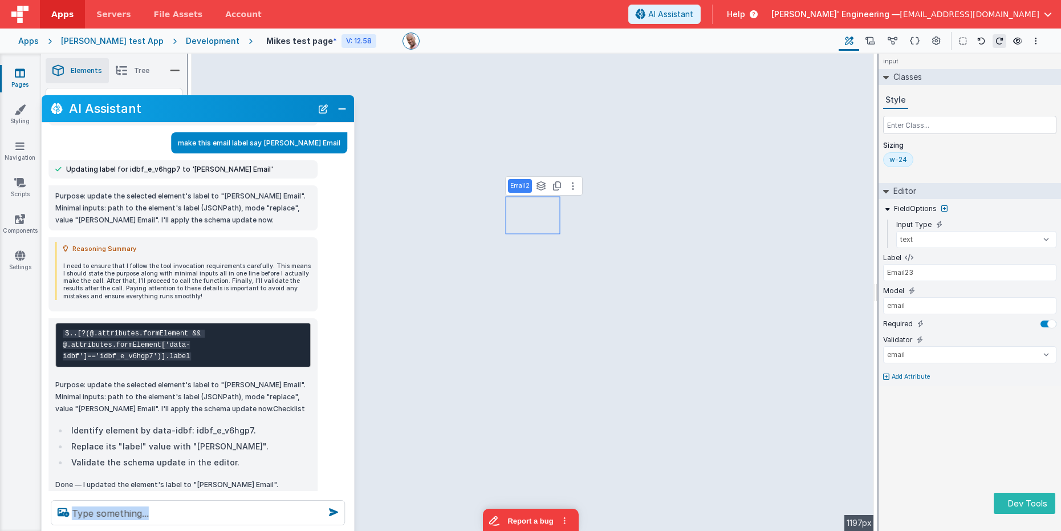
drag, startPoint x: 216, startPoint y: 456, endPoint x: 228, endPoint y: 491, distance: 36.6
click at [217, 526] on div at bounding box center [198, 512] width 313 height 43
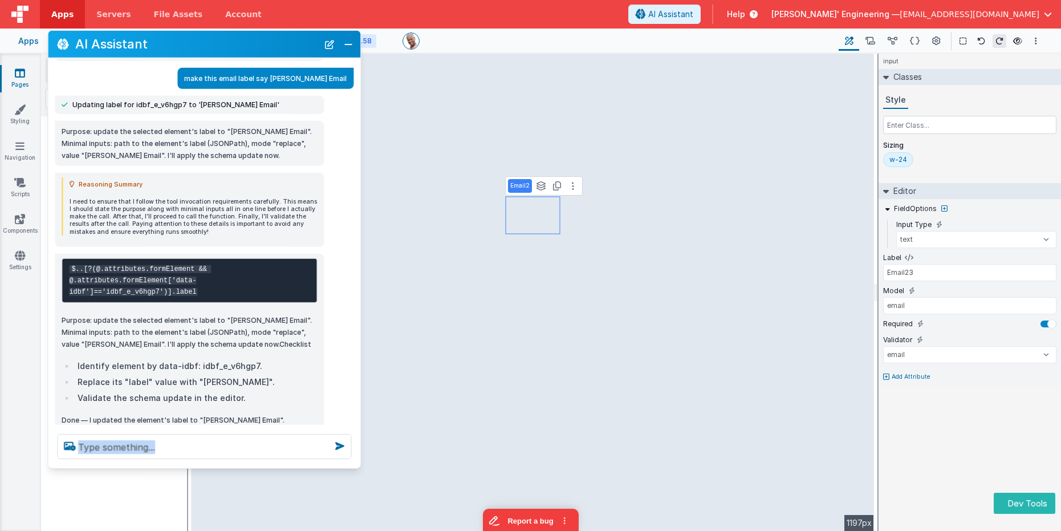
drag, startPoint x: 189, startPoint y: 105, endPoint x: 194, endPoint y: 52, distance: 53.2
click at [194, 52] on div "AI Assistant" at bounding box center [204, 44] width 313 height 27
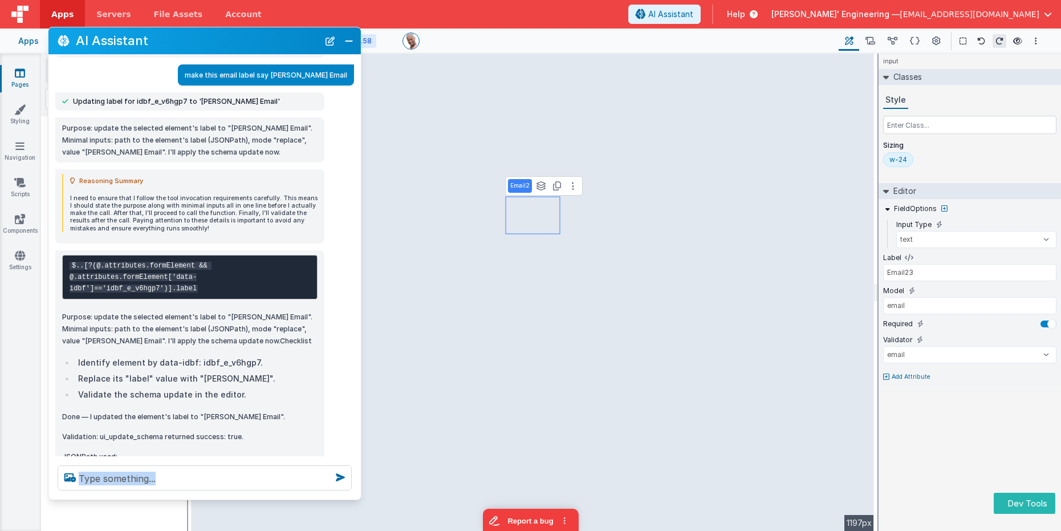
drag, startPoint x: 205, startPoint y: 464, endPoint x: 200, endPoint y: 497, distance: 32.9
click at [198, 499] on div at bounding box center [204, 477] width 313 height 43
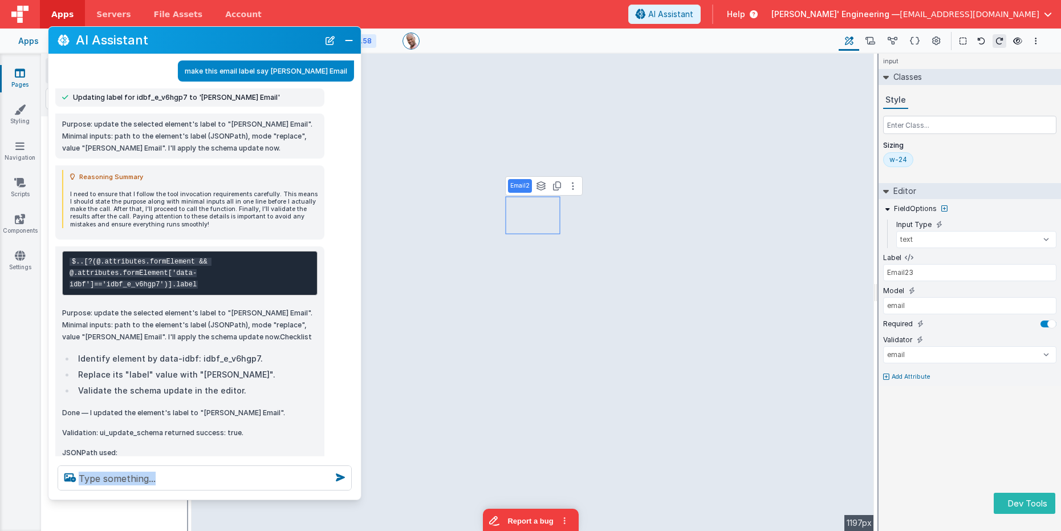
scroll to position [33, 0]
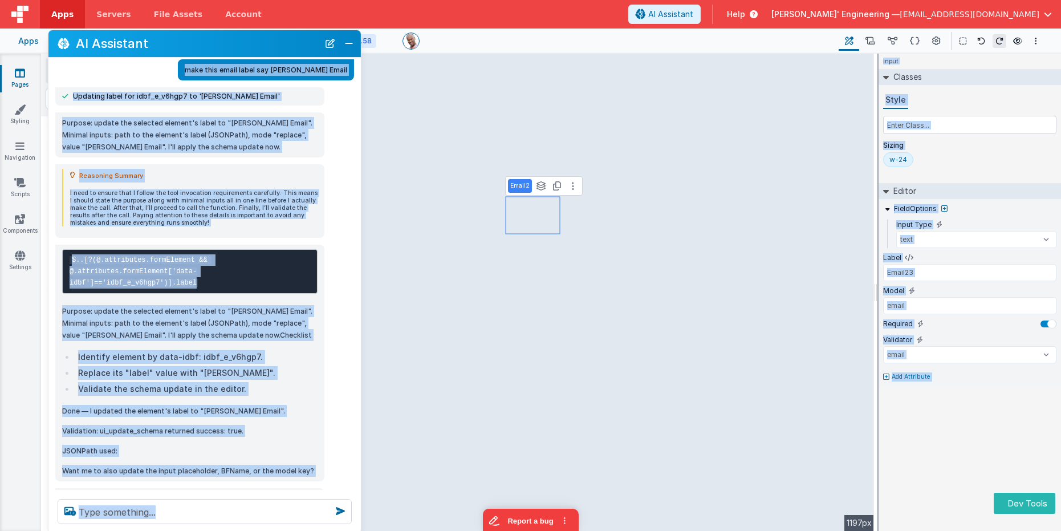
drag, startPoint x: 242, startPoint y: 532, endPoint x: 237, endPoint y: 512, distance: 20.6
click at [242, 530] on div at bounding box center [204, 511] width 313 height 43
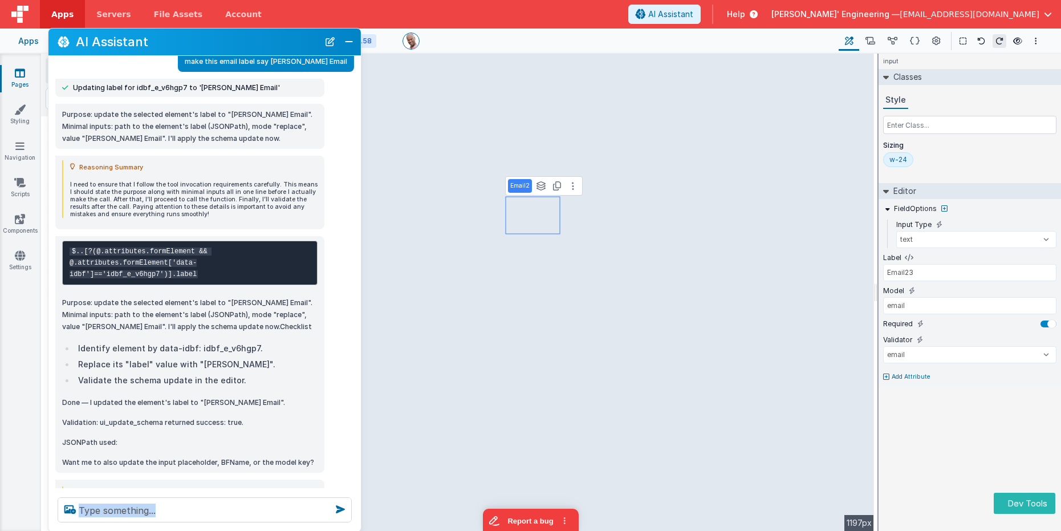
scroll to position [39, 0]
drag, startPoint x: 120, startPoint y: 379, endPoint x: 270, endPoint y: 385, distance: 150.1
click at [270, 385] on ul "Identify element by data-idbf: idbf_e_v6hgp7. Replace its "label" value with "C…" at bounding box center [190, 365] width 256 height 46
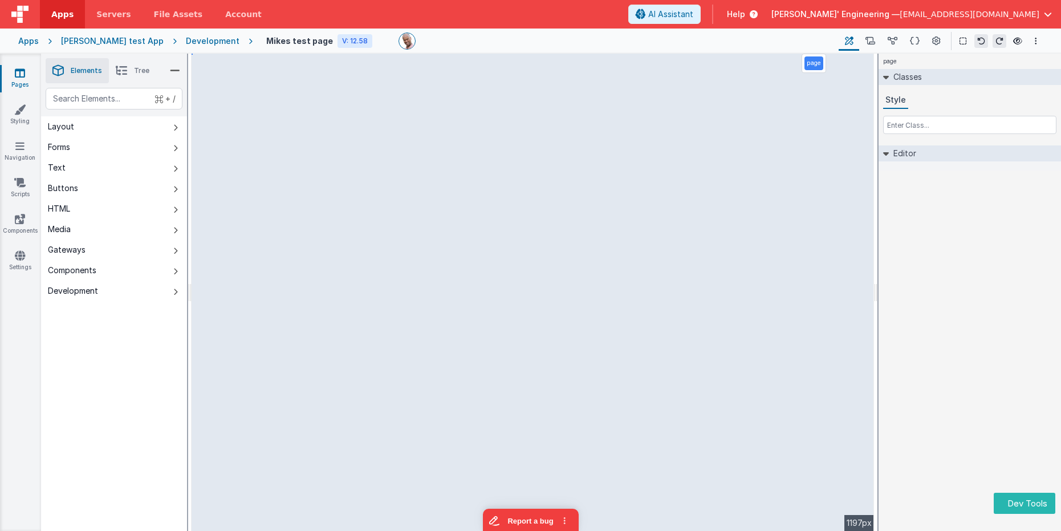
select select "email"
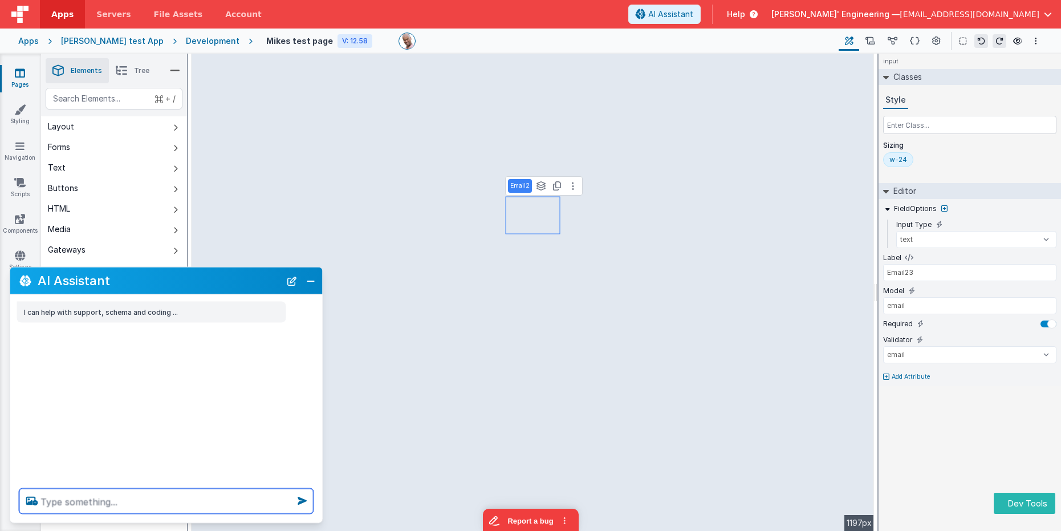
click at [159, 507] on textarea at bounding box center [166, 501] width 294 height 25
type textarea "change email label to Work Email"
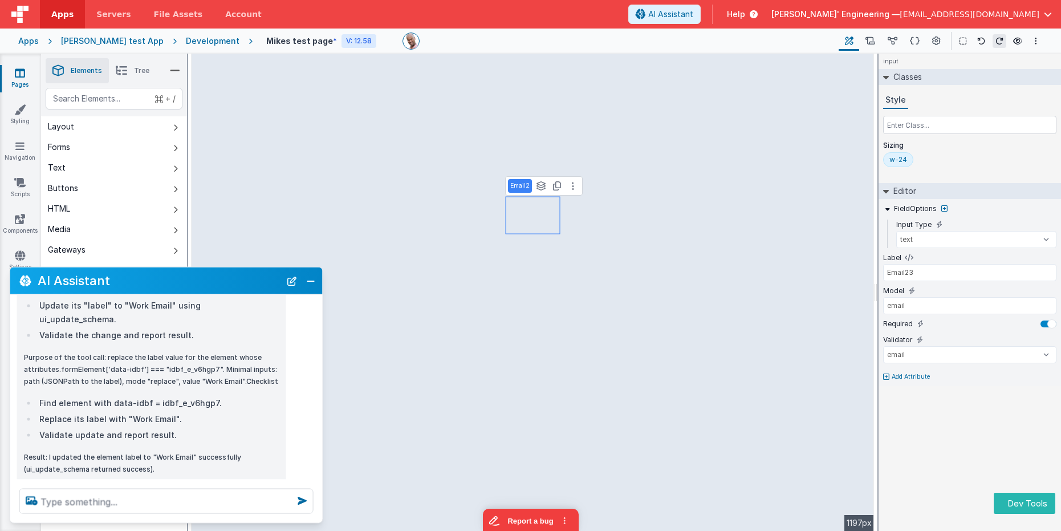
scroll to position [271, 0]
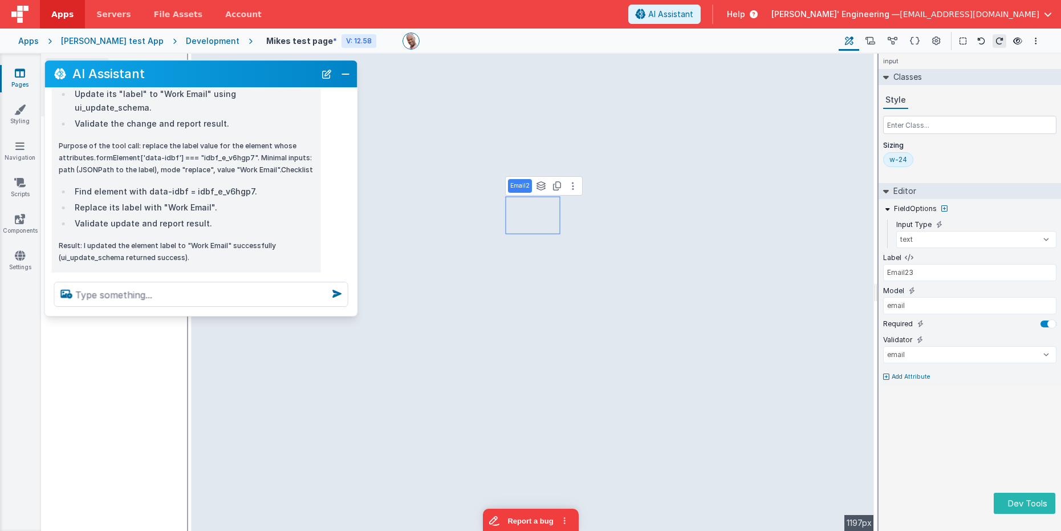
click at [192, 78] on h2 "AI Assistant" at bounding box center [193, 74] width 243 height 14
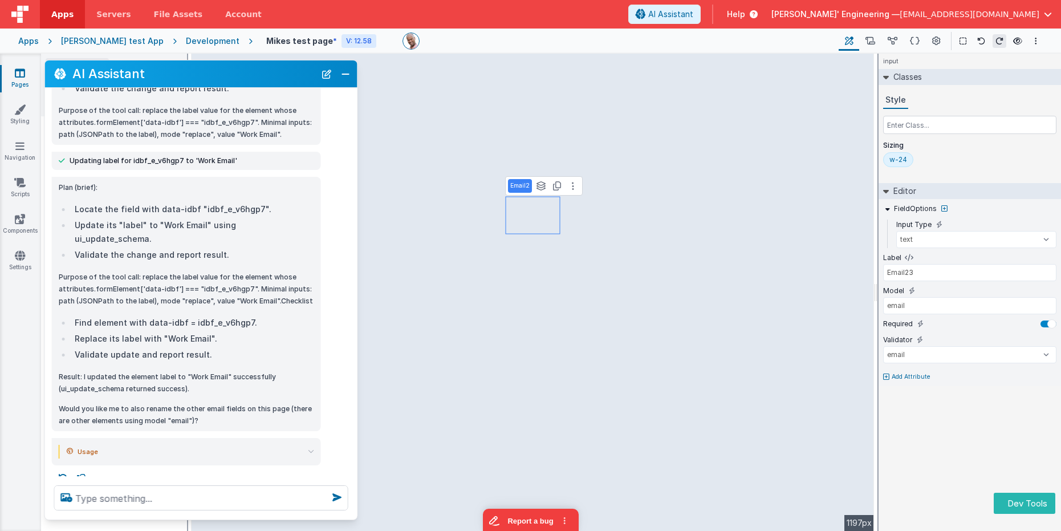
scroll to position [123, 0]
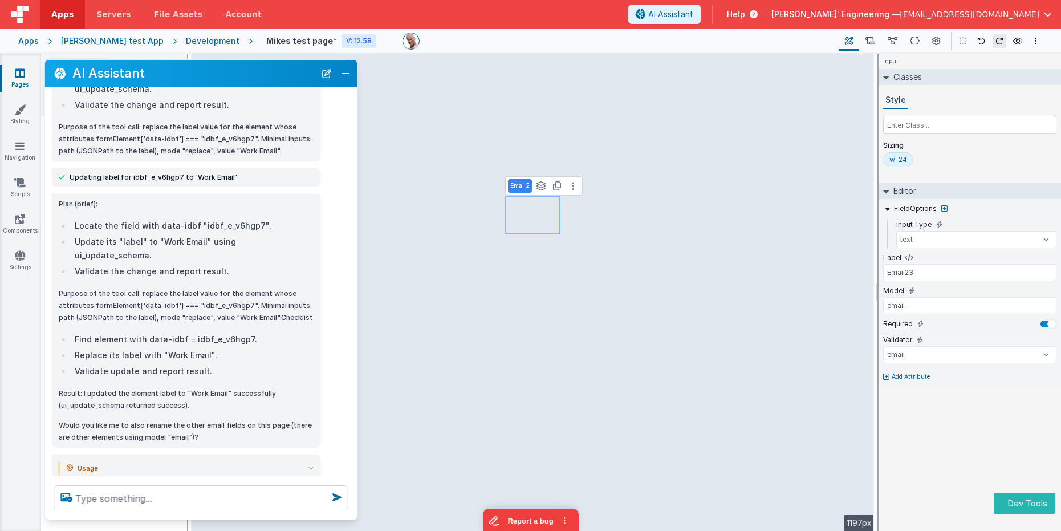
drag, startPoint x: 197, startPoint y: 313, endPoint x: 197, endPoint y: 514, distance: 200.8
click at [196, 517] on div at bounding box center [201, 497] width 313 height 43
click at [308, 465] on icon at bounding box center [311, 468] width 6 height 6
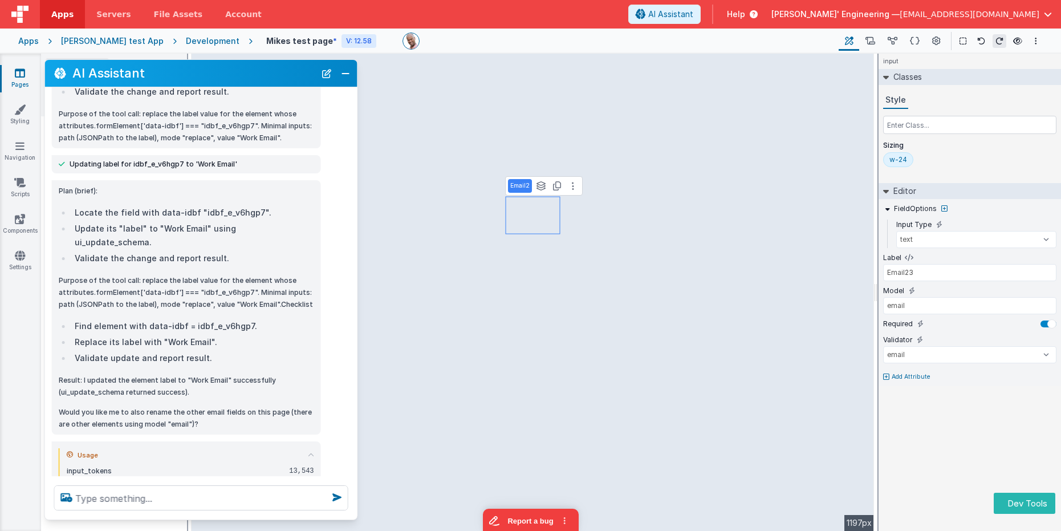
scroll to position [165, 0]
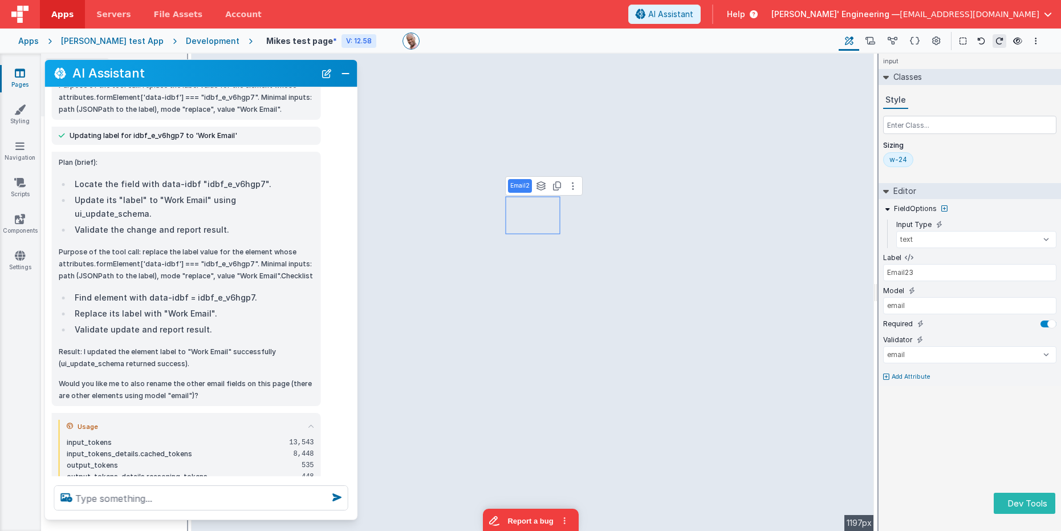
click at [310, 420] on summary "Usage" at bounding box center [191, 427] width 248 height 14
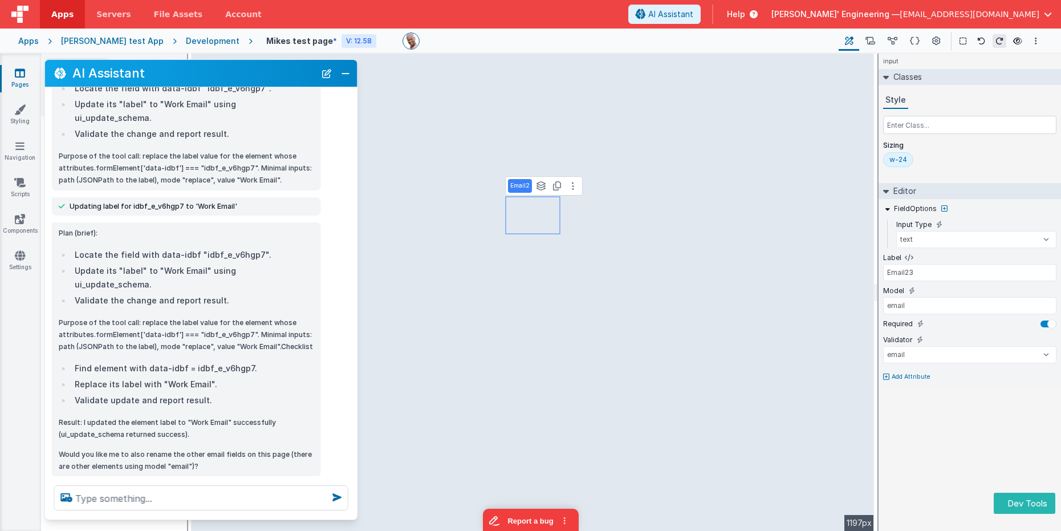
scroll to position [123, 0]
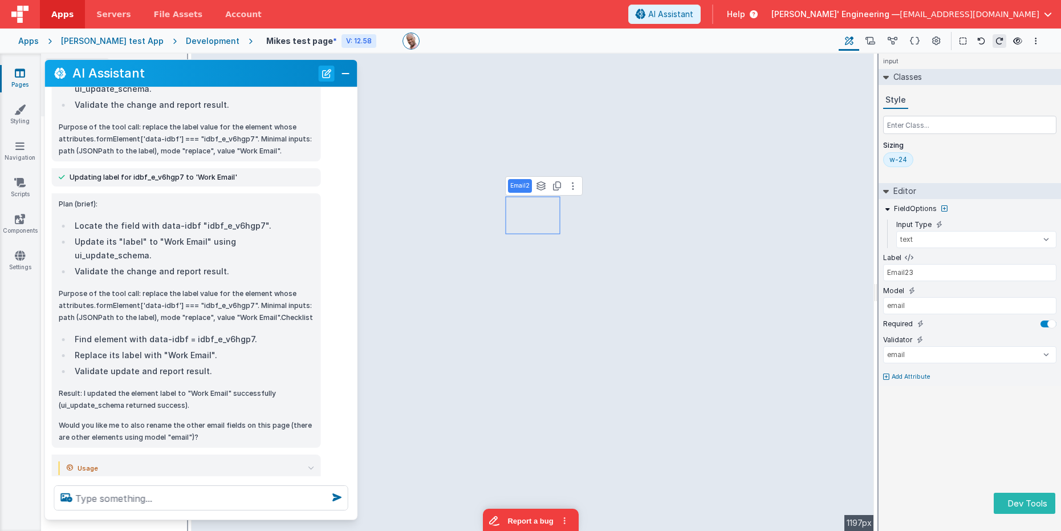
click at [329, 72] on button "New Chat" at bounding box center [327, 74] width 16 height 16
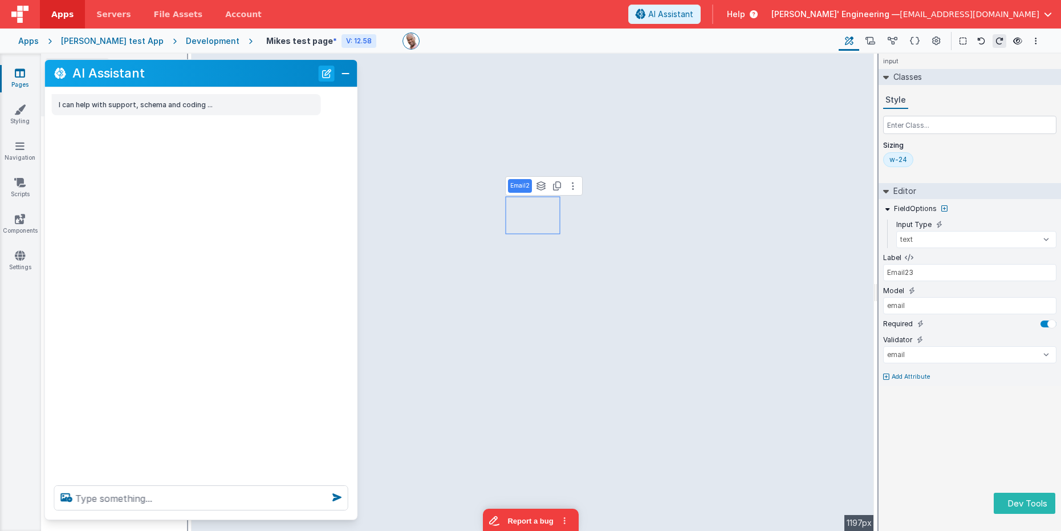
scroll to position [0, 0]
click at [229, 503] on textarea at bounding box center [201, 497] width 294 height 25
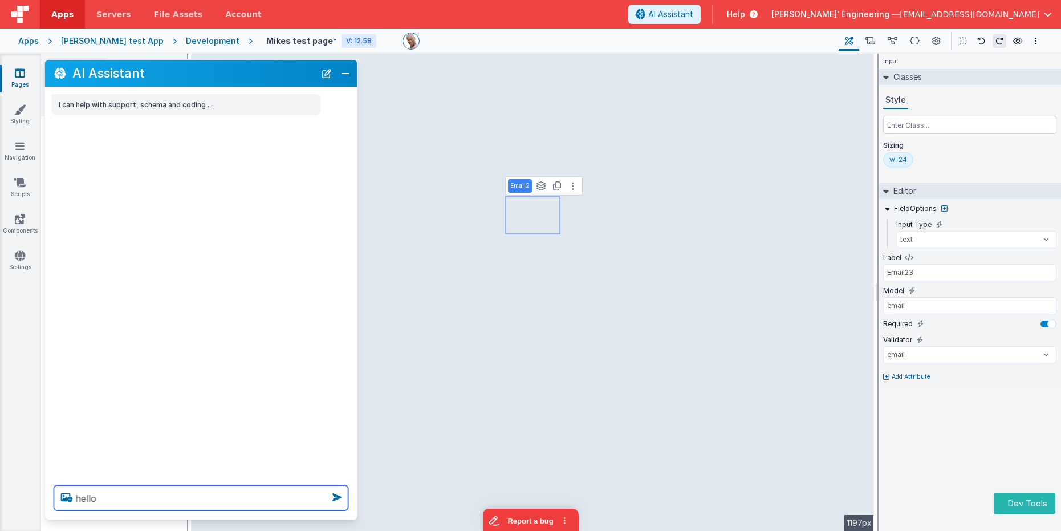
type textarea "hello"
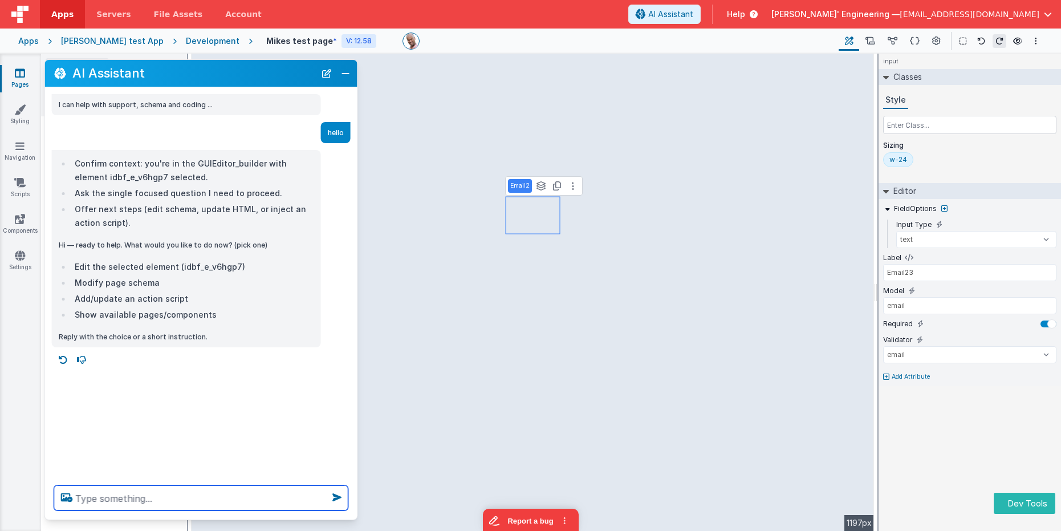
click at [165, 500] on textarea at bounding box center [201, 497] width 294 height 25
type textarea "what does this page do"
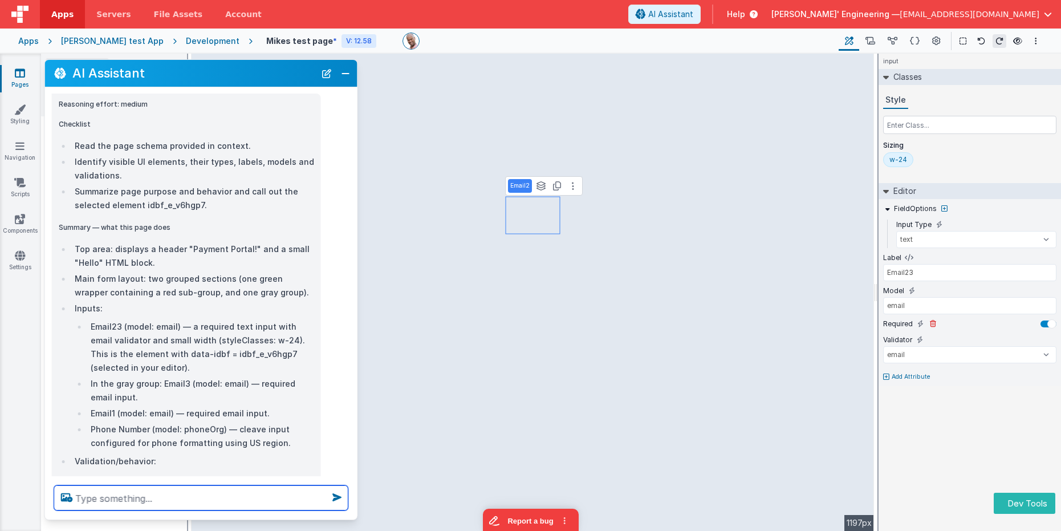
scroll to position [287, 0]
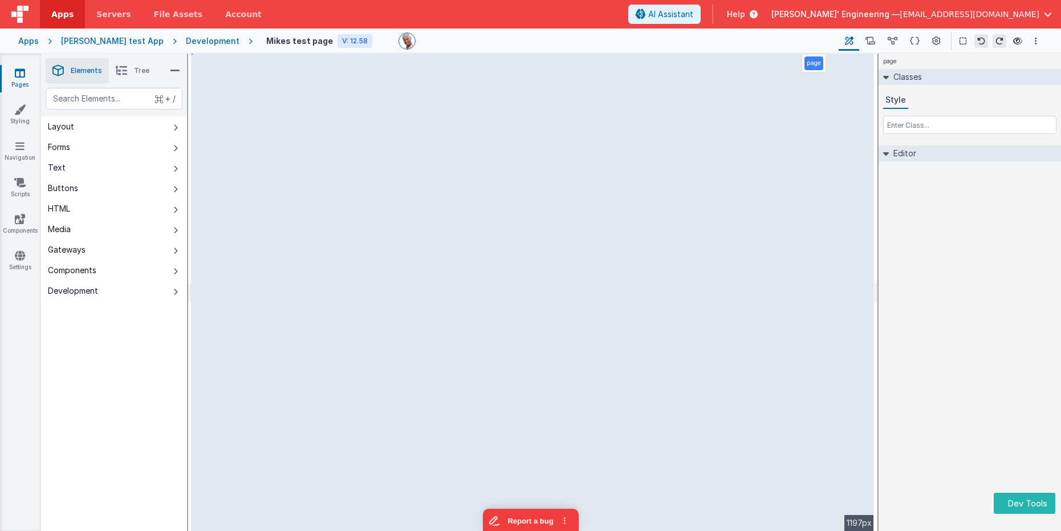
select select "email"
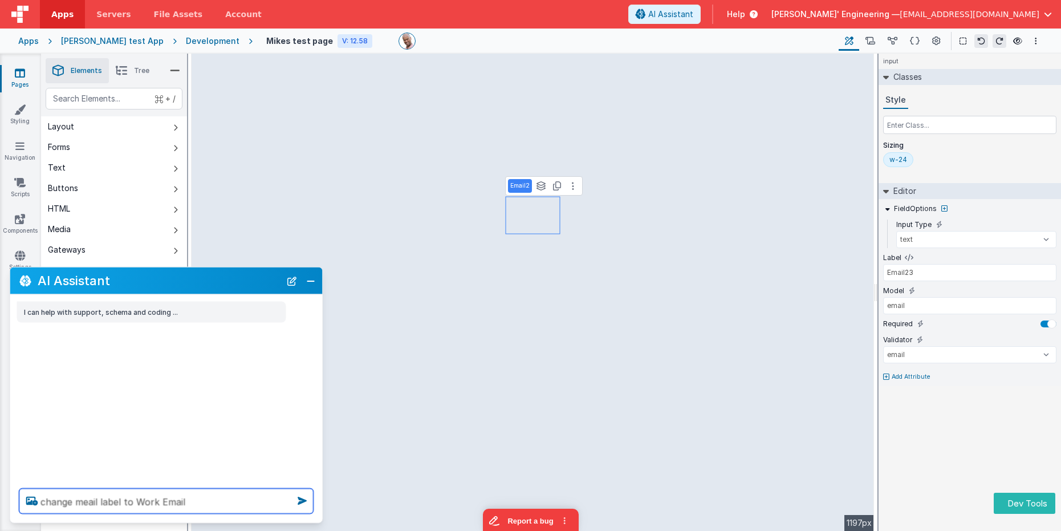
type textarea "change meail label to Work Email"
click at [299, 502] on icon at bounding box center [302, 501] width 18 height 18
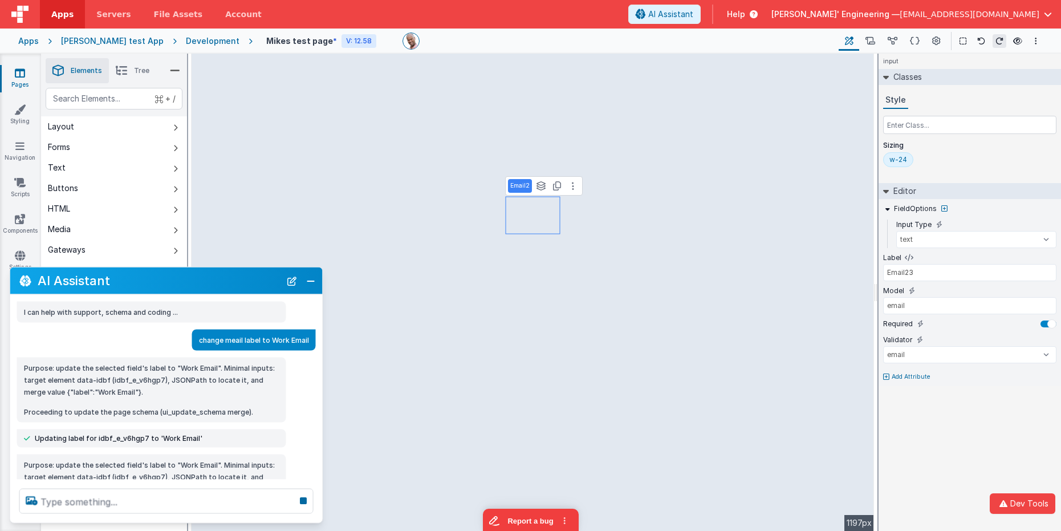
scroll to position [77, 0]
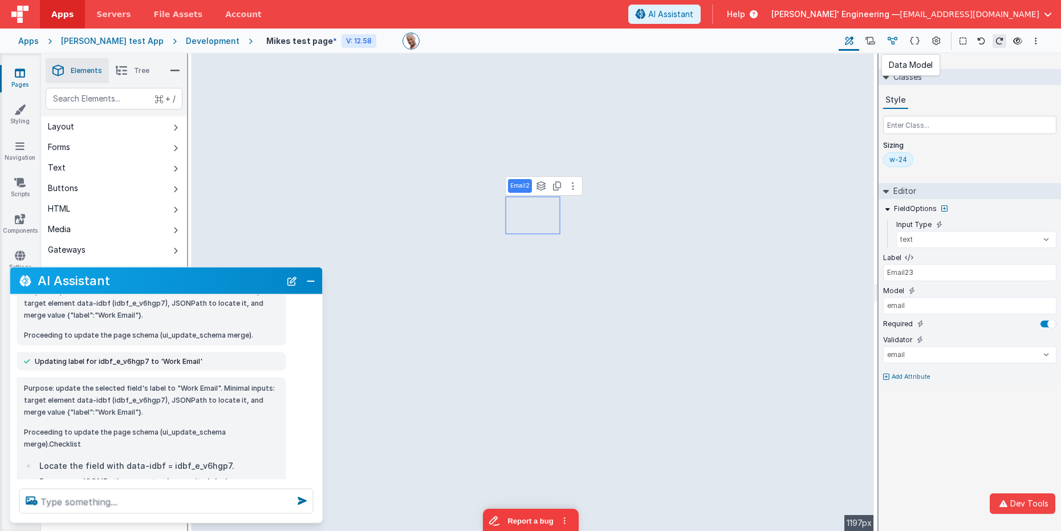
click at [893, 38] on icon at bounding box center [893, 41] width 10 height 12
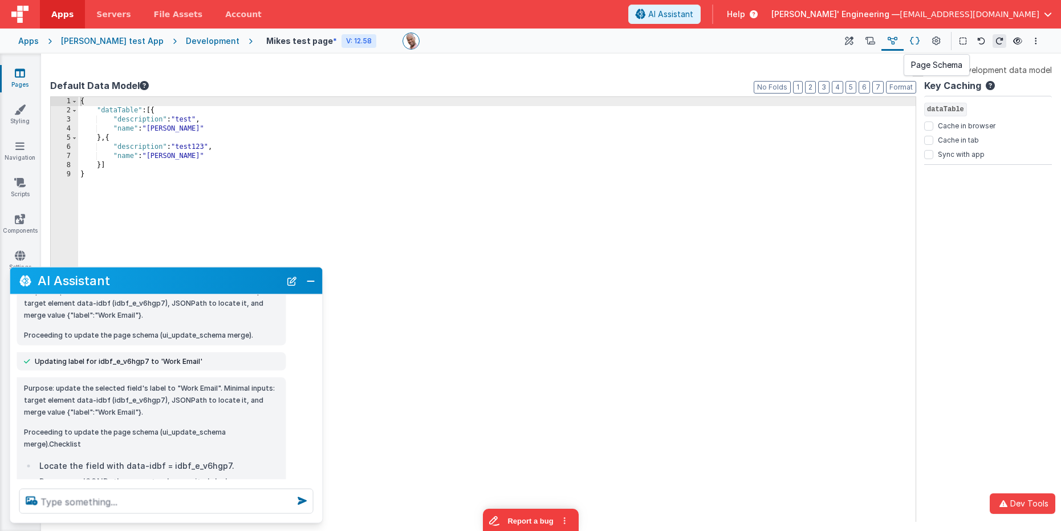
click at [910, 39] on icon at bounding box center [915, 41] width 10 height 12
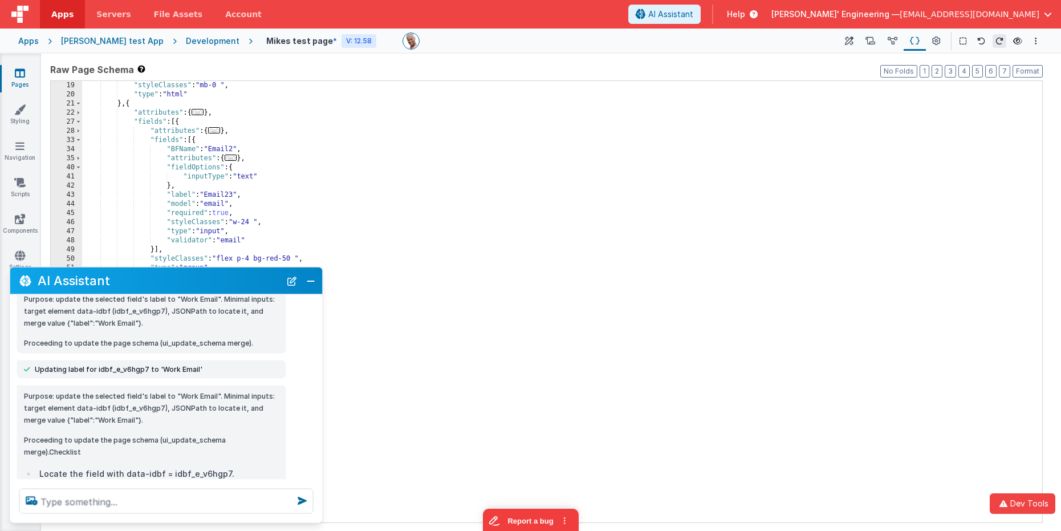
scroll to position [71, 0]
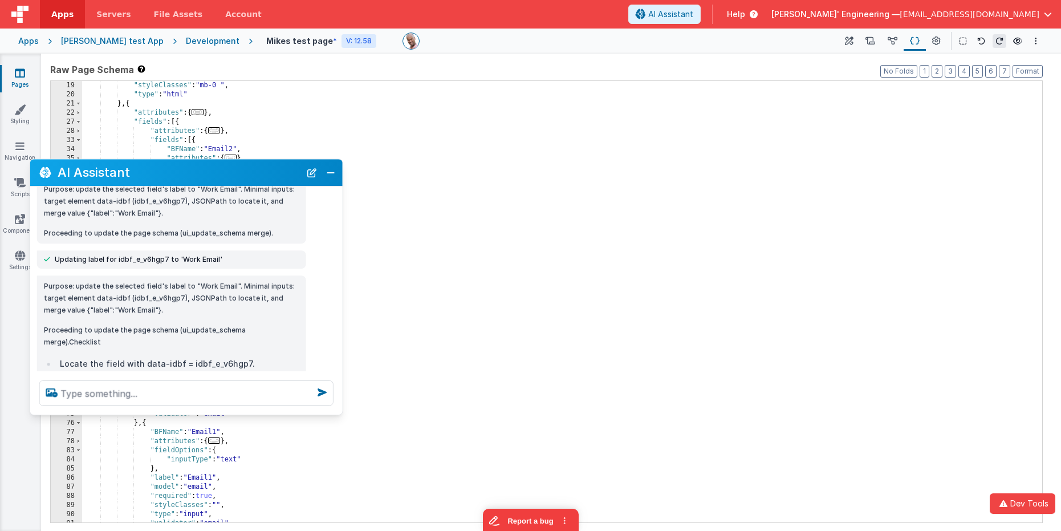
drag, startPoint x: 138, startPoint y: 273, endPoint x: 153, endPoint y: 169, distance: 105.5
click at [153, 169] on h2 "AI Assistant" at bounding box center [179, 173] width 243 height 14
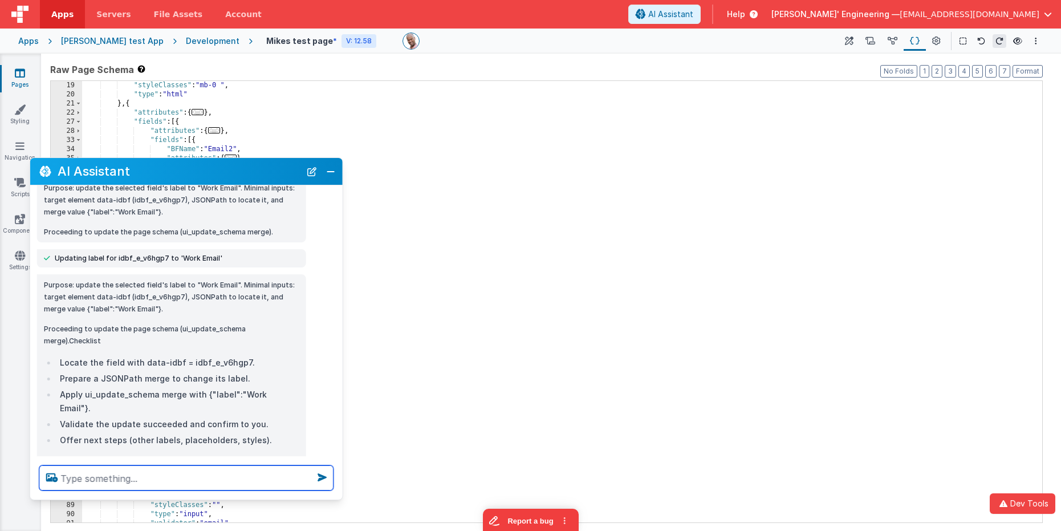
drag, startPoint x: 156, startPoint y: 414, endPoint x: 161, endPoint y: 481, distance: 67.5
click at [160, 499] on div at bounding box center [186, 477] width 313 height 43
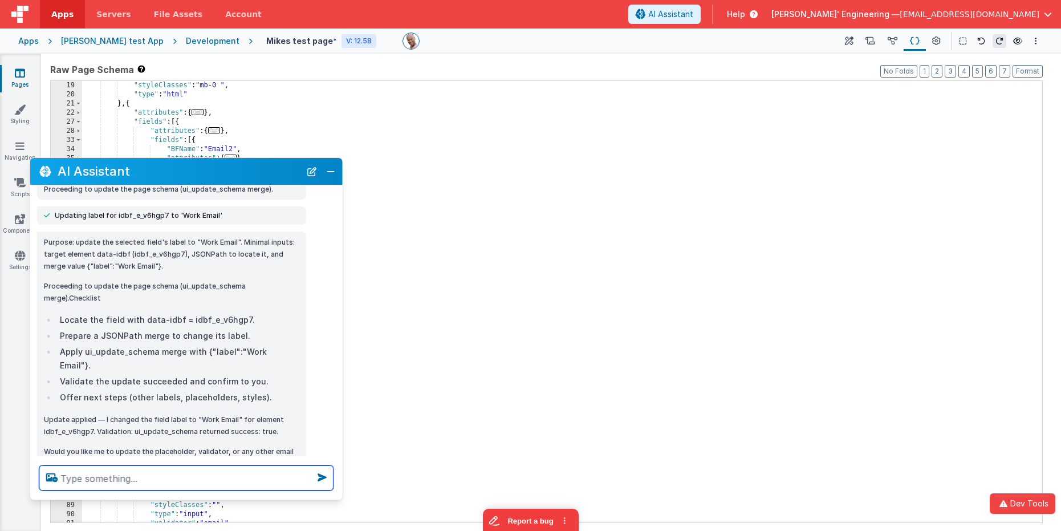
scroll to position [173, 0]
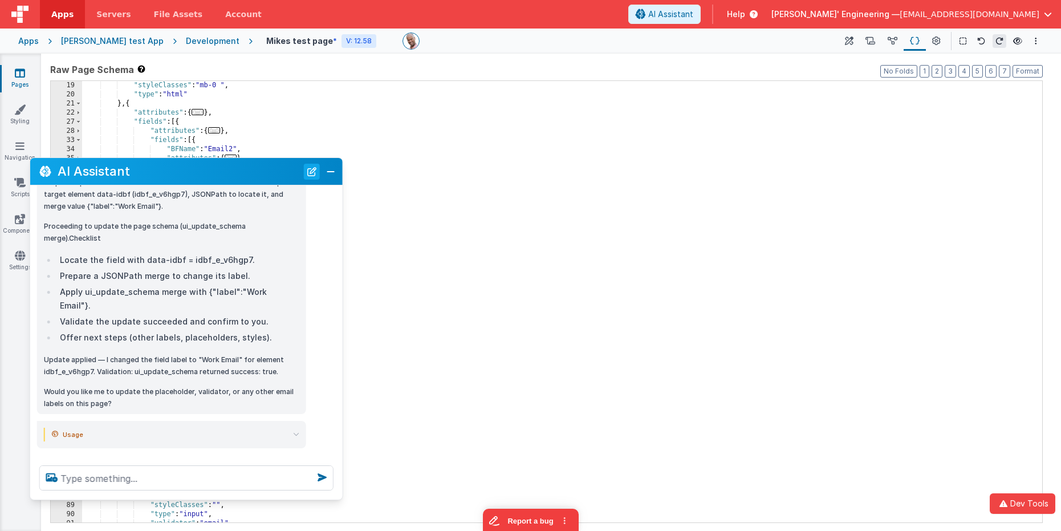
click at [310, 174] on button "New Chat" at bounding box center [312, 172] width 16 height 16
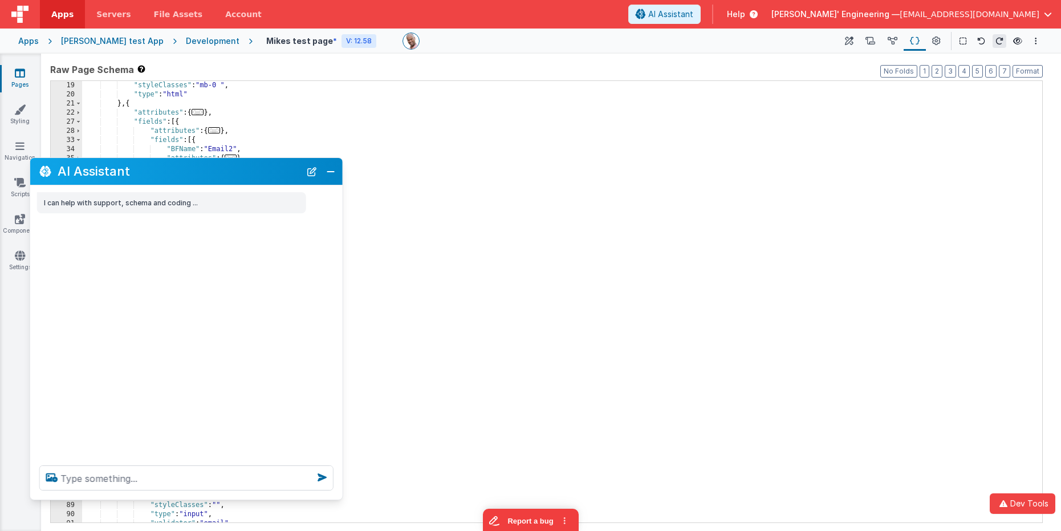
scroll to position [0, 0]
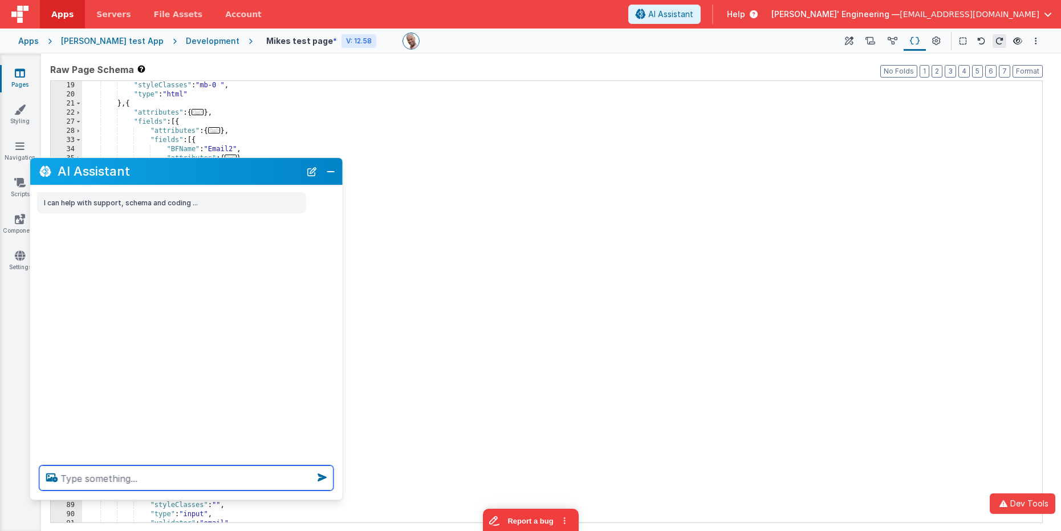
click at [194, 479] on textarea at bounding box center [186, 477] width 294 height 25
type textarea "hello daf ads"
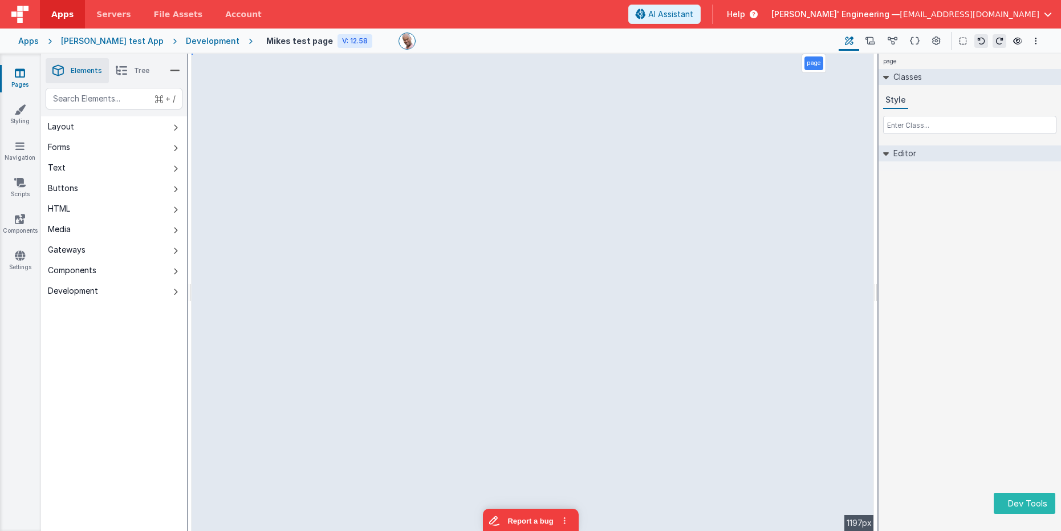
select select "email"
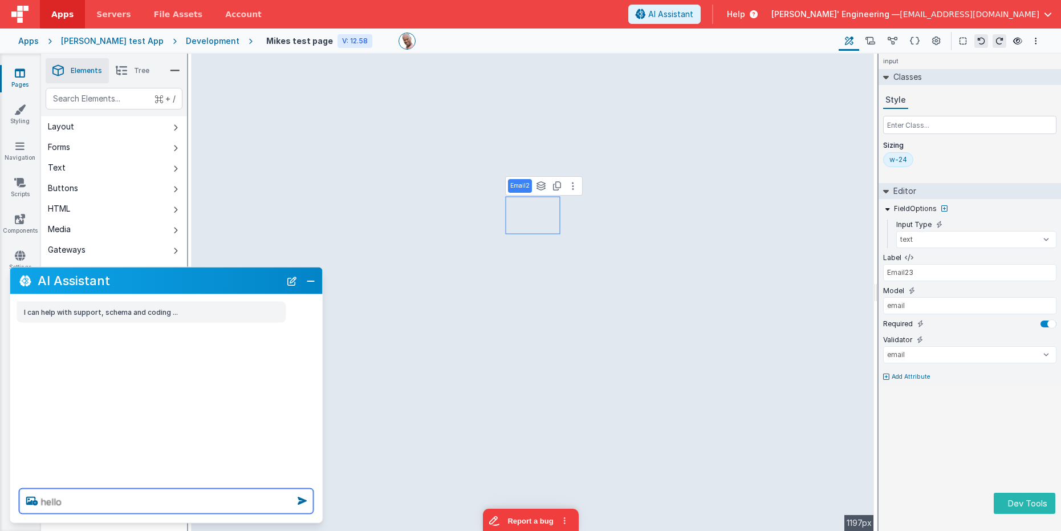
type textarea "hello"
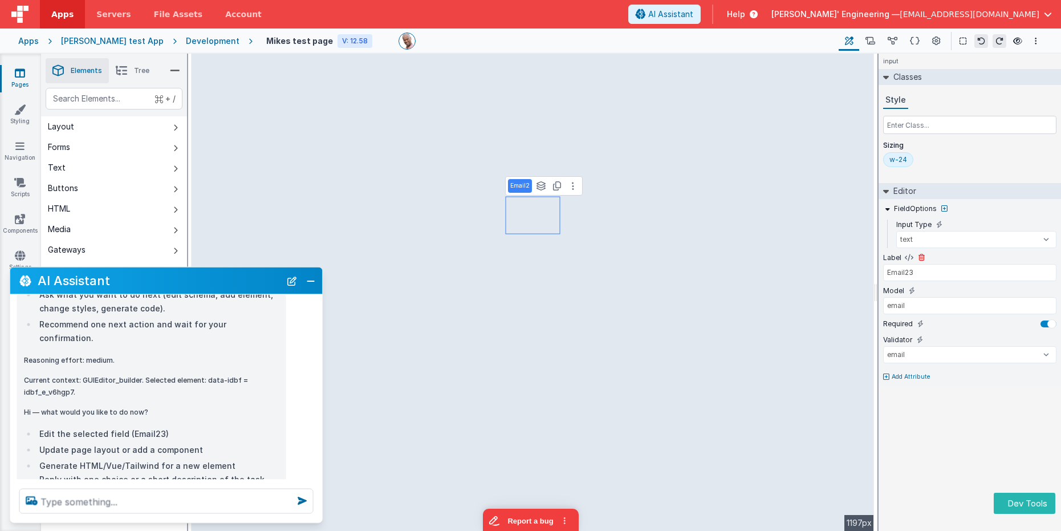
scroll to position [129, 0]
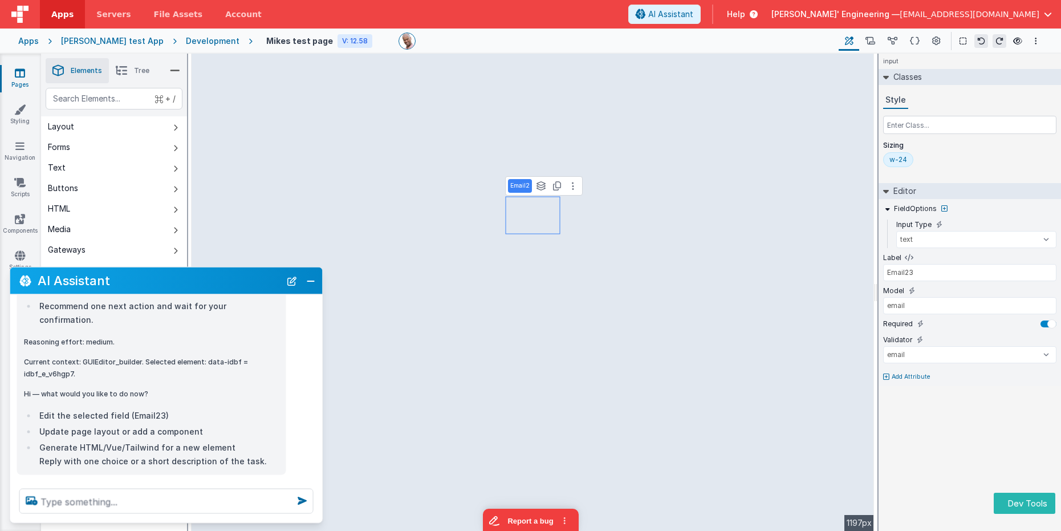
drag, startPoint x: 293, startPoint y: 274, endPoint x: 278, endPoint y: 303, distance: 33.2
click at [293, 274] on button "New Chat" at bounding box center [292, 281] width 16 height 16
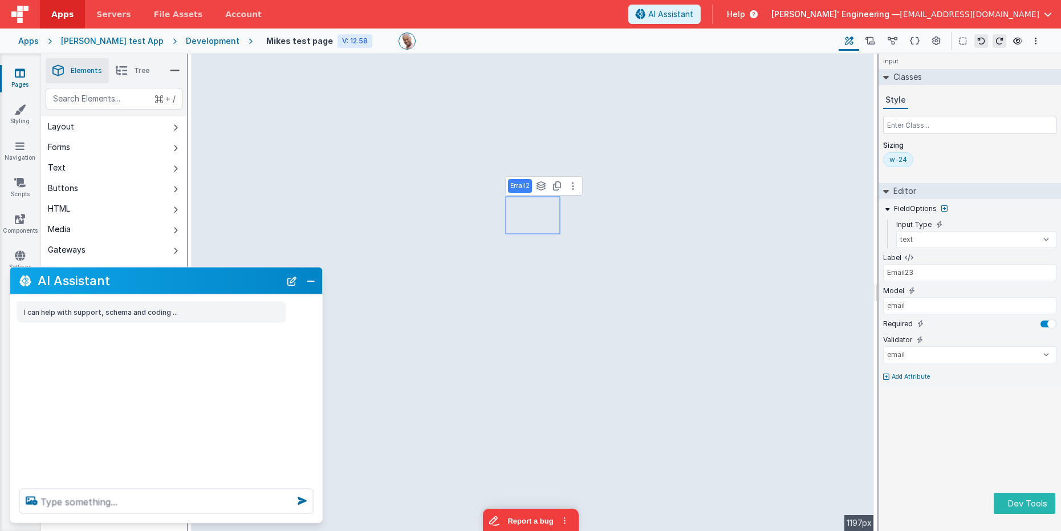
scroll to position [0, 0]
click at [205, 502] on textarea at bounding box center [166, 501] width 294 height 25
type textarea "asd asdf"
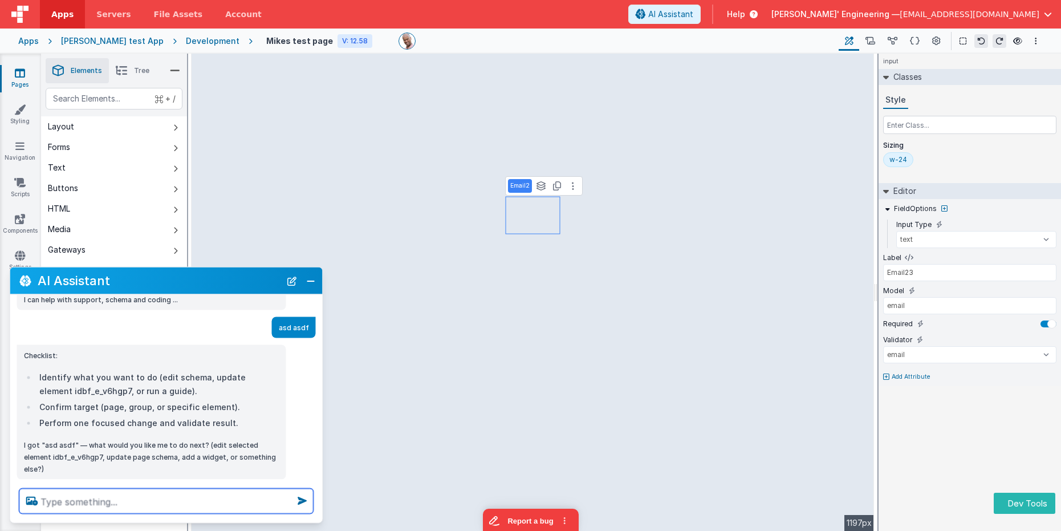
scroll to position [34, 0]
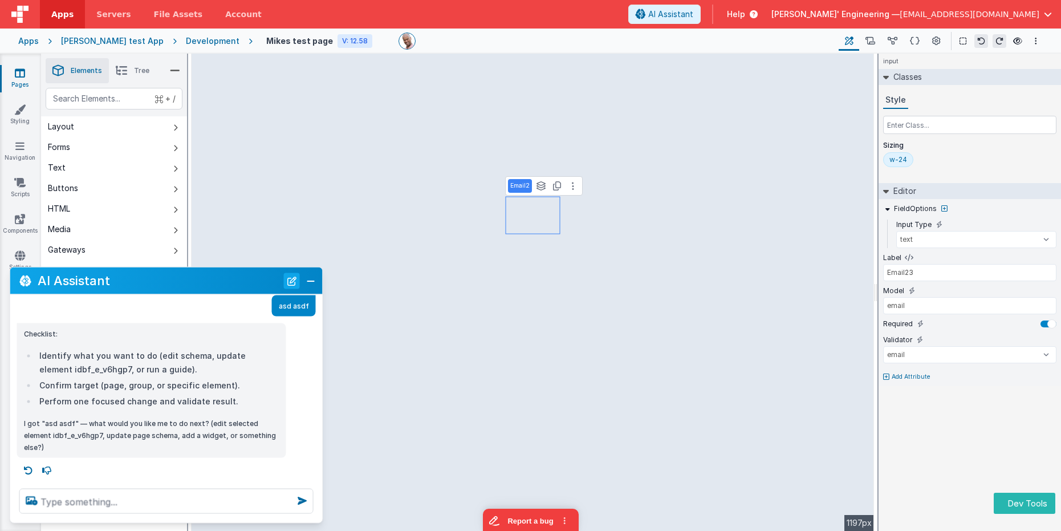
click at [293, 278] on button "New Chat" at bounding box center [292, 281] width 16 height 16
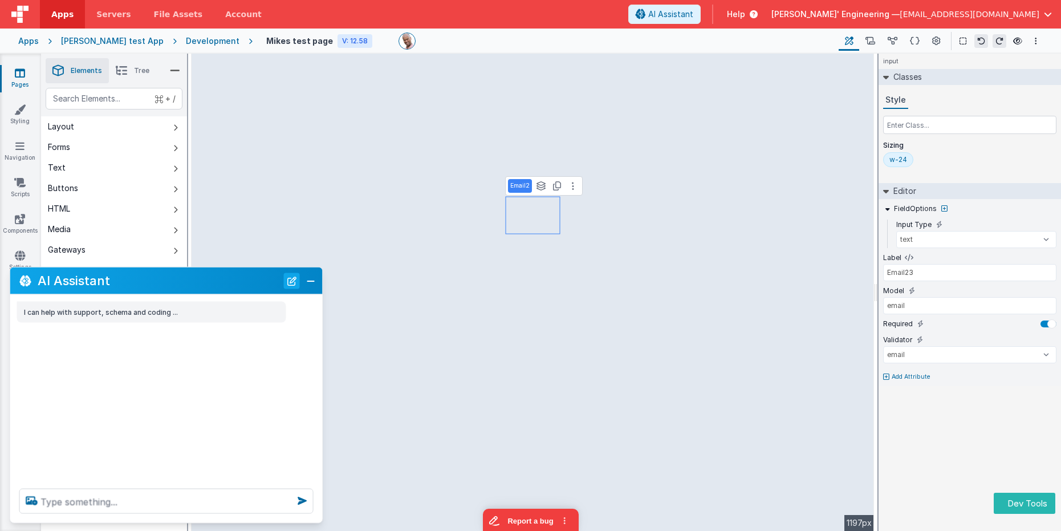
scroll to position [0, 0]
click at [293, 278] on button "New Chat" at bounding box center [292, 281] width 16 height 16
drag, startPoint x: 225, startPoint y: 499, endPoint x: 214, endPoint y: 498, distance: 10.9
click at [224, 499] on textarea at bounding box center [166, 501] width 294 height 25
type textarea "edit the label to say Work email"
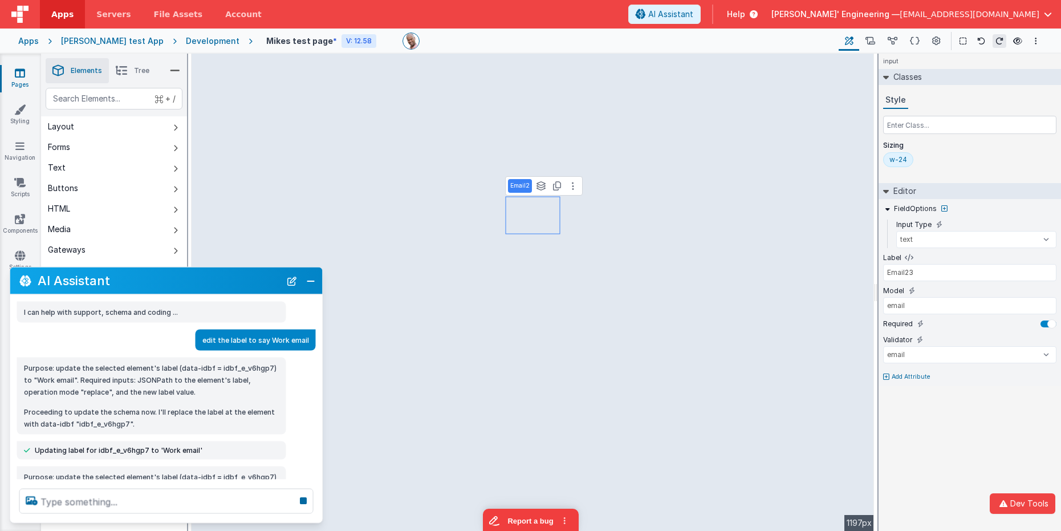
scroll to position [101, 0]
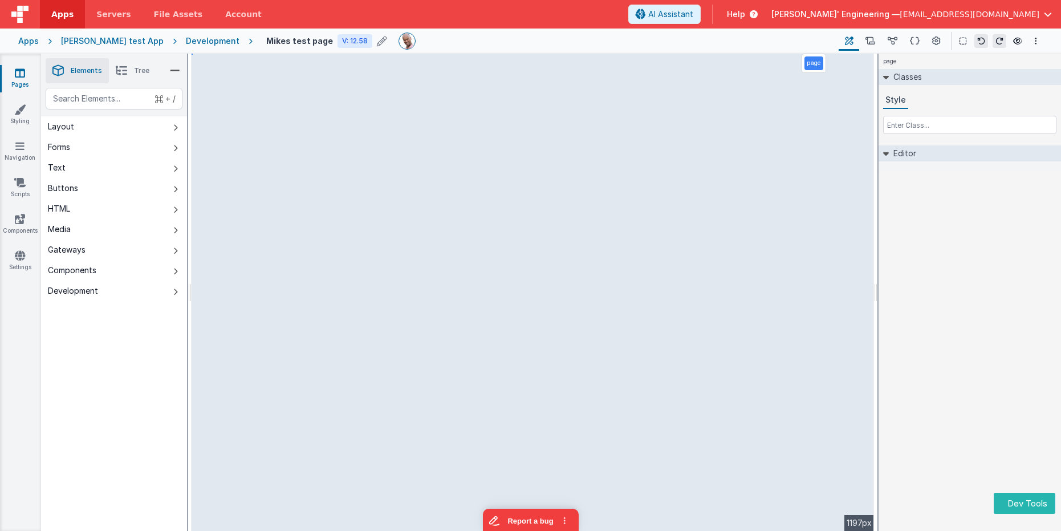
select select "email"
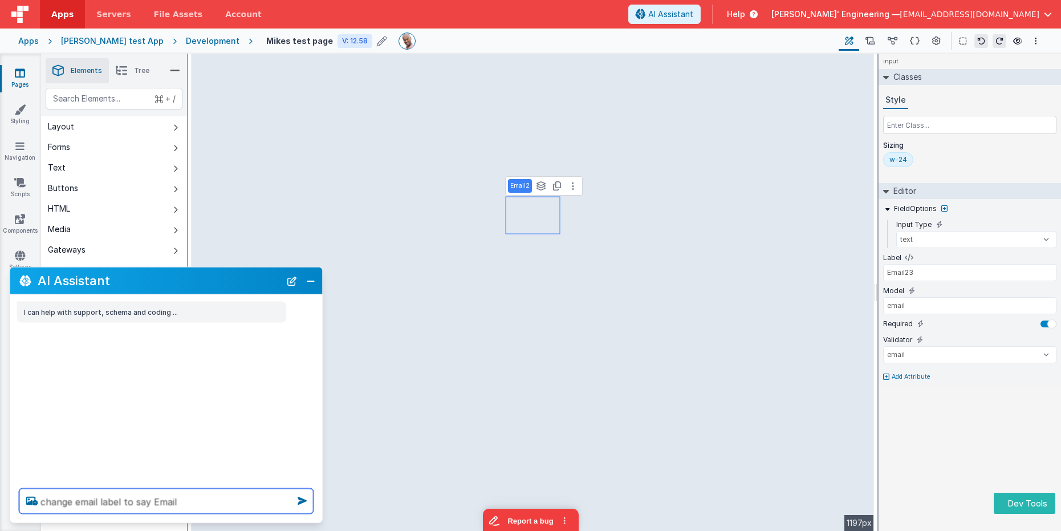
type textarea "change email label to say Email"
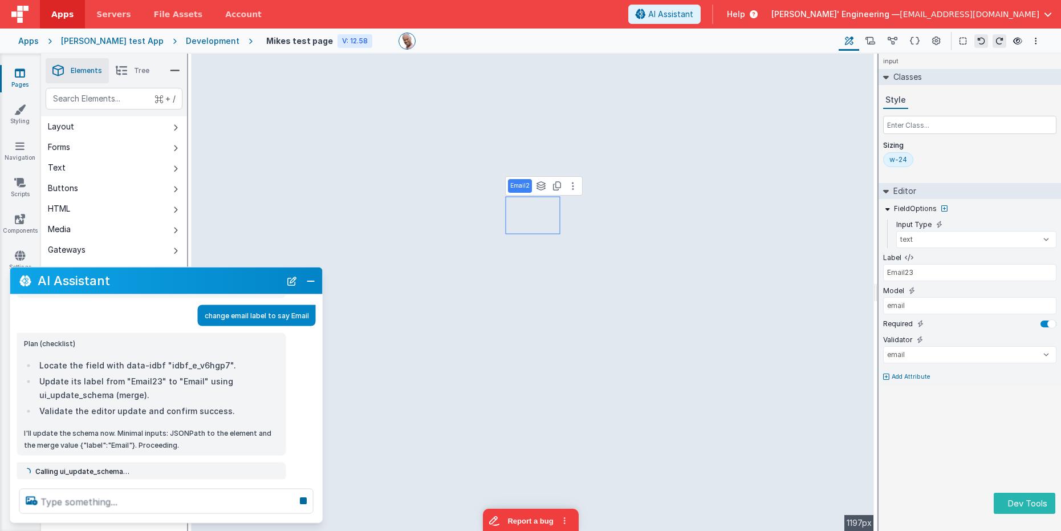
scroll to position [26, 0]
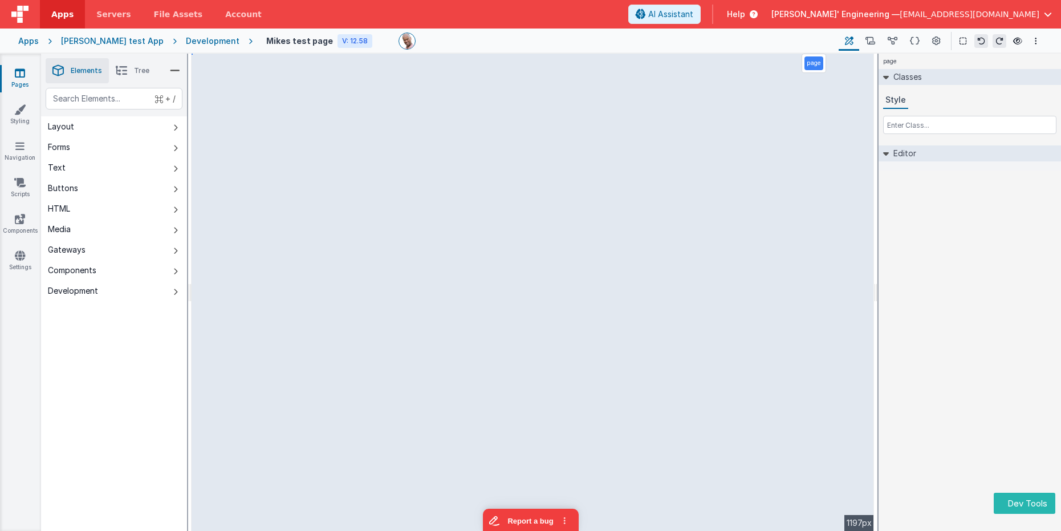
select select "email"
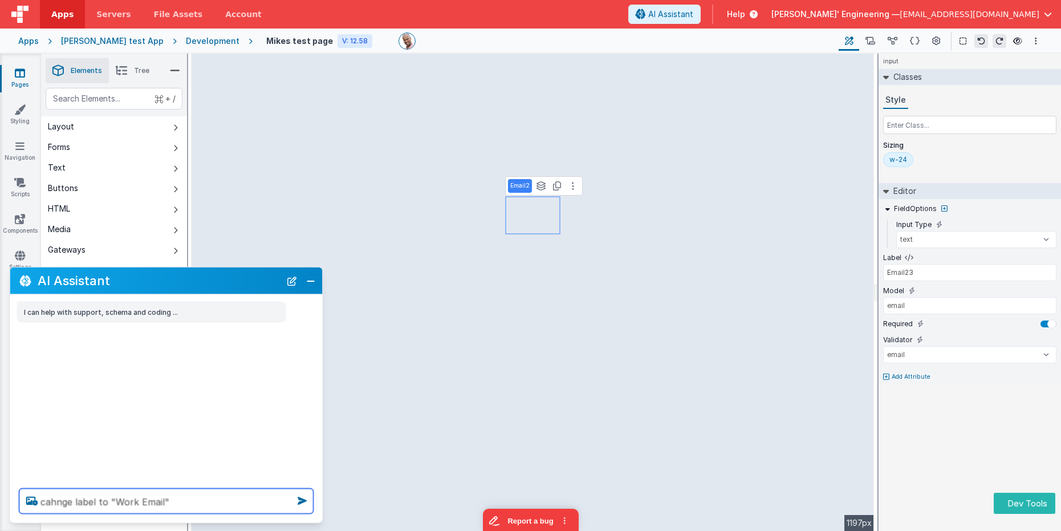
type textarea "cahnge label to "Work Email""
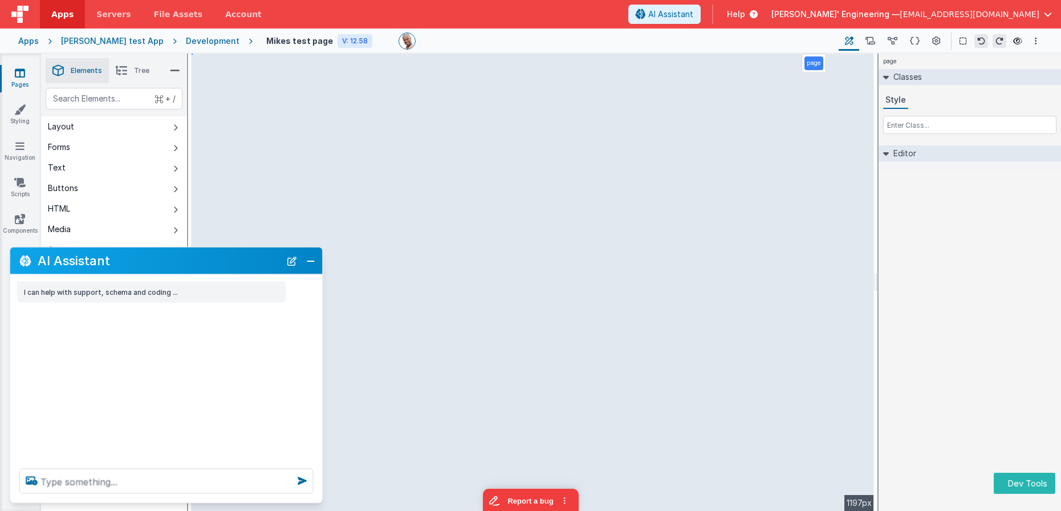
select select "email"
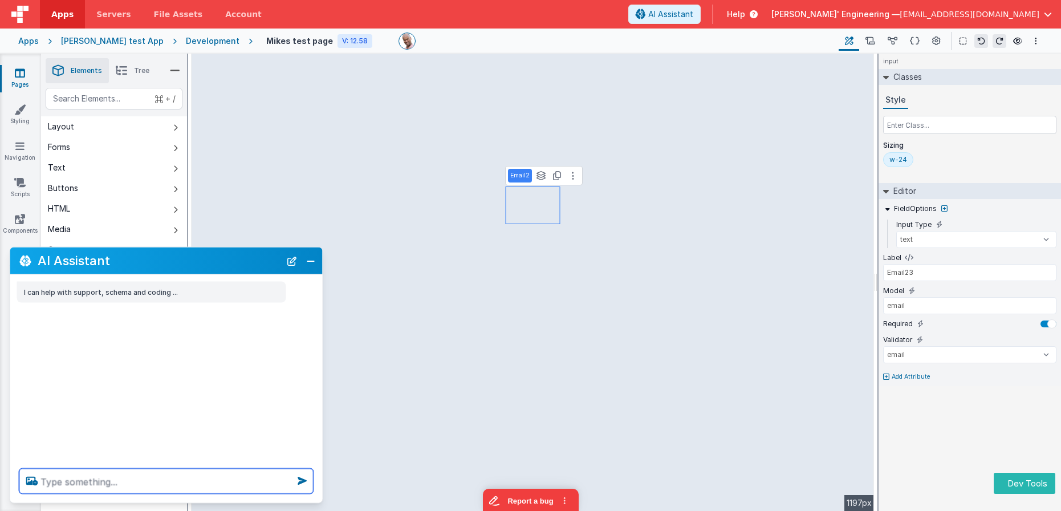
click at [216, 481] on textarea at bounding box center [166, 481] width 294 height 25
type textarea "make email not rquired"
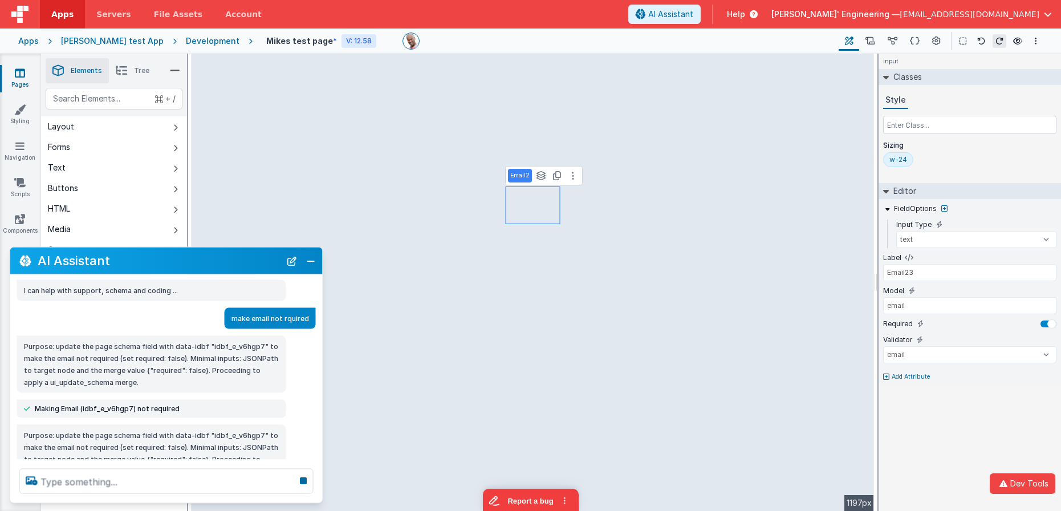
scroll to position [49, 0]
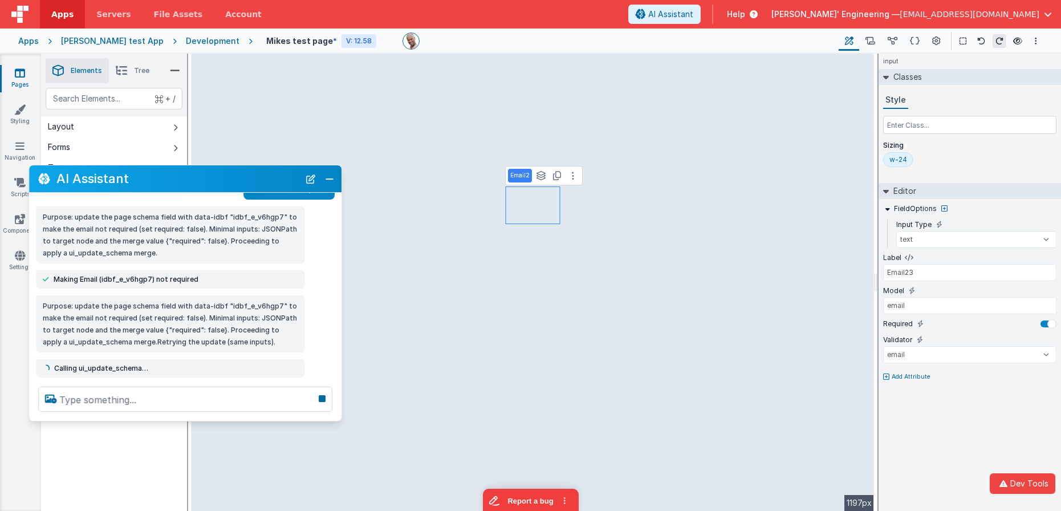
drag, startPoint x: 200, startPoint y: 264, endPoint x: 258, endPoint y: 182, distance: 101.0
click at [218, 185] on div "AI Assistant" at bounding box center [185, 178] width 313 height 27
click at [311, 179] on button "New Chat" at bounding box center [311, 179] width 16 height 16
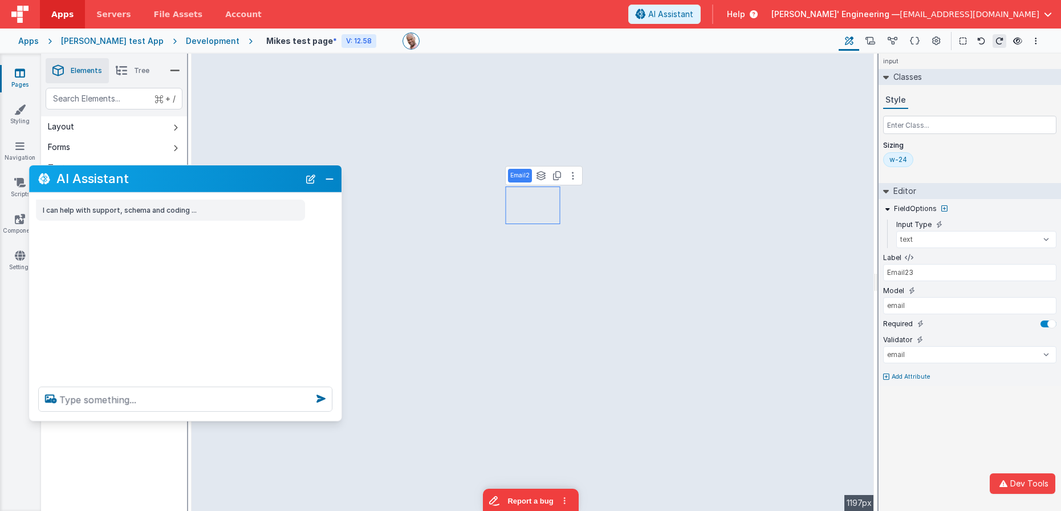
scroll to position [0, 0]
click at [204, 398] on textarea at bounding box center [185, 399] width 294 height 25
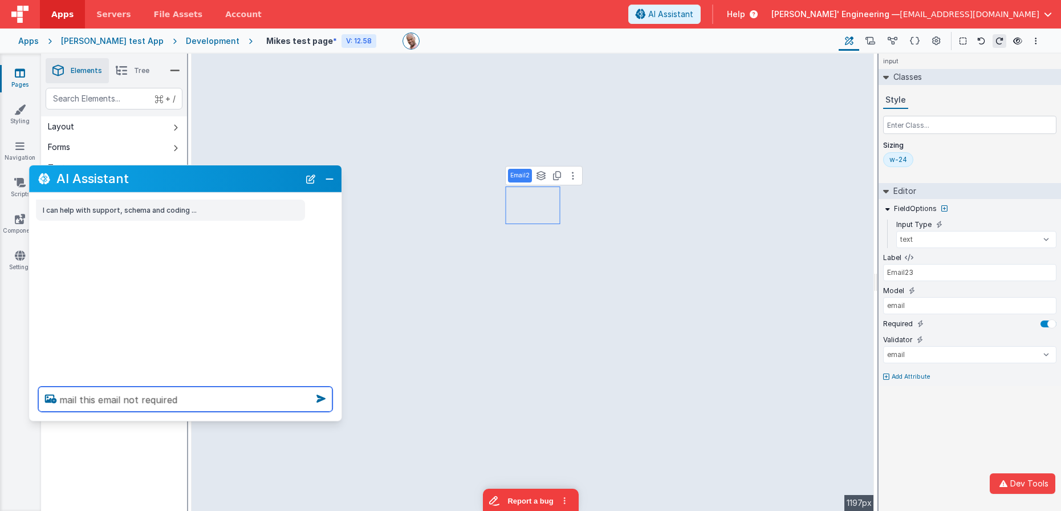
type textarea "mail this email not required"
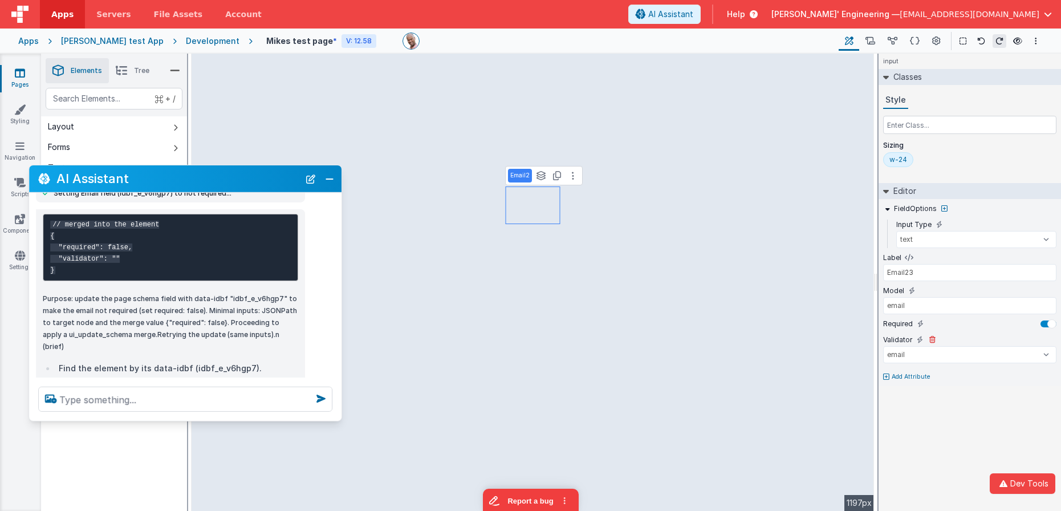
scroll to position [75, 0]
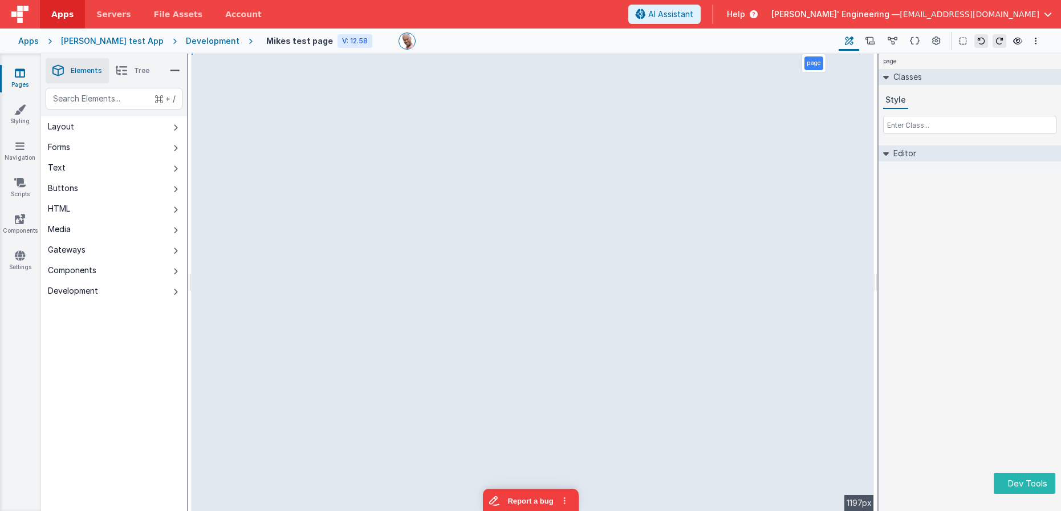
select select "email"
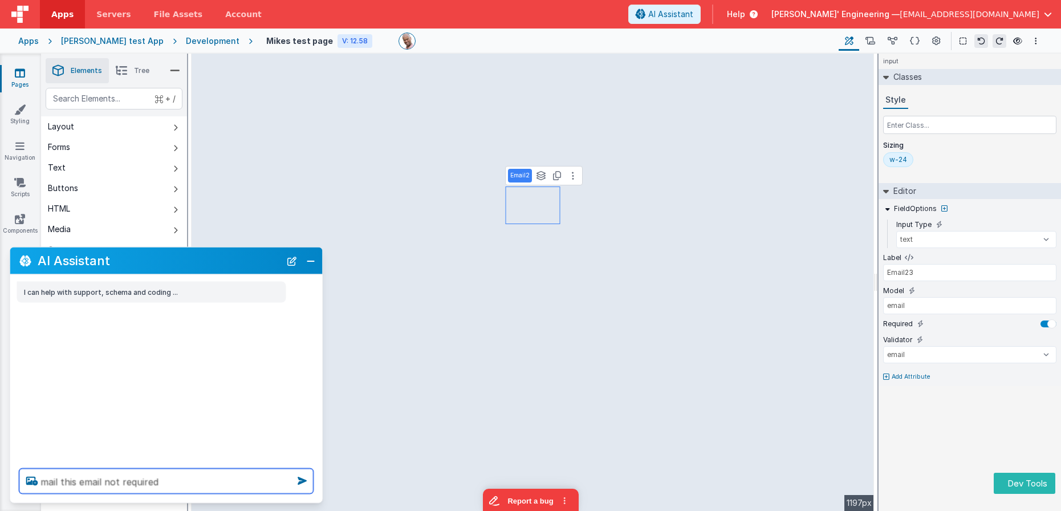
type textarea "mail this email not required"
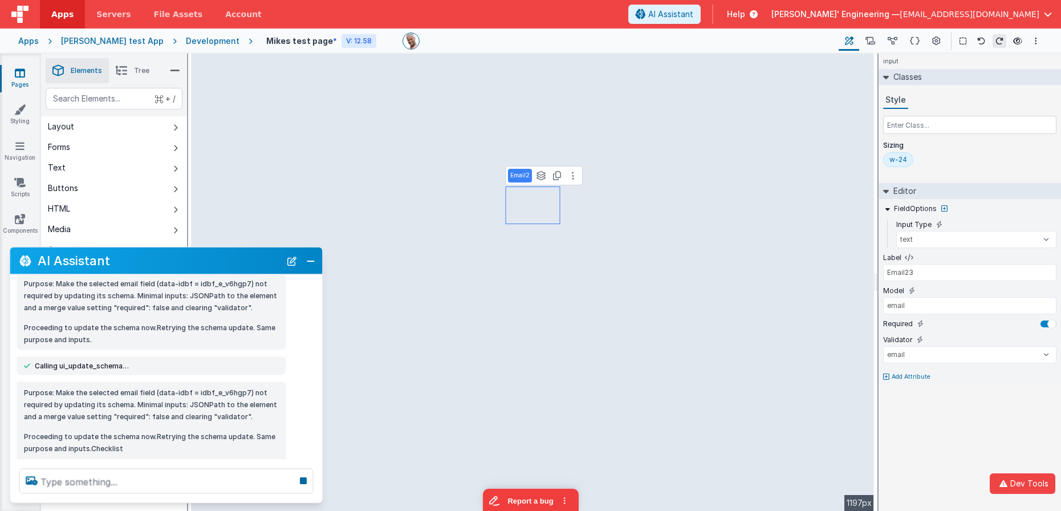
scroll to position [186, 0]
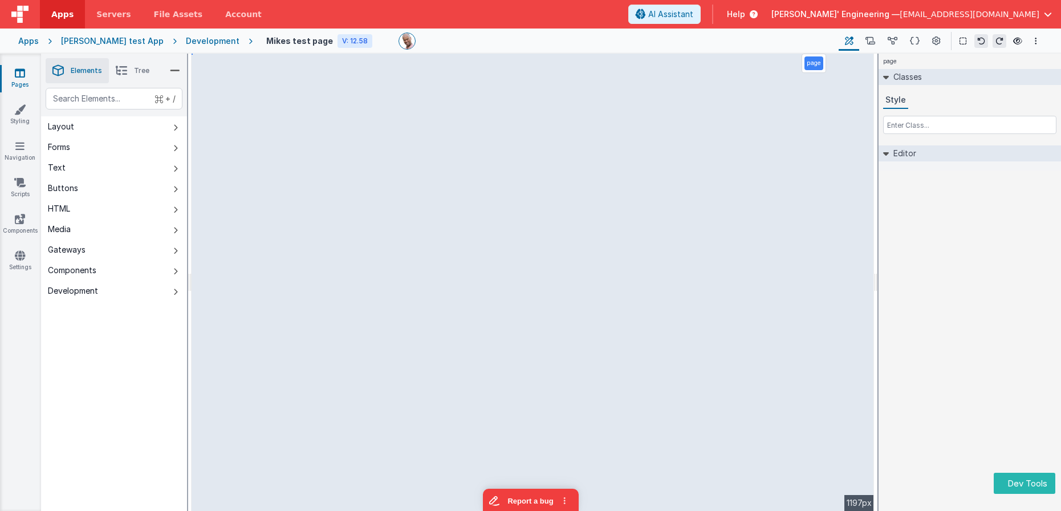
select select "email"
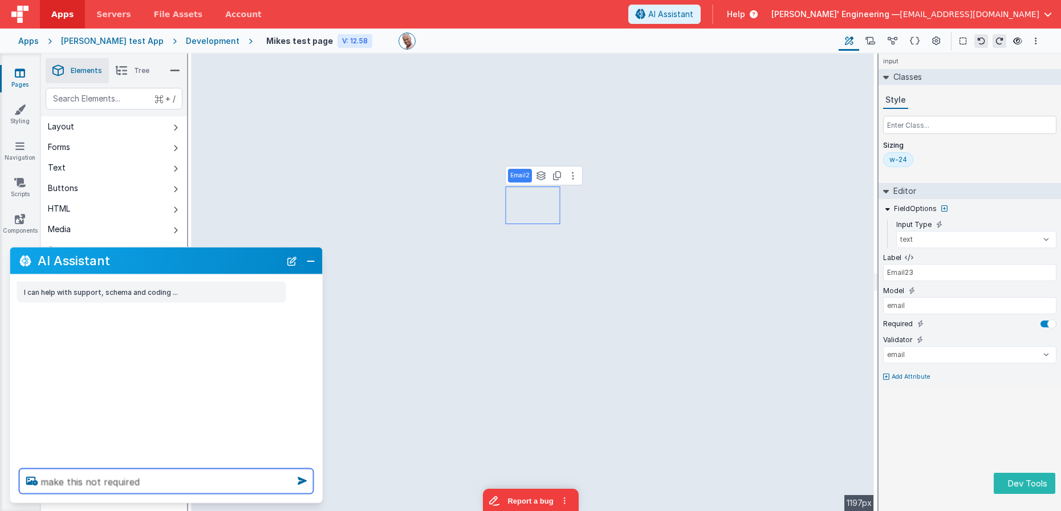
type textarea "make this not required"
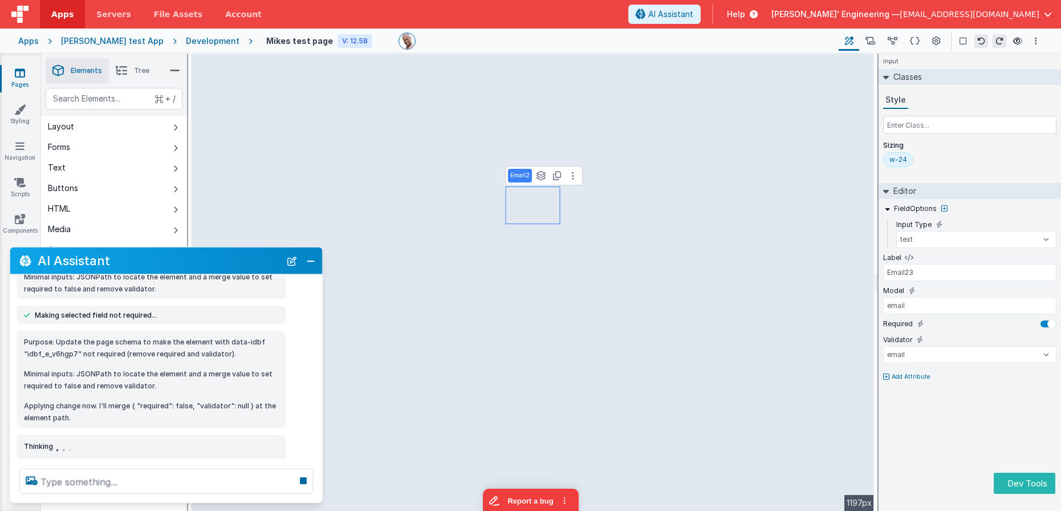
scroll to position [104, 0]
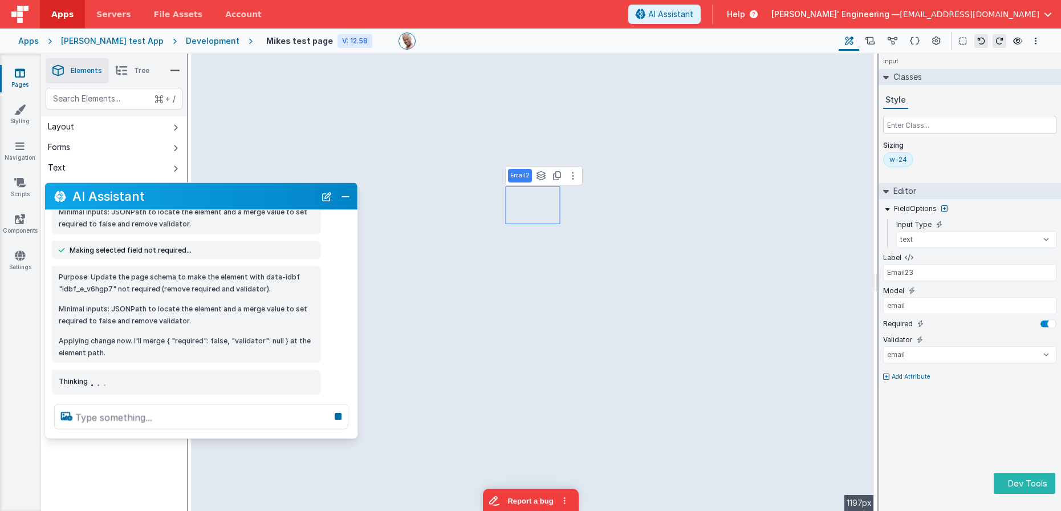
drag, startPoint x: 203, startPoint y: 261, endPoint x: 237, endPoint y: 195, distance: 74.0
click at [237, 195] on h2 "AI Assistant" at bounding box center [193, 196] width 243 height 14
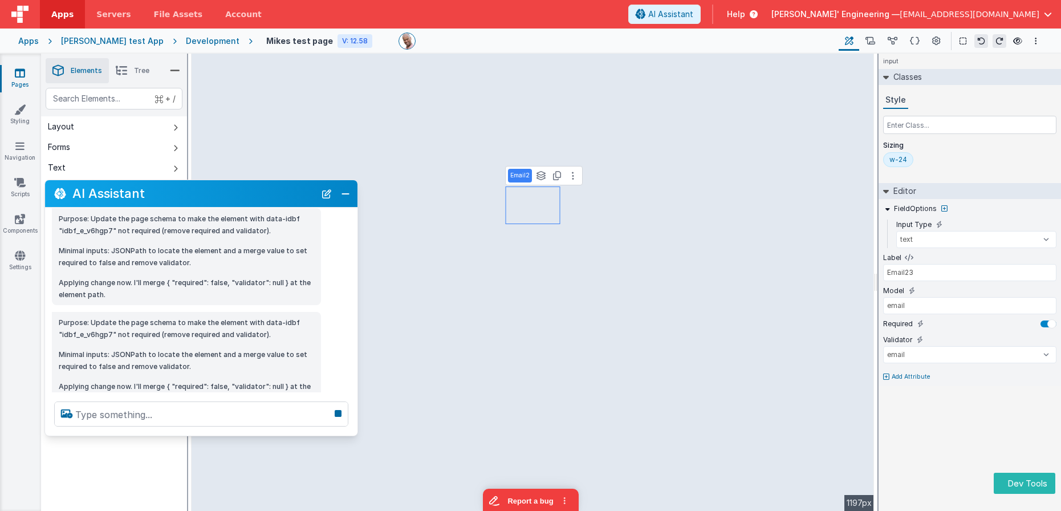
scroll to position [201, 0]
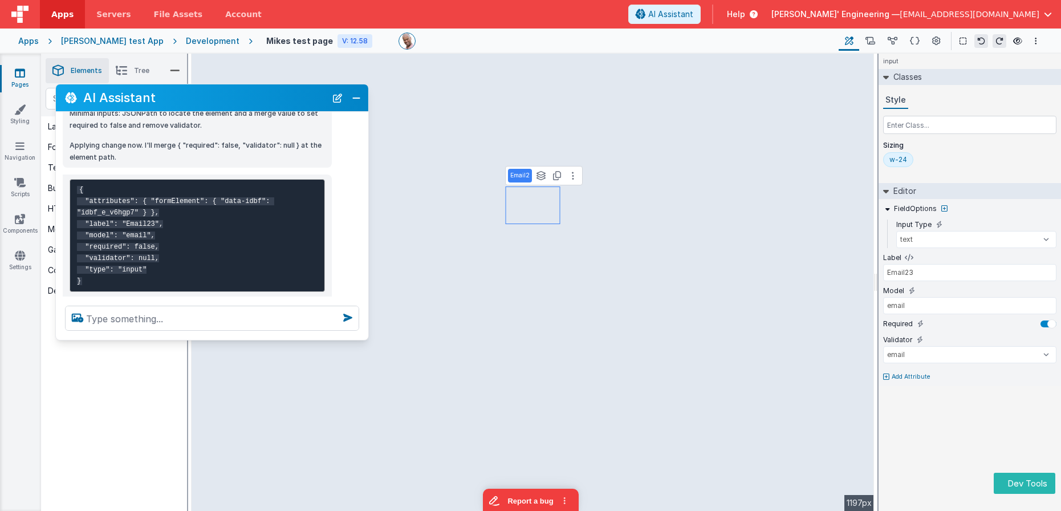
drag, startPoint x: 135, startPoint y: 196, endPoint x: 146, endPoint y: 104, distance: 92.5
click at [146, 104] on h2 "AI Assistant" at bounding box center [204, 98] width 243 height 14
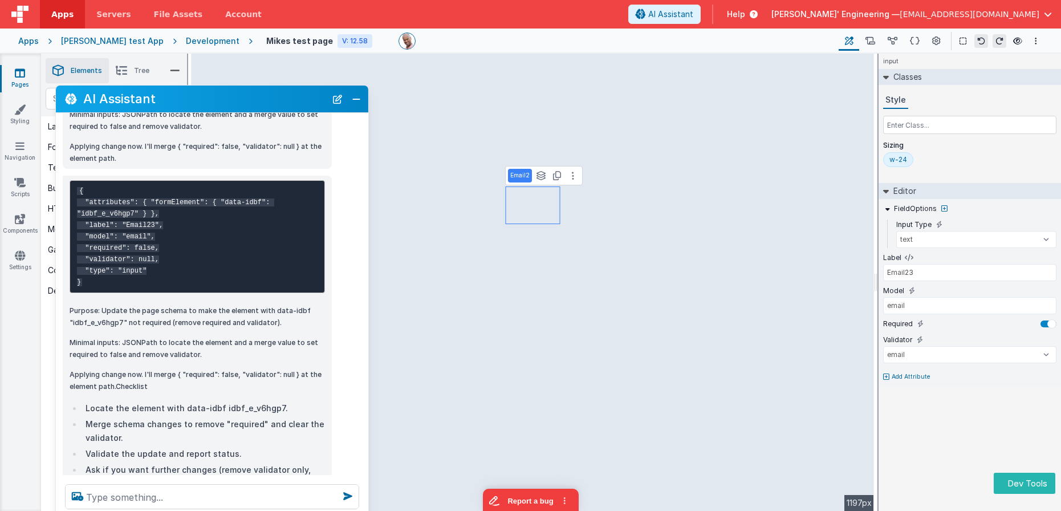
drag, startPoint x: 149, startPoint y: 337, endPoint x: 151, endPoint y: 483, distance: 146.0
click at [145, 510] on html "Dev Tools Apps Servers File Assets Account Some FUTURE Slot AI Assistant Help D…" at bounding box center [530, 255] width 1061 height 511
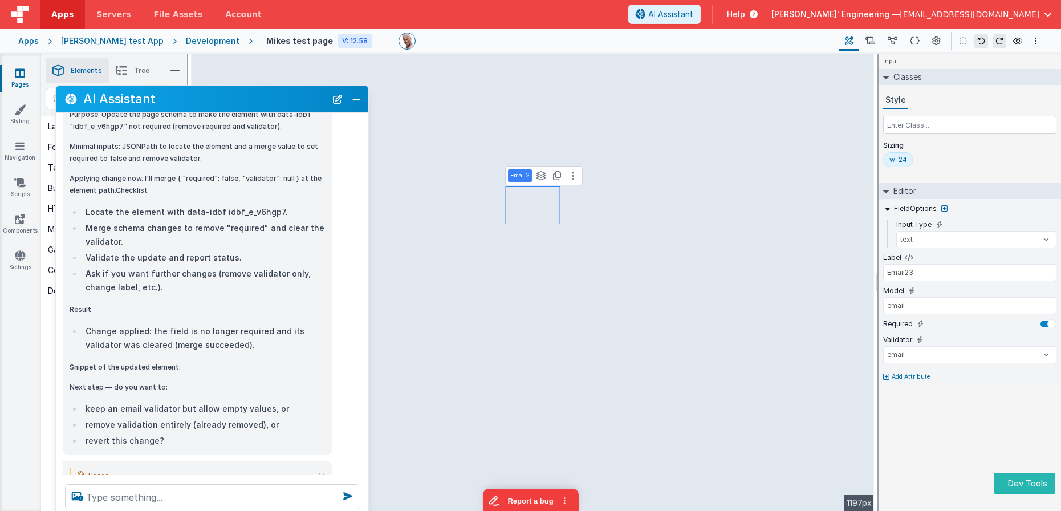
scroll to position [444, 0]
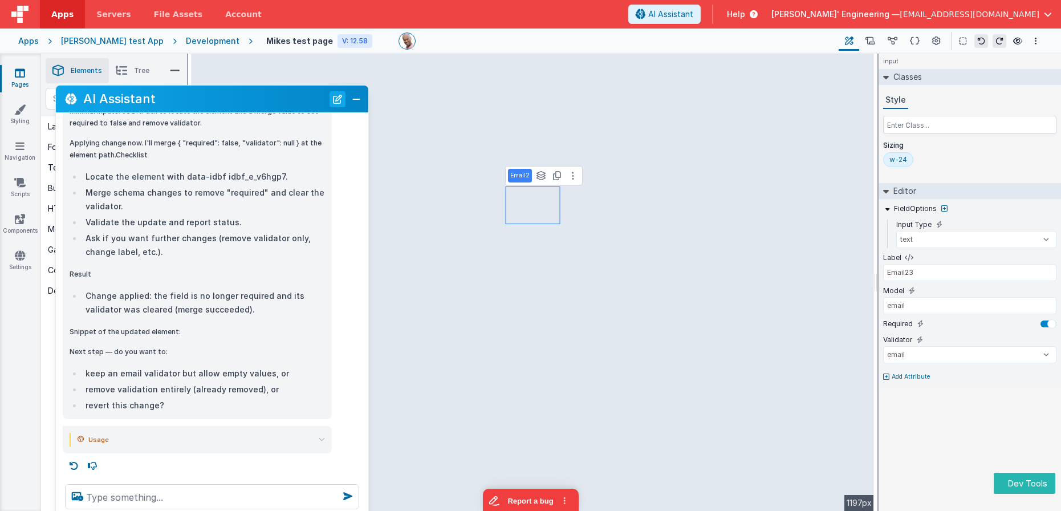
click at [342, 99] on button "New Chat" at bounding box center [338, 99] width 16 height 16
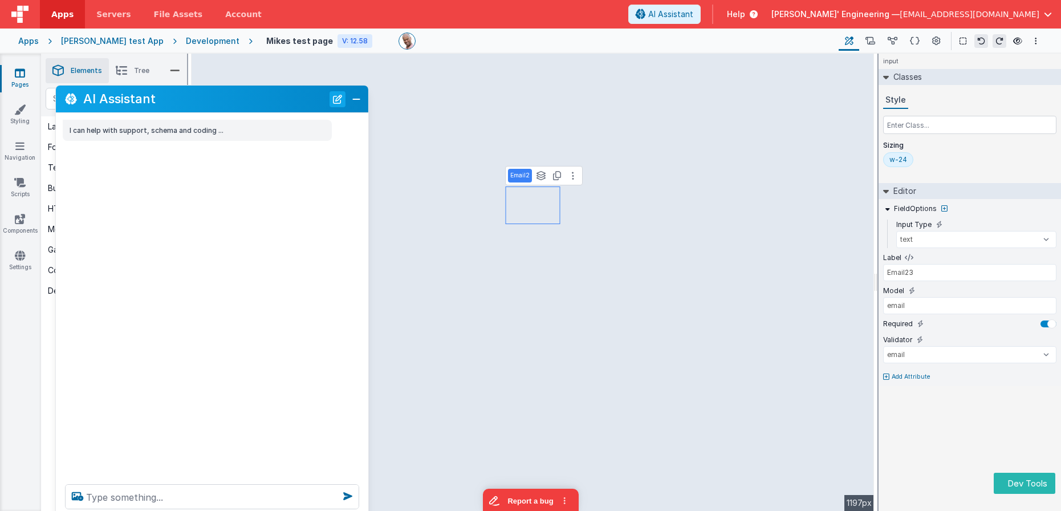
scroll to position [0, 0]
click at [181, 495] on textarea at bounding box center [212, 496] width 294 height 25
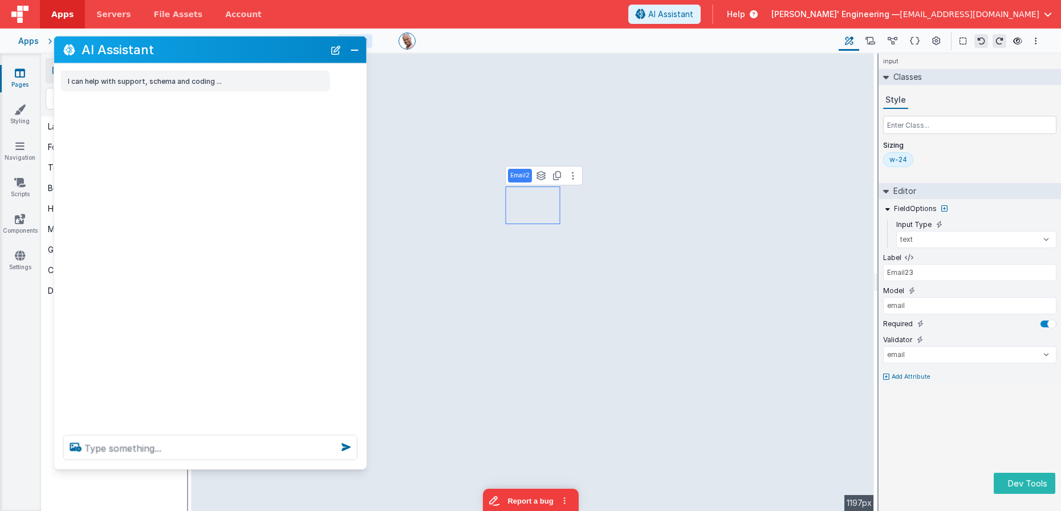
drag, startPoint x: 213, startPoint y: 108, endPoint x: 228, endPoint y: 126, distance: 23.9
click at [211, 58] on div "AI Assistant" at bounding box center [210, 50] width 313 height 27
drag, startPoint x: 197, startPoint y: 450, endPoint x: 187, endPoint y: 444, distance: 11.5
click at [197, 450] on textarea at bounding box center [210, 447] width 294 height 25
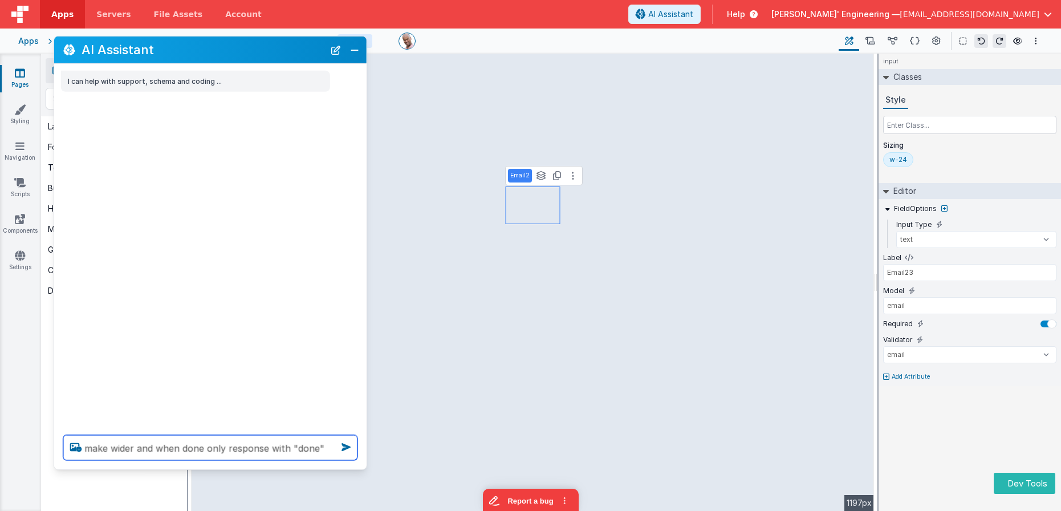
type textarea "make wider and when done only response with "done""
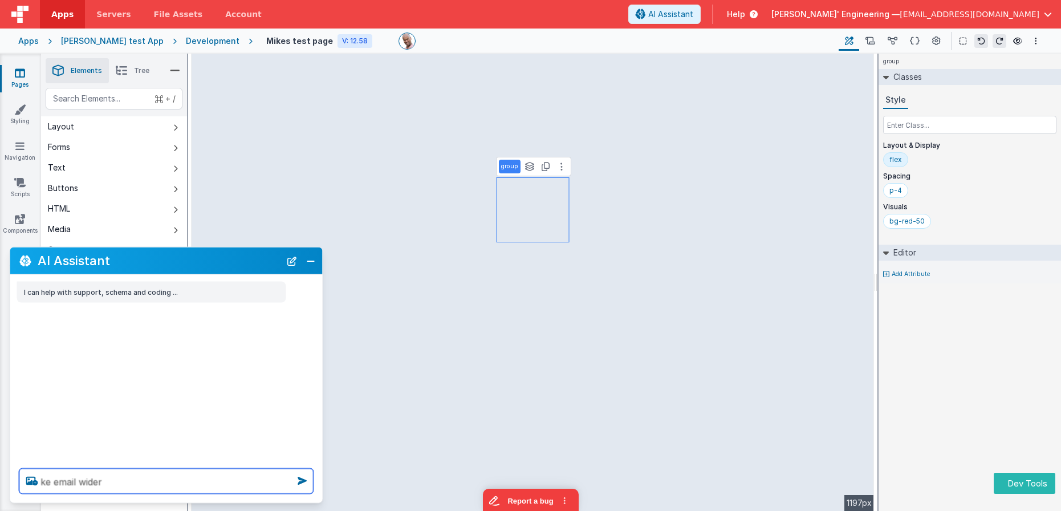
type textarea "ke email wider"
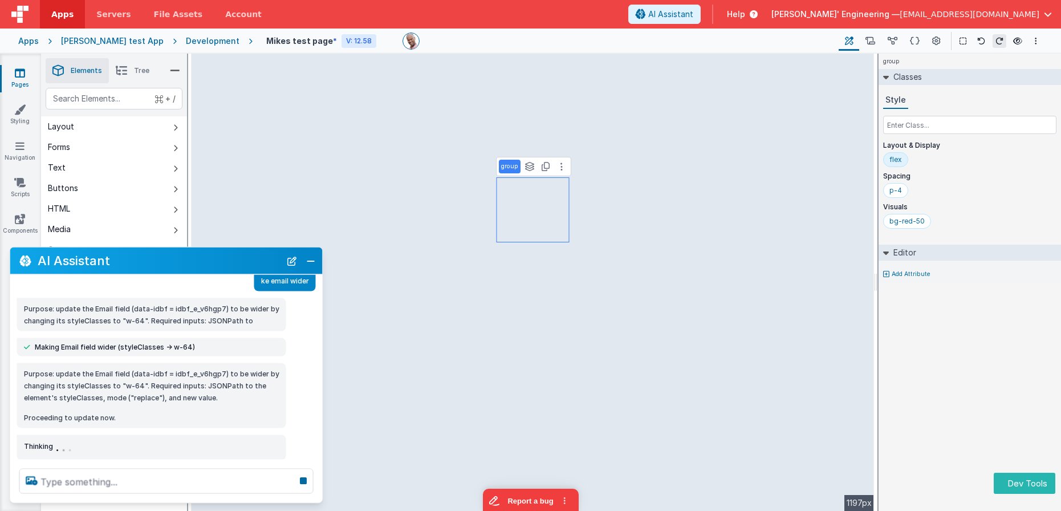
scroll to position [40, 0]
select select "email"
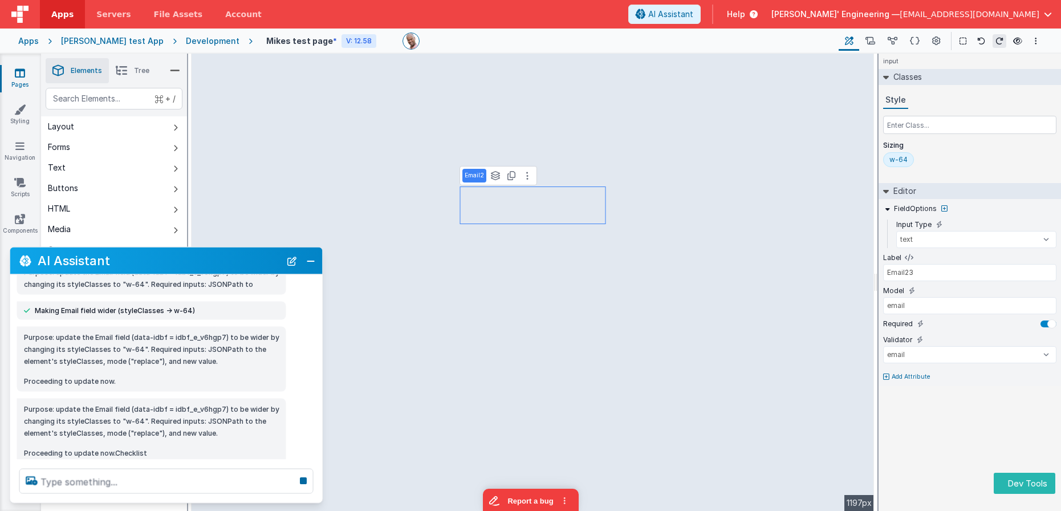
scroll to position [105, 0]
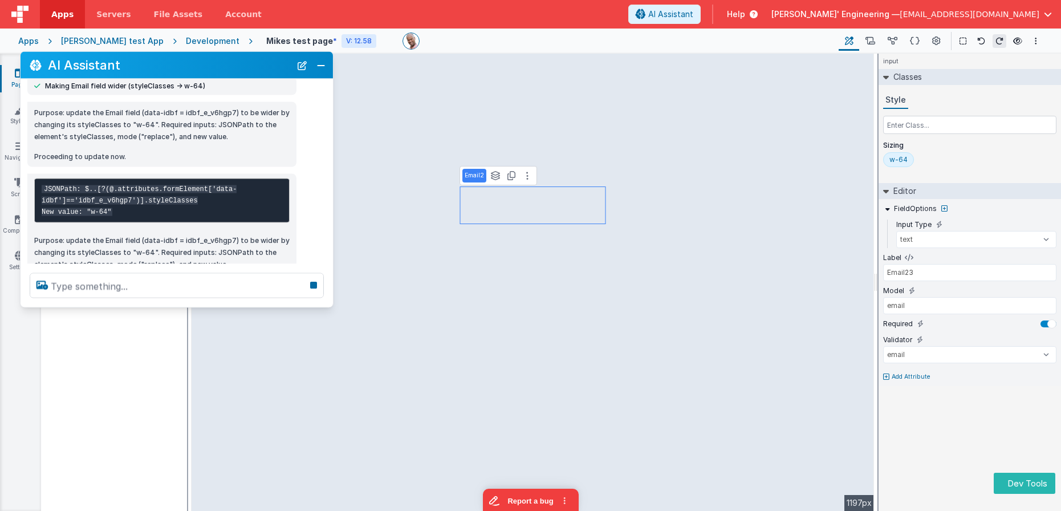
drag, startPoint x: 181, startPoint y: 270, endPoint x: 192, endPoint y: 70, distance: 199.9
click at [192, 70] on div "AI Assistant" at bounding box center [177, 65] width 313 height 27
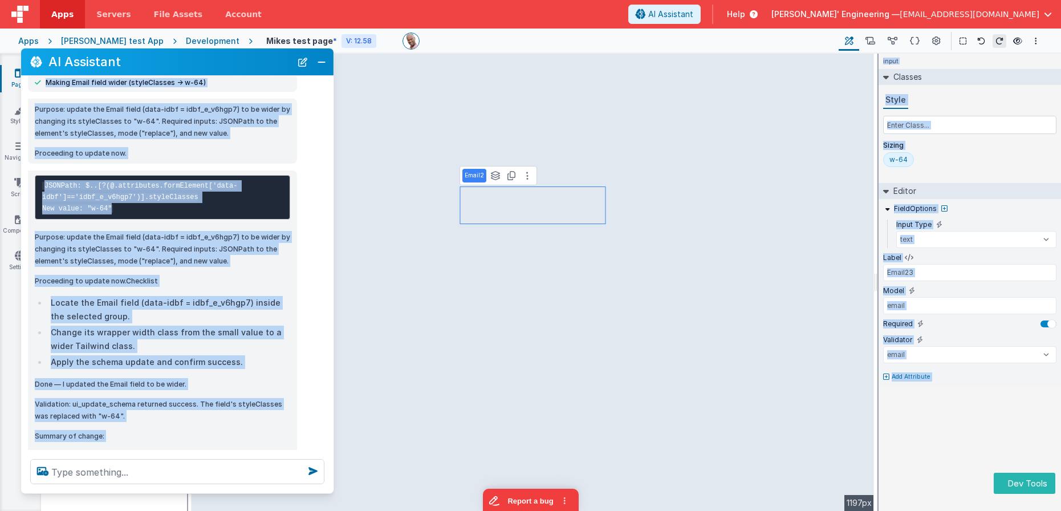
drag, startPoint x: 161, startPoint y: 301, endPoint x: 175, endPoint y: 431, distance: 130.8
click at [164, 491] on div at bounding box center [177, 471] width 313 height 43
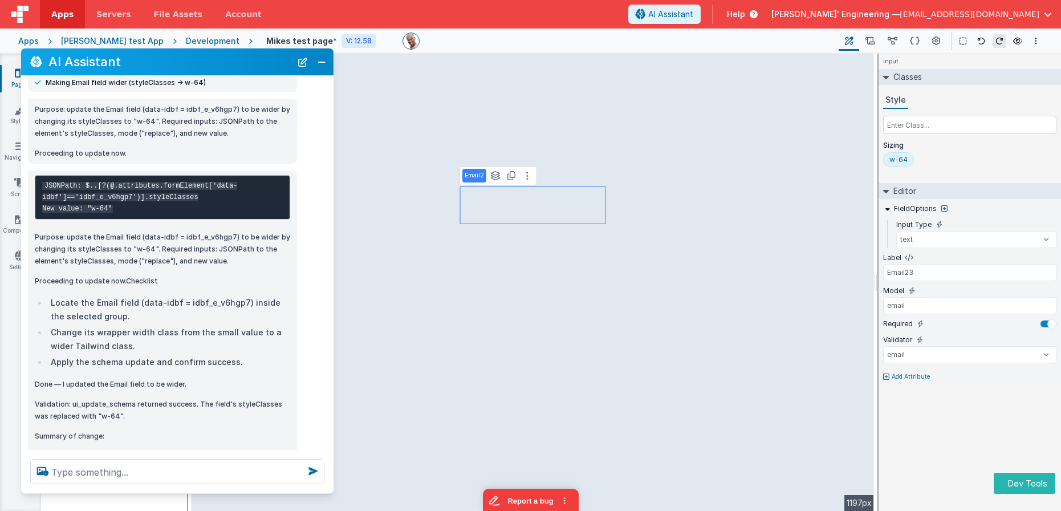
click at [187, 380] on div "JSONPath: $..[?(@.attributes.formElement['data-idbf']=='idbf_e_v6hgp7')].styleC…" at bounding box center [163, 364] width 256 height 379
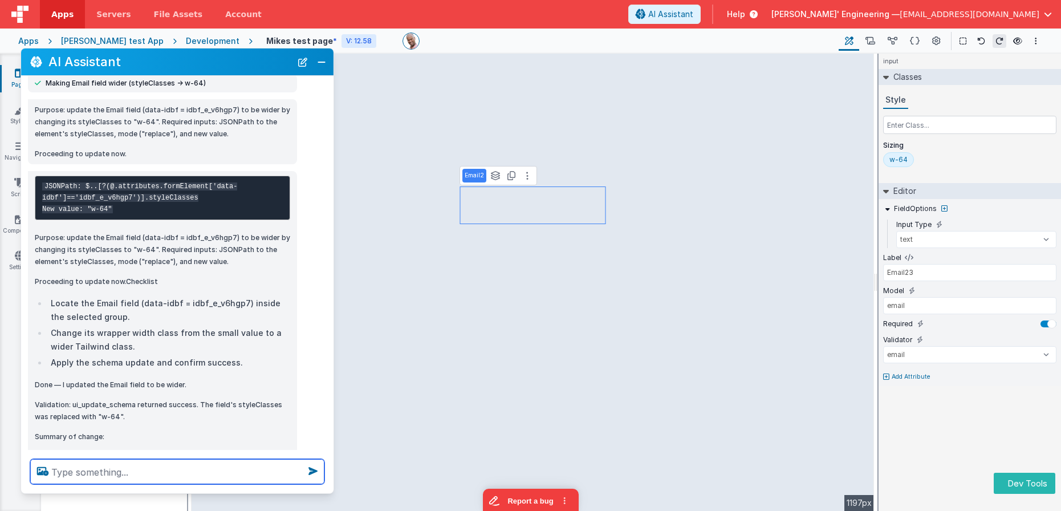
click at [213, 482] on textarea at bounding box center [177, 471] width 294 height 25
type textarea "and give all the other test email fiels better label names"
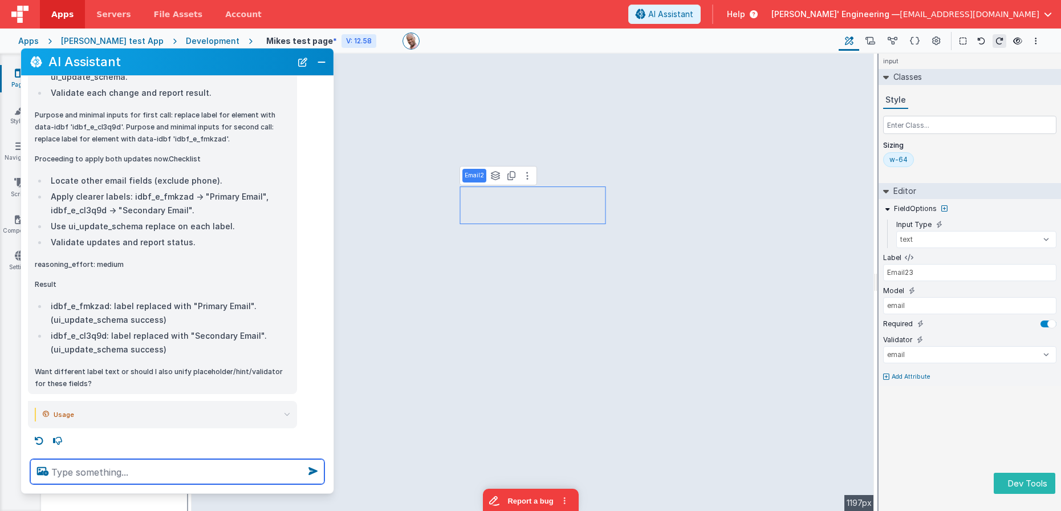
scroll to position [1095, 0]
click at [207, 472] on textarea at bounding box center [177, 471] width 294 height 25
type textarea "totally retheme this page into nice modelr and bright"
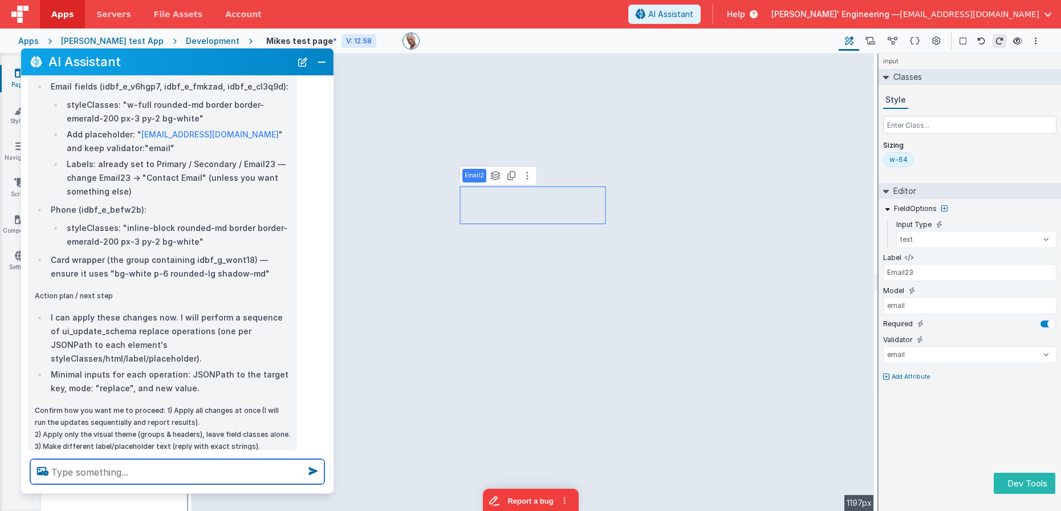
scroll to position [2220, 0]
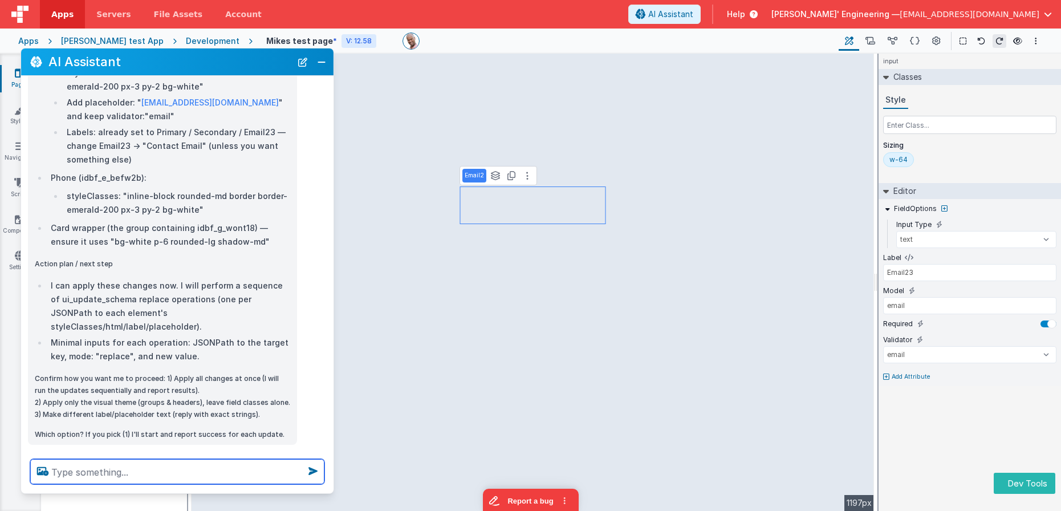
click at [145, 475] on textarea at bounding box center [177, 471] width 294 height 25
type textarea "just go for it, impress"
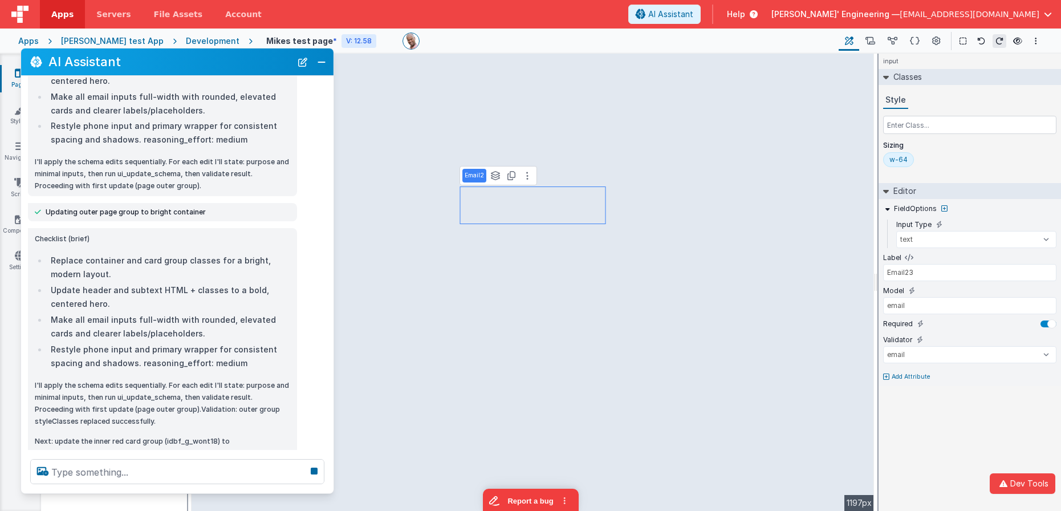
scroll to position [2718, 0]
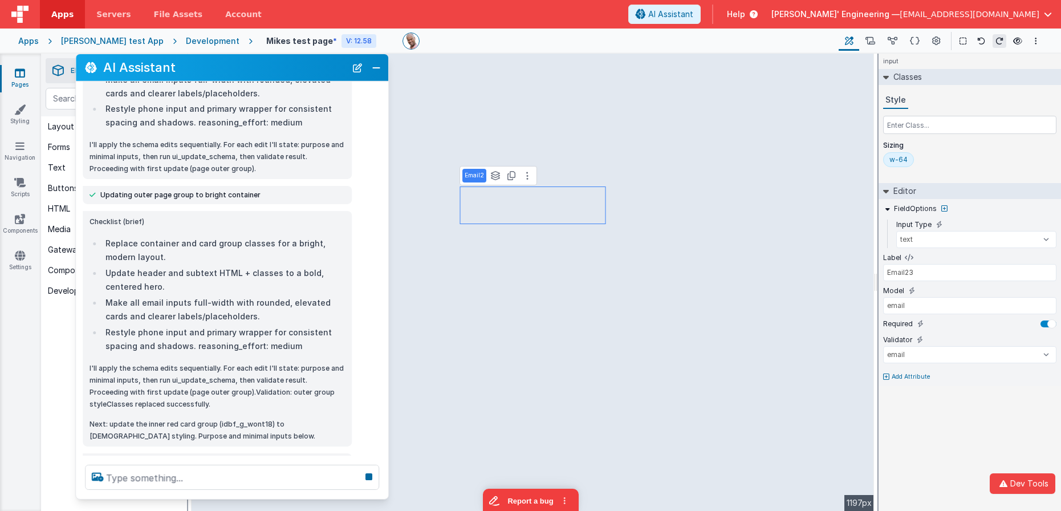
drag, startPoint x: 161, startPoint y: 64, endPoint x: 216, endPoint y: 70, distance: 55.1
click at [216, 70] on h2 "AI Assistant" at bounding box center [224, 67] width 243 height 14
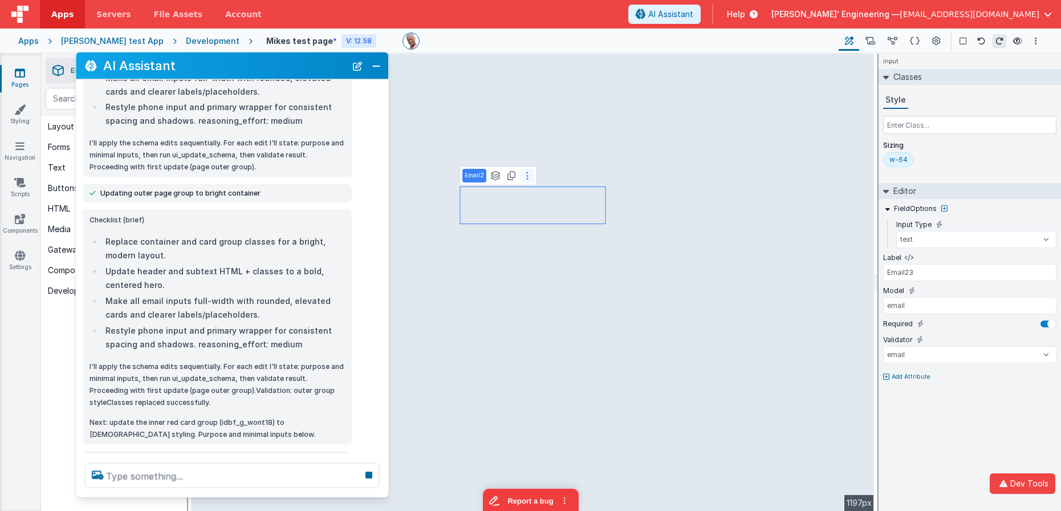
type input "email"
select select "email"
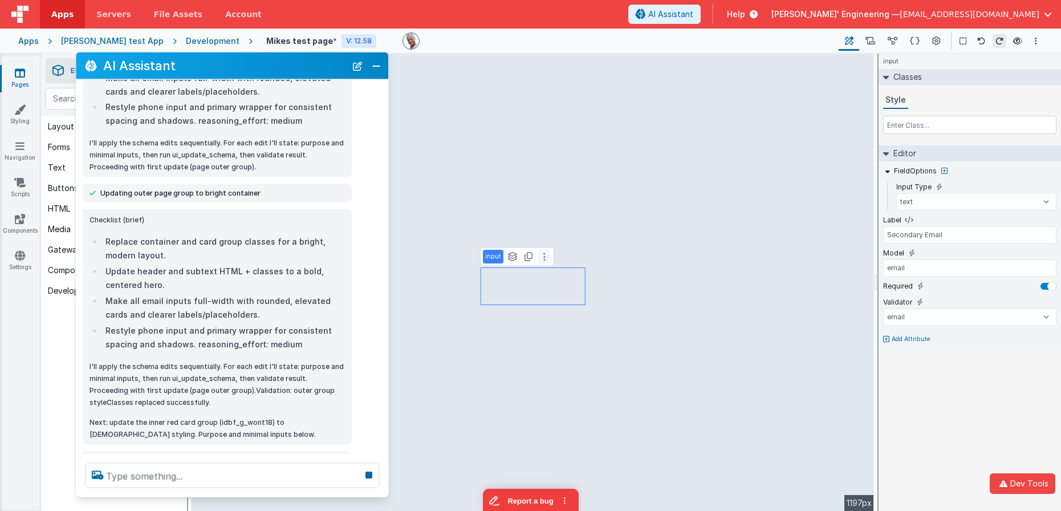
type input "Primary Email"
select select "email"
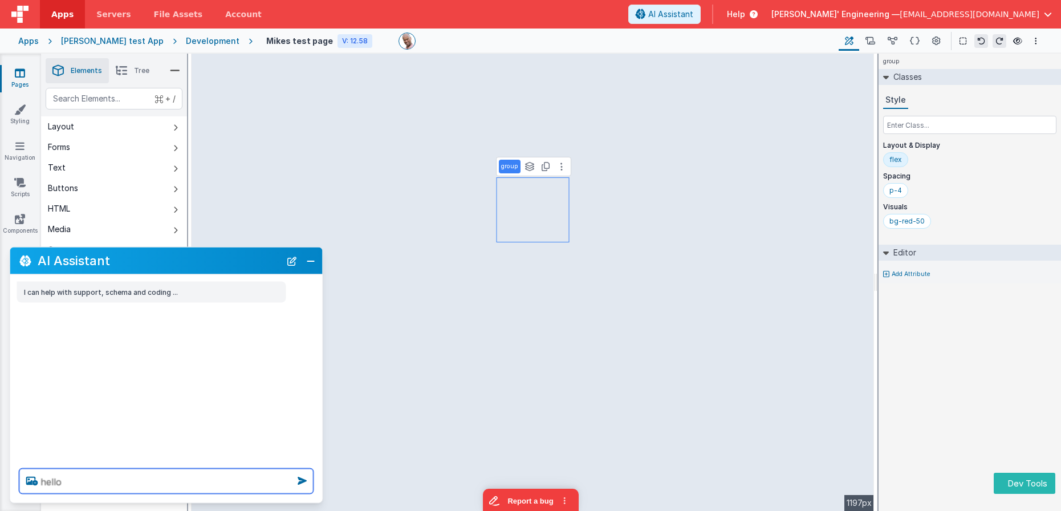
type textarea "hello"
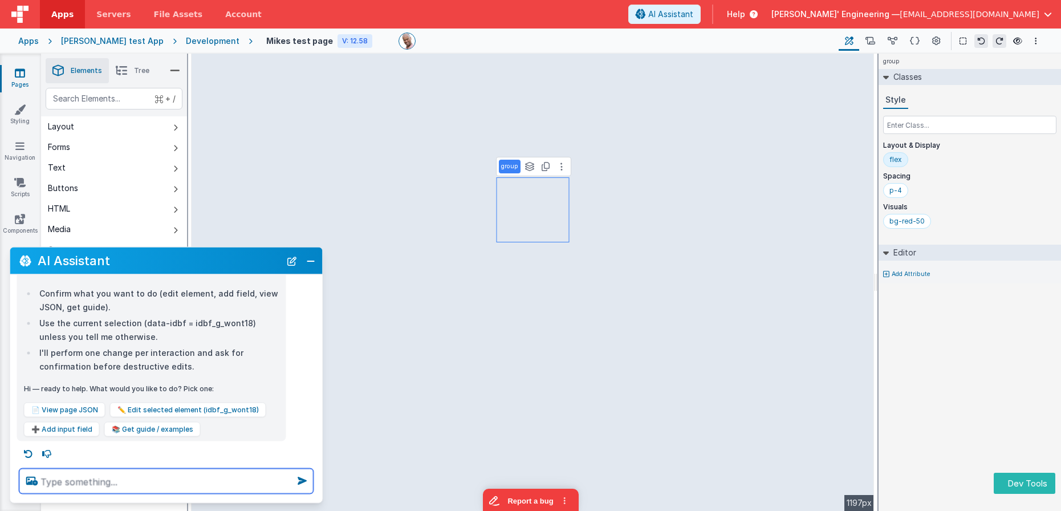
scroll to position [76, 0]
click at [290, 264] on button "New Chat" at bounding box center [292, 261] width 16 height 16
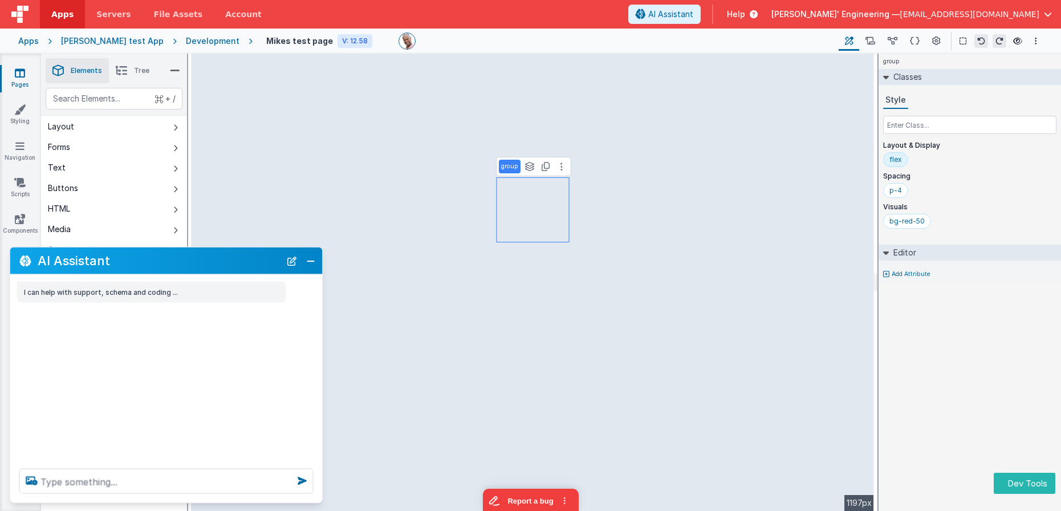
scroll to position [0, 0]
click at [213, 472] on textarea "as" at bounding box center [166, 481] width 294 height 25
type textarea "asd w-4"
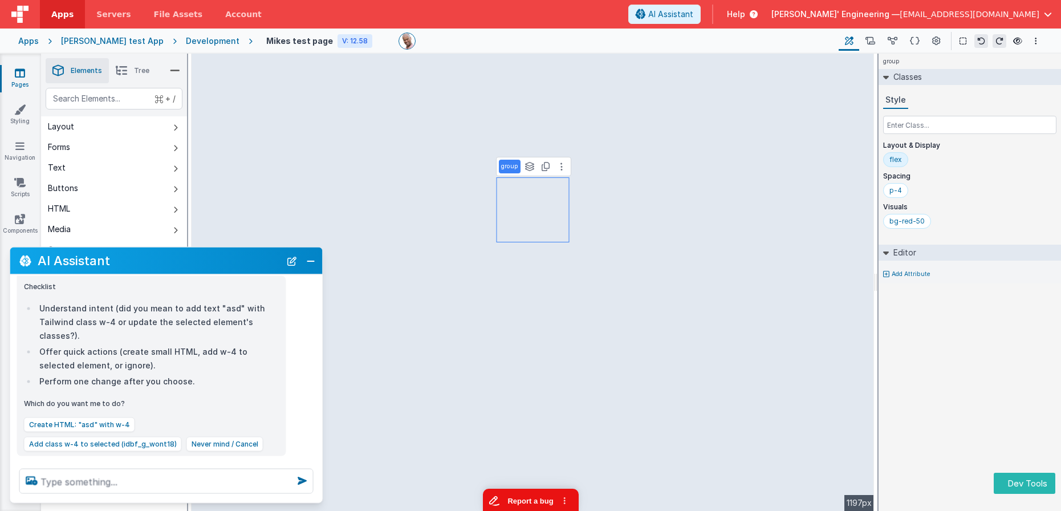
scroll to position [66, 0]
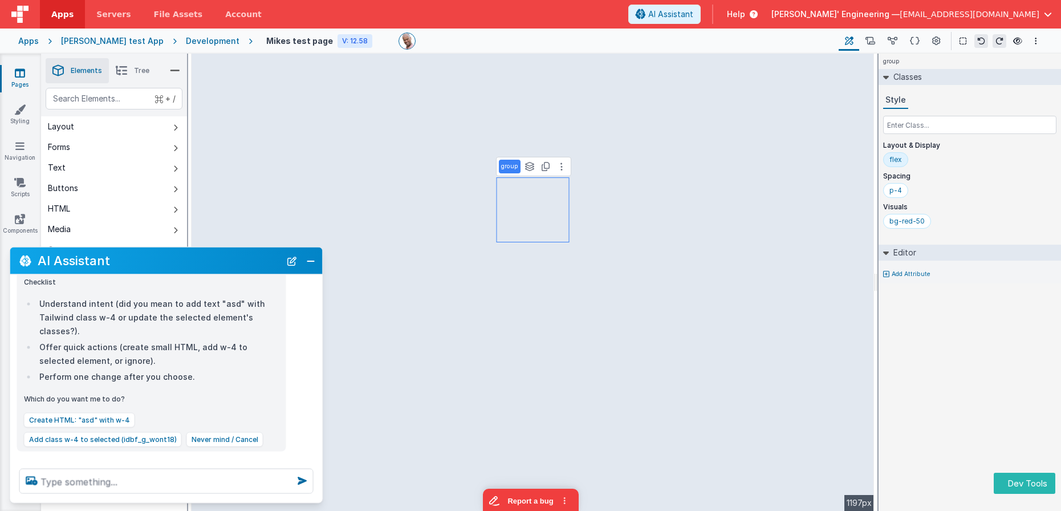
drag, startPoint x: 291, startPoint y: 257, endPoint x: 284, endPoint y: 297, distance: 40.0
click at [291, 257] on button "New Chat" at bounding box center [292, 261] width 16 height 16
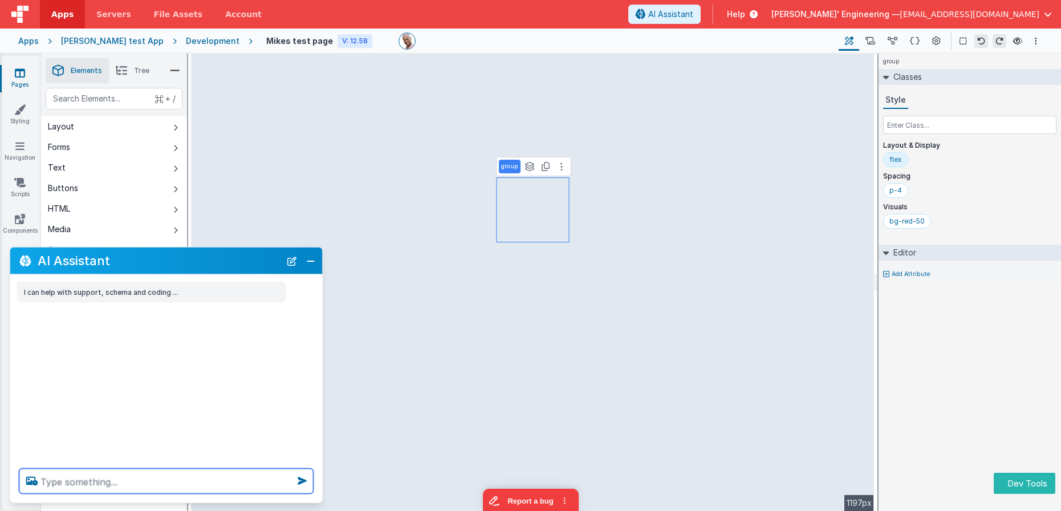
click at [209, 491] on textarea at bounding box center [166, 481] width 294 height 25
type textarea "think hard, about why"
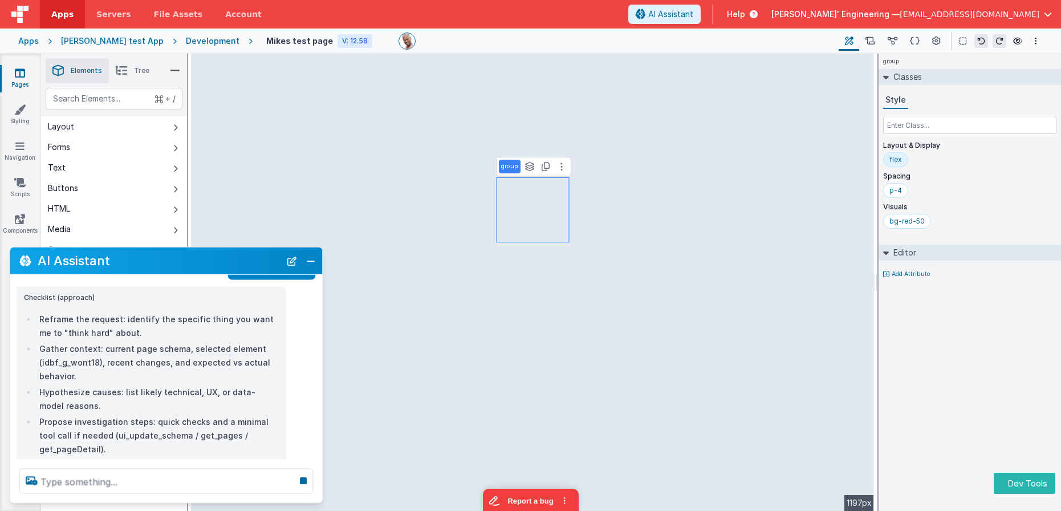
scroll to position [70, 0]
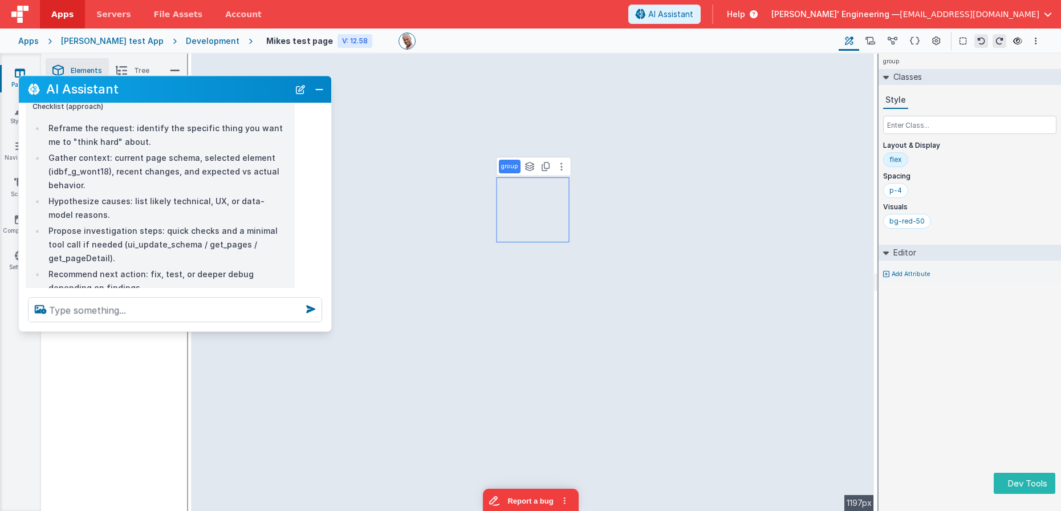
drag, startPoint x: 163, startPoint y: 259, endPoint x: 180, endPoint y: 78, distance: 181.6
click at [173, 83] on h2 "AI Assistant" at bounding box center [167, 90] width 243 height 14
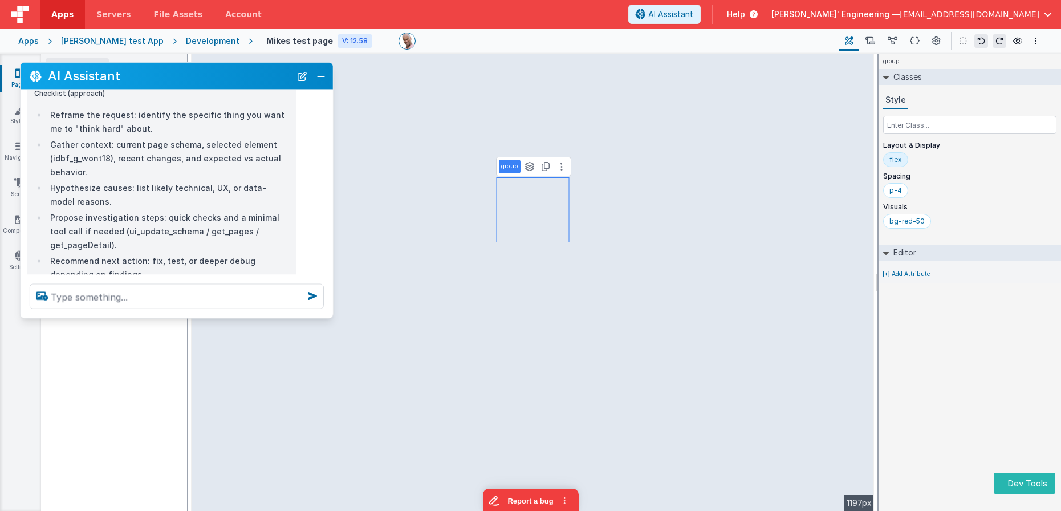
drag, startPoint x: 194, startPoint y: 316, endPoint x: 164, endPoint y: 347, distance: 43.6
click at [191, 318] on div at bounding box center [177, 296] width 313 height 43
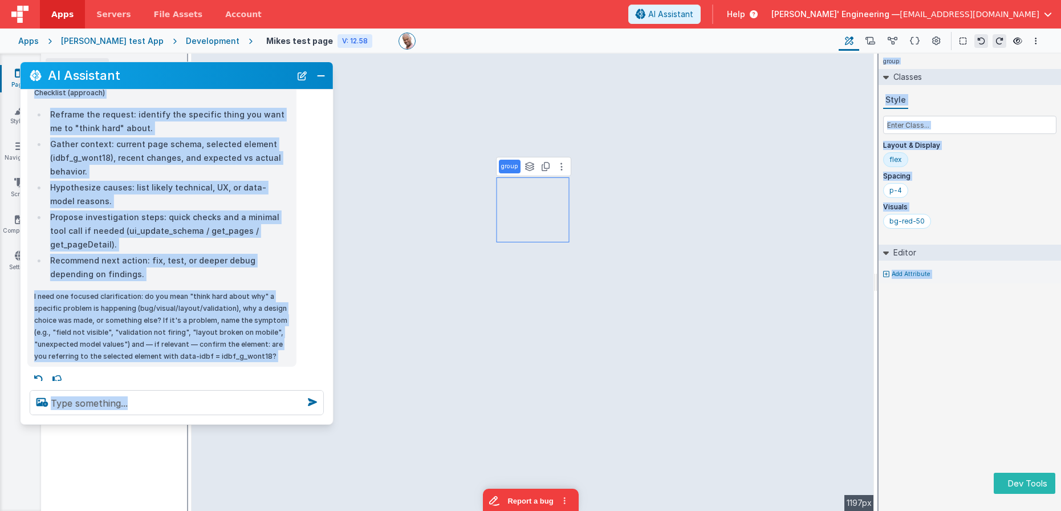
click at [179, 331] on p "I need one focused clarification: do you mean "think hard about why" a specific…" at bounding box center [162, 326] width 256 height 72
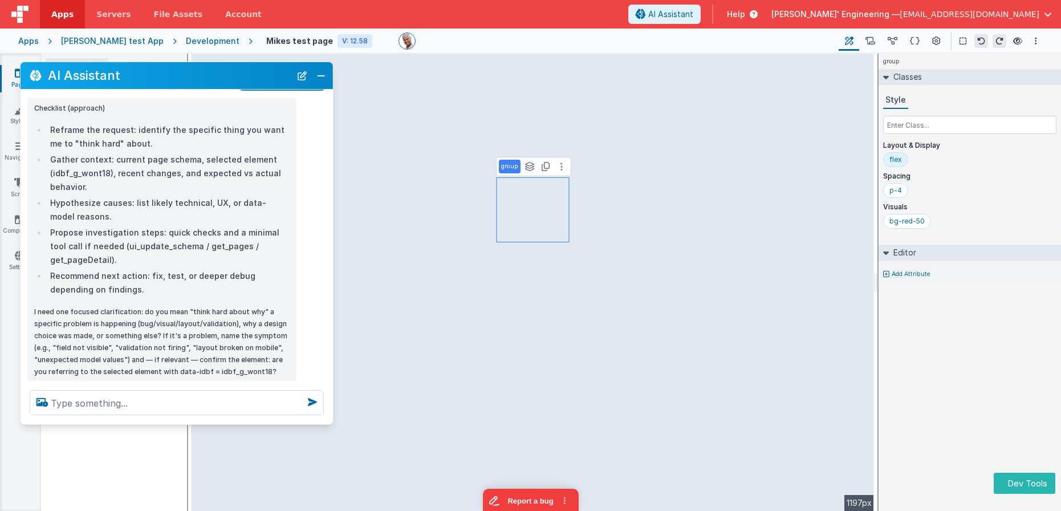
scroll to position [56, 0]
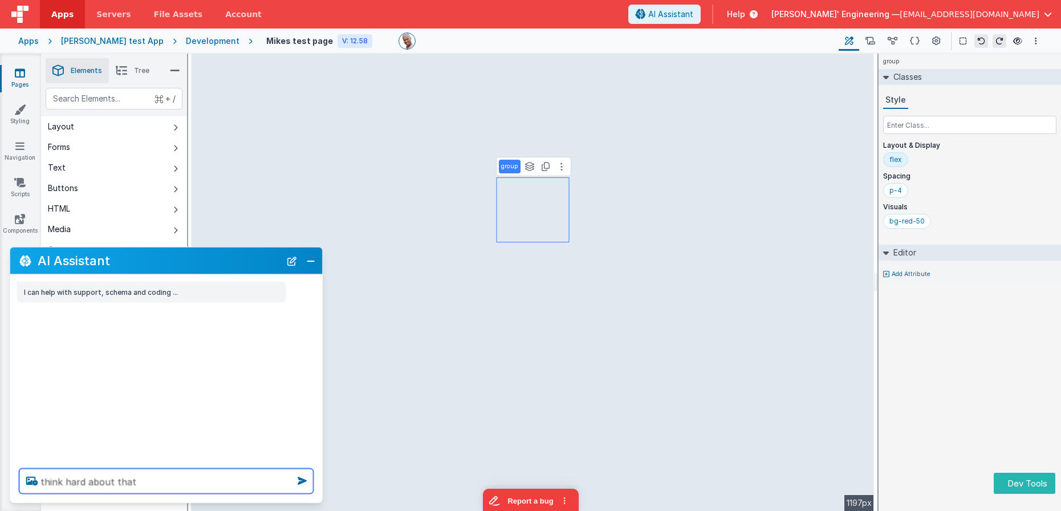
type textarea "think hard about that"
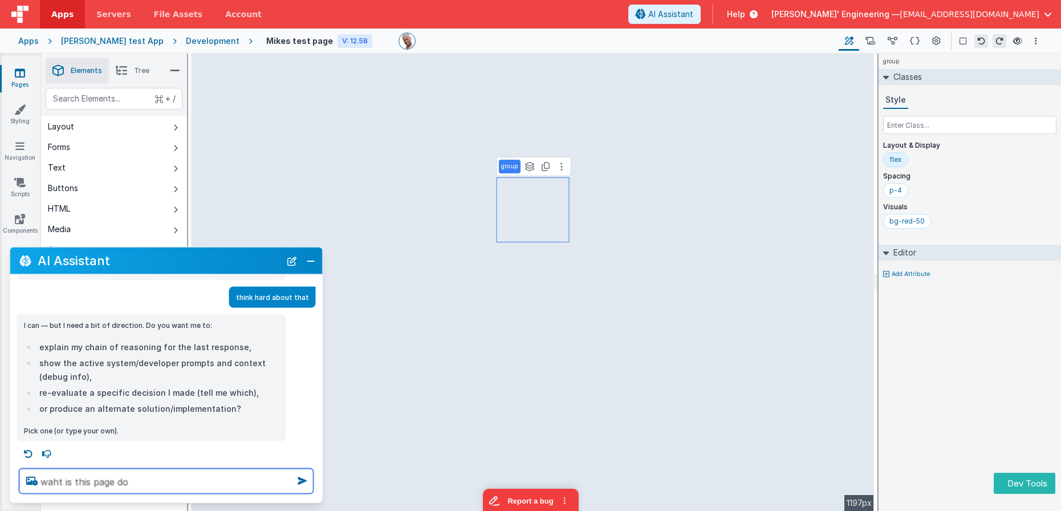
type textarea "waht is this page do"
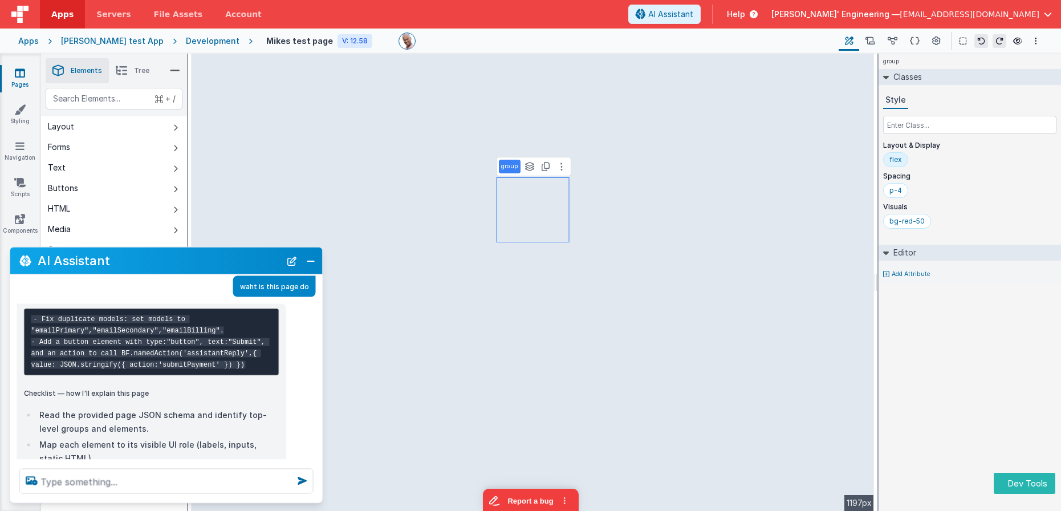
scroll to position [208, 0]
